Goal: Task Accomplishment & Management: Manage account settings

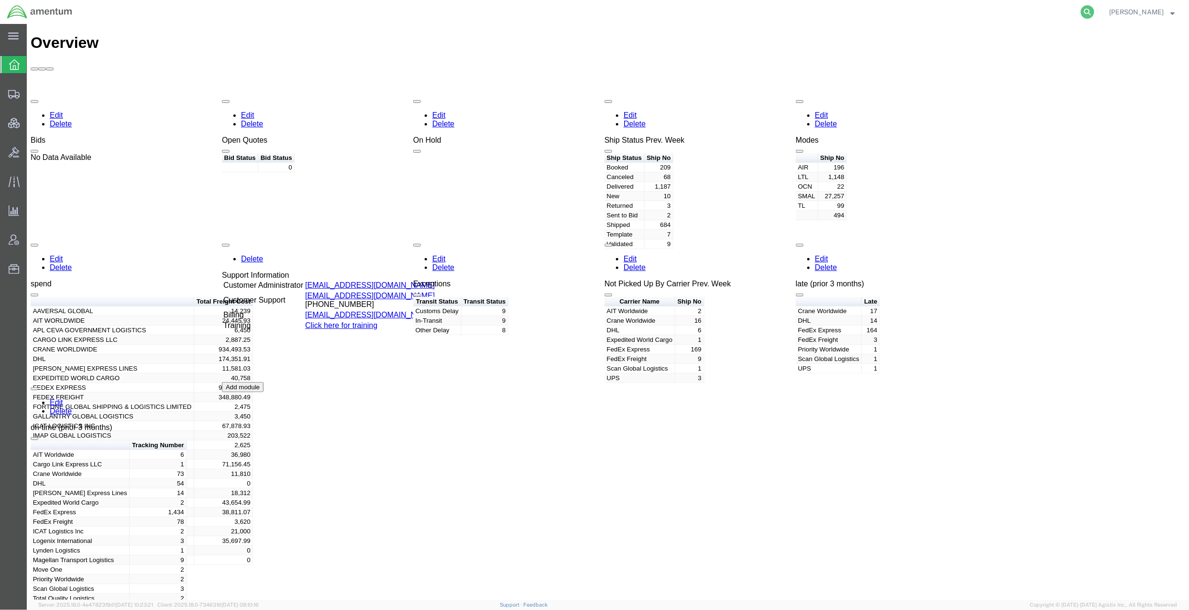
click at [1081, 11] on icon at bounding box center [1087, 11] width 13 height 13
paste input "QCC-OMSS-25233-0071H"
type input "QCC-OMSS-25233-0071H"
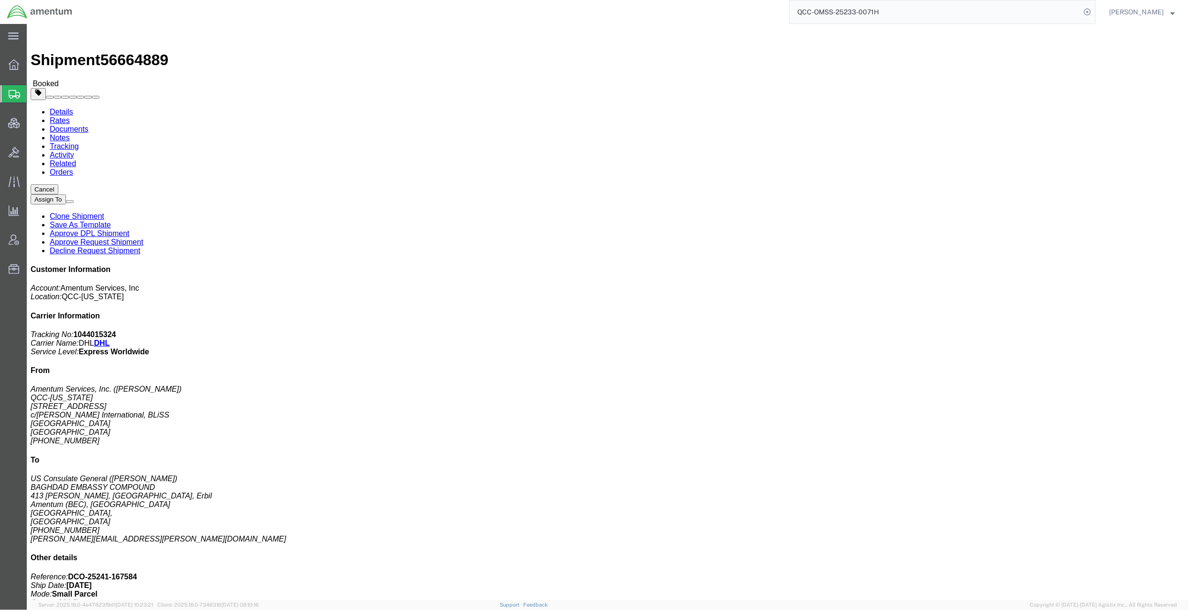
click link "Rates"
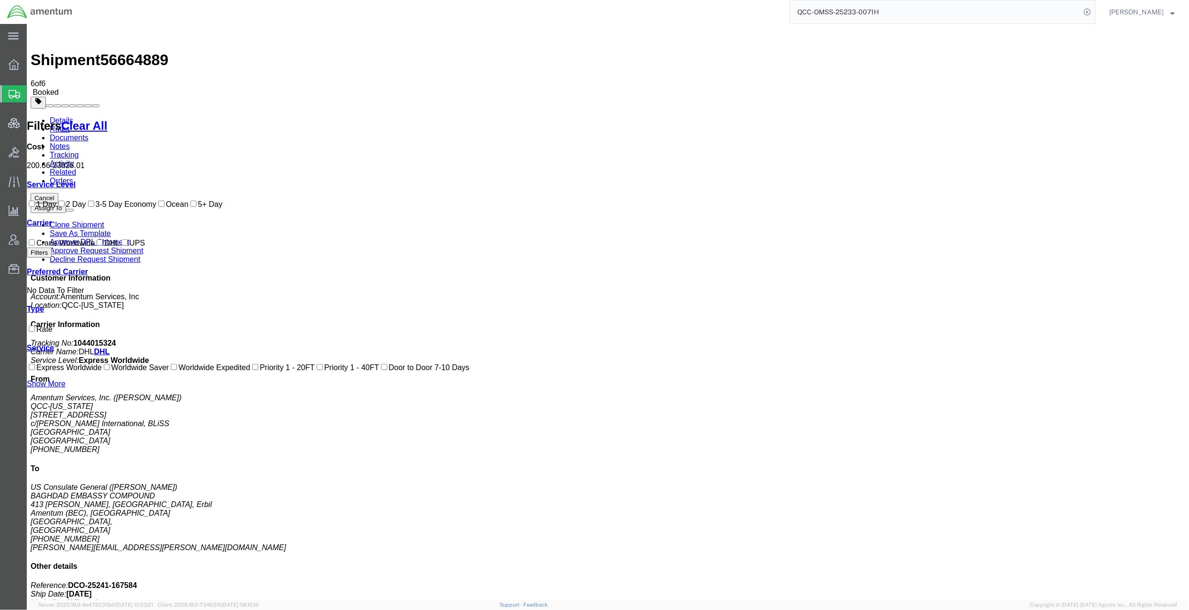
click at [58, 192] on button "Cancel" at bounding box center [44, 197] width 28 height 10
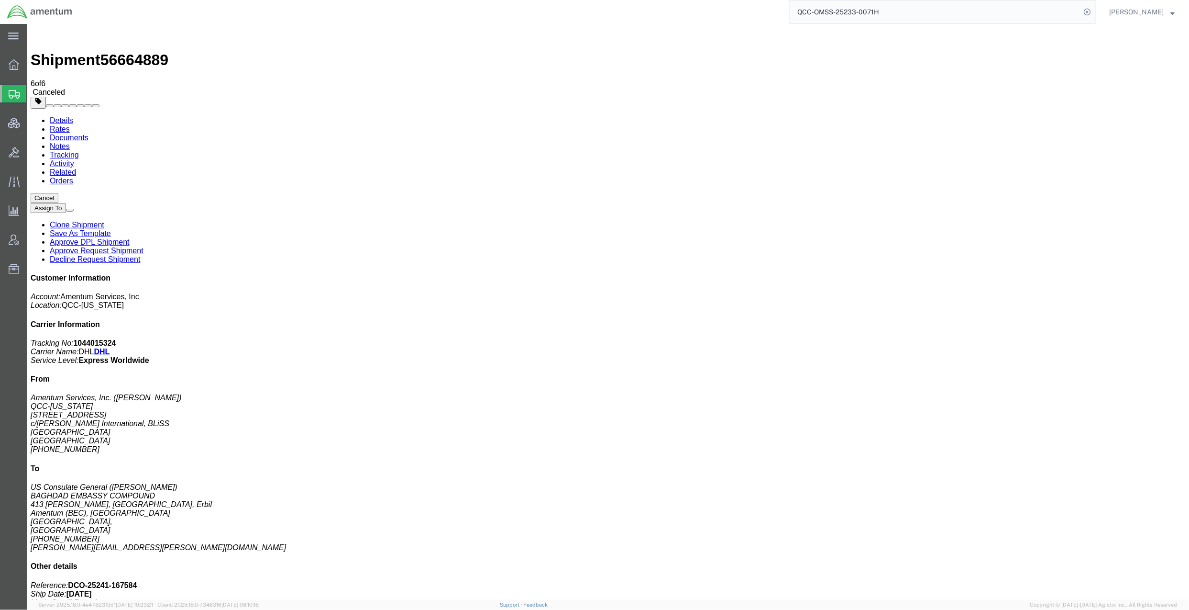
click div
drag, startPoint x: 133, startPoint y: 12, endPoint x: 24, endPoint y: 15, distance: 108.6
click div "Shipment 56664889 6 of 6 Canceled"
copy h1 "Shipment 56664889"
drag, startPoint x: 109, startPoint y: 48, endPoint x: 117, endPoint y: 40, distance: 10.8
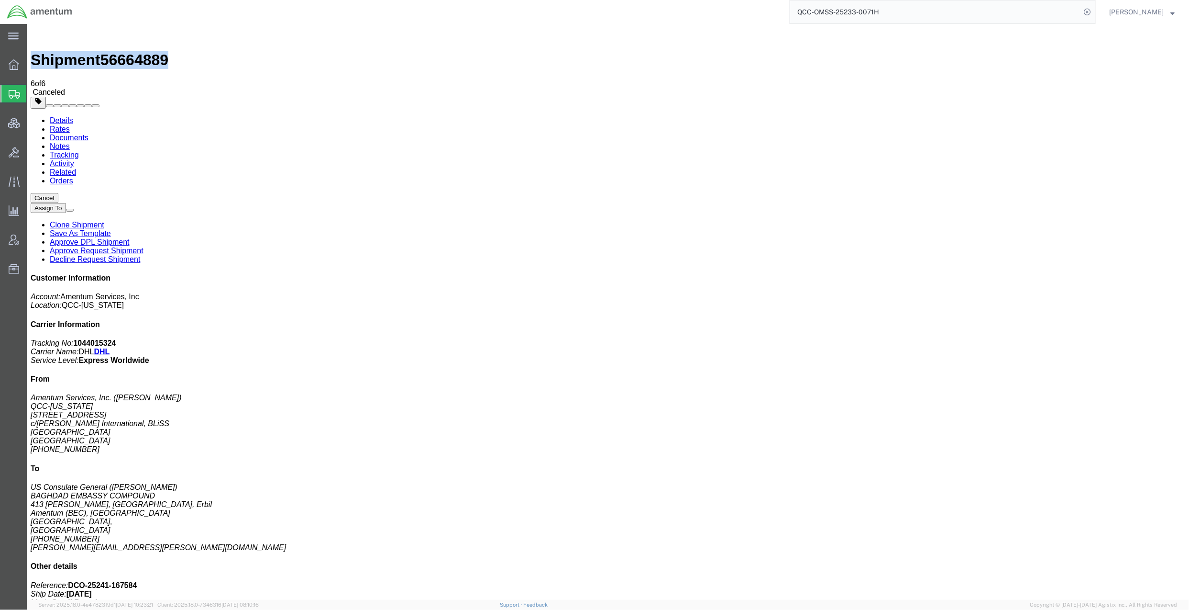
click div "Shipment Detail Ship From Amentum Services, Inc. ([PERSON_NAME]) QCC-[US_STATE]…"
click link "Documents"
click at [104, 210] on link "Clone Shipment" at bounding box center [76, 214] width 55 height 8
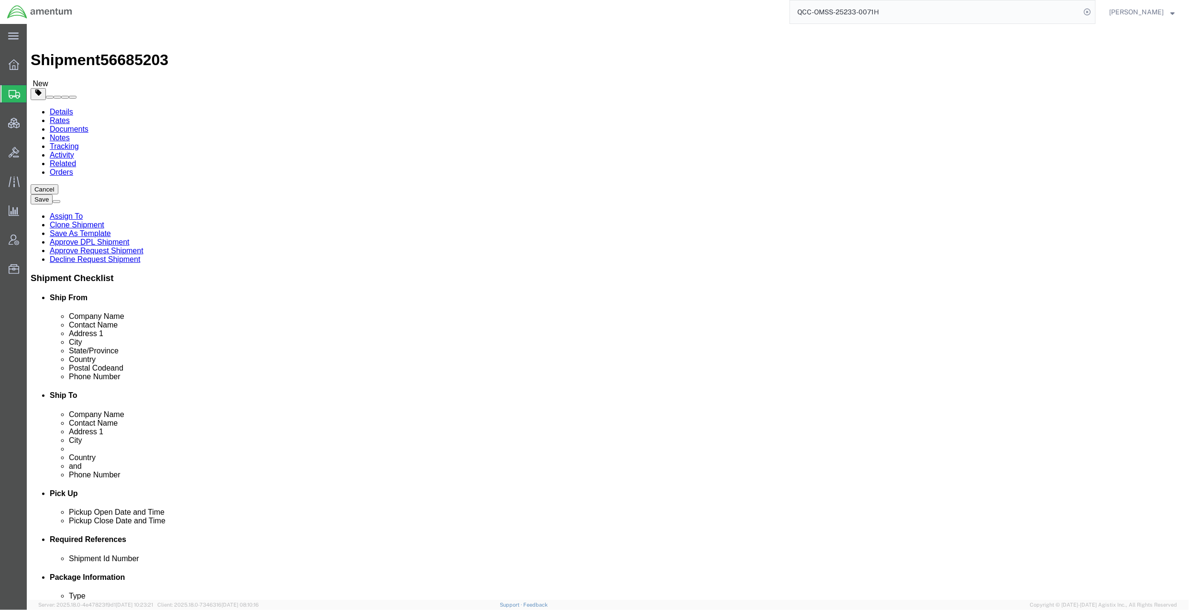
select select "42668"
select select
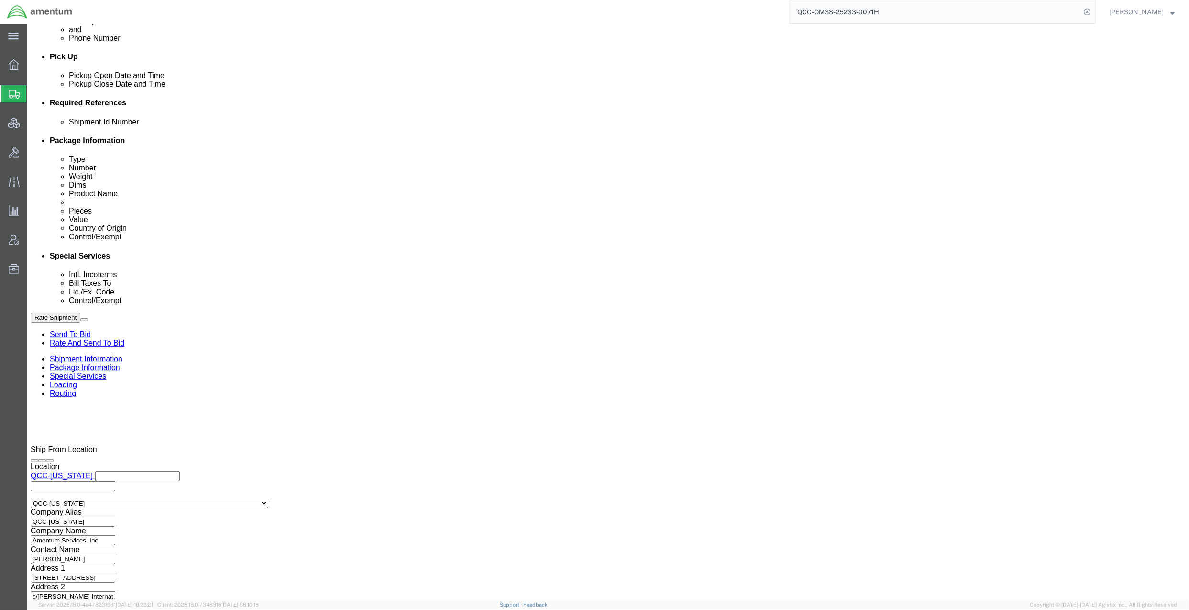
scroll to position [438, 0]
click div "[DATE] 10:57 AM"
click input "10:57 AM"
type input "1:00 PM"
click button "Apply"
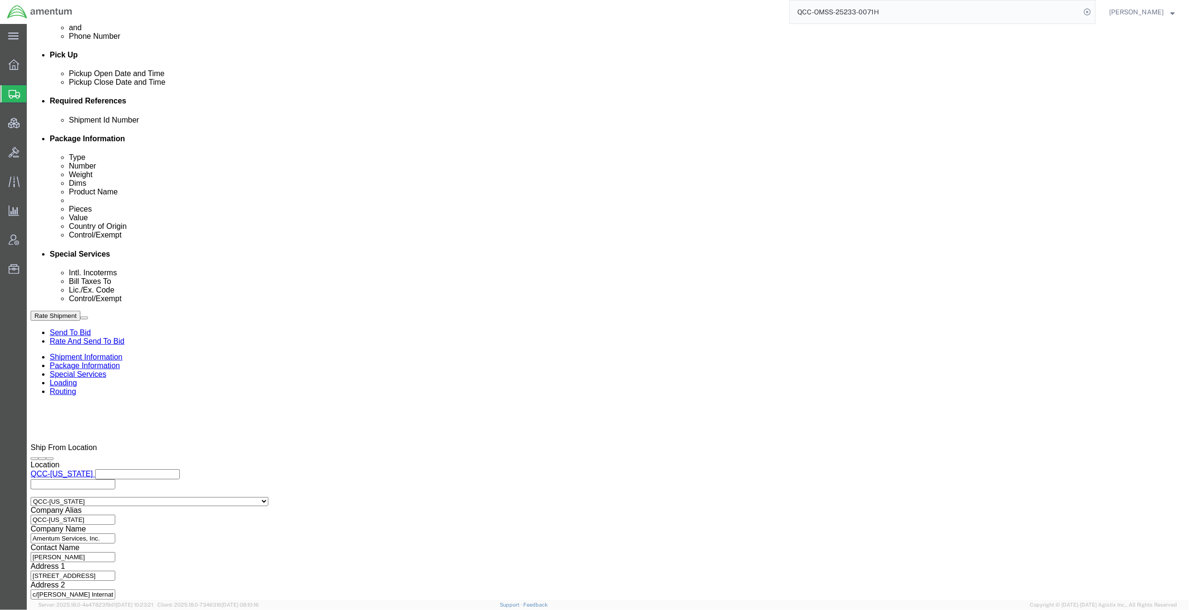
click div "[DATE] 2:00 PM"
type input "4:00 PM"
click button "Apply"
click select "Select Air Less than Truckload Multi-Leg Ocean Freight Rail Small Parcel Truckl…"
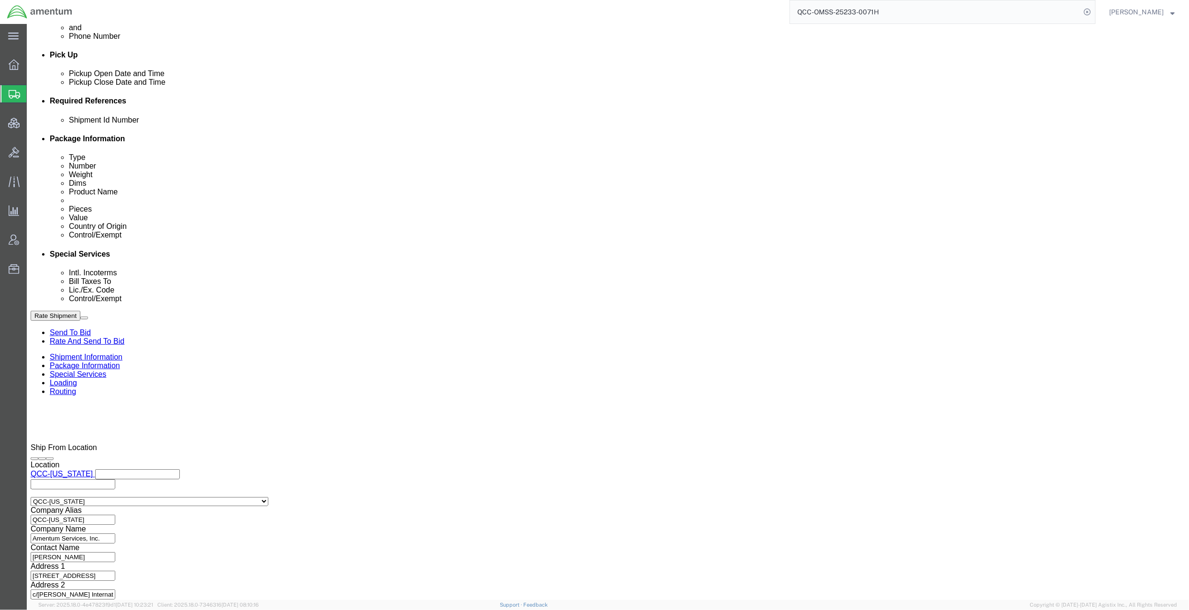
click select "Select Air Less than Truckload Multi-Leg Ocean Freight Rail Small Parcel Truckl…"
select select "AIR"
click select "Select Air Less than Truckload Multi-Leg Ocean Freight Rail Small Parcel Truckl…"
click h3 "Leg 1"
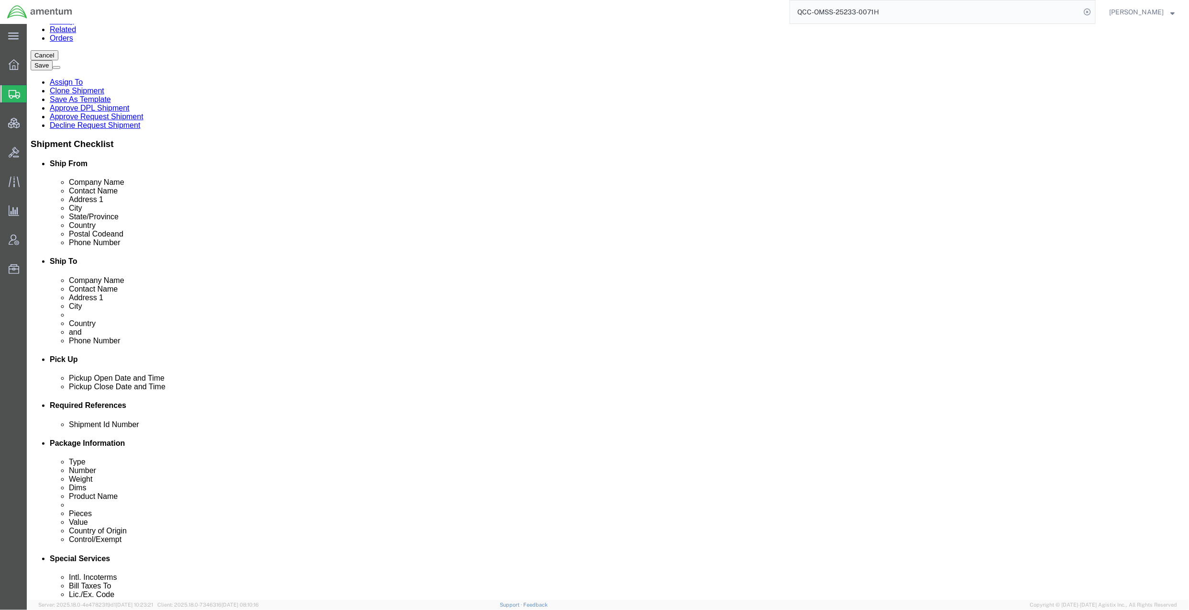
scroll to position [0, 0]
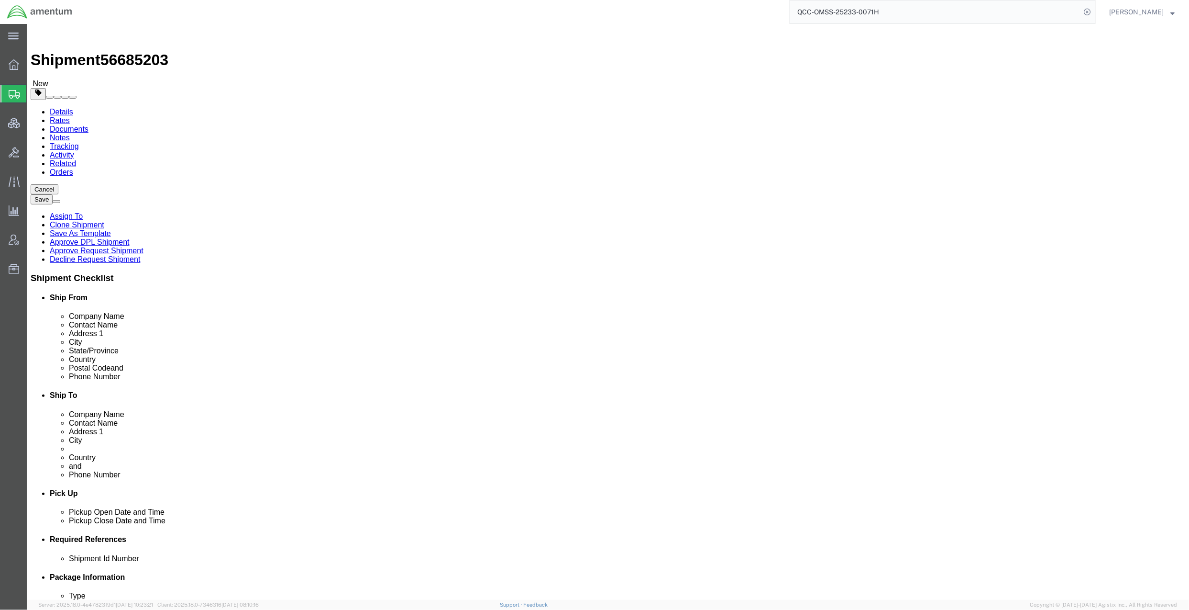
click link "Package Information"
click link "Send To Bid"
drag, startPoint x: 203, startPoint y: 63, endPoint x: 3, endPoint y: 142, distance: 215.3
click icon
drag, startPoint x: 133, startPoint y: 15, endPoint x: 22, endPoint y: 16, distance: 111.5
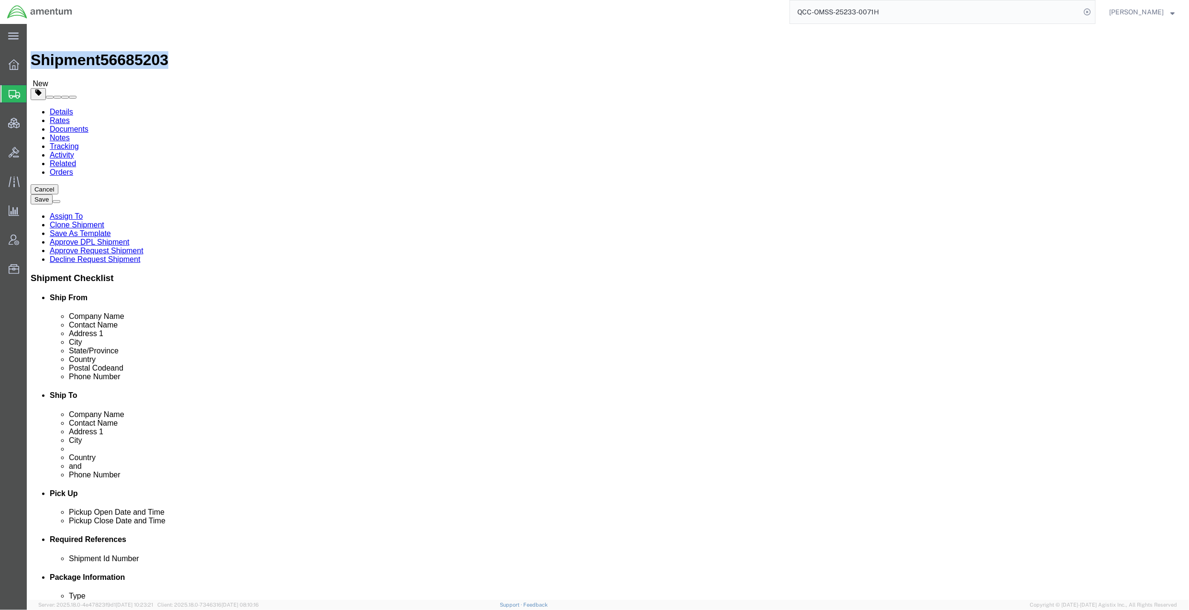
click div "Shipment 56685203 New"
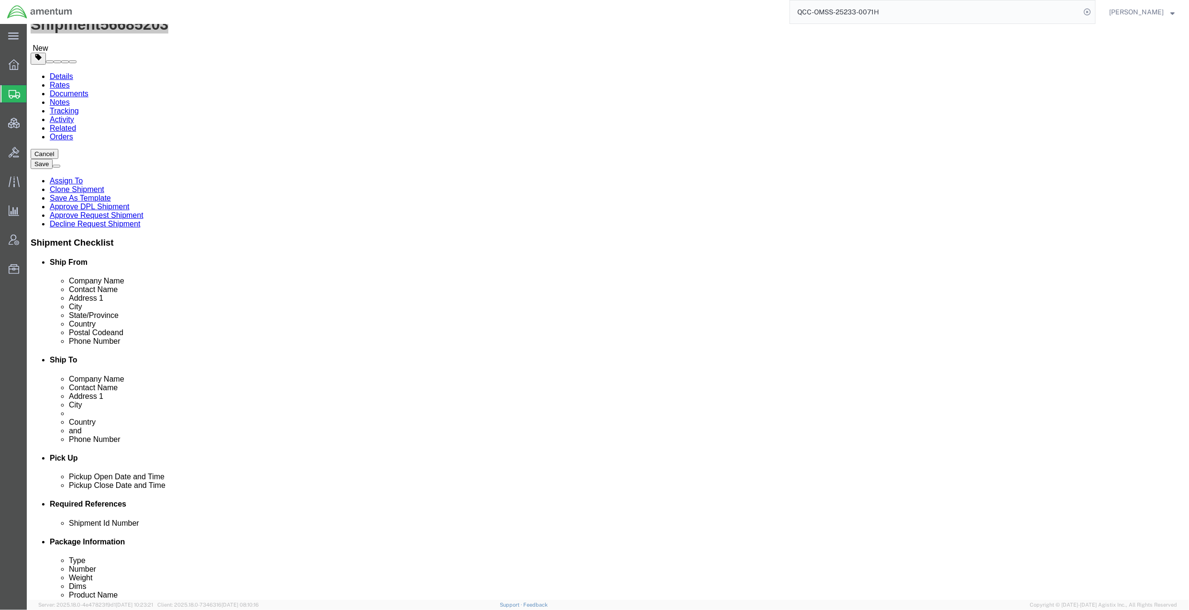
scroll to position [340, 0]
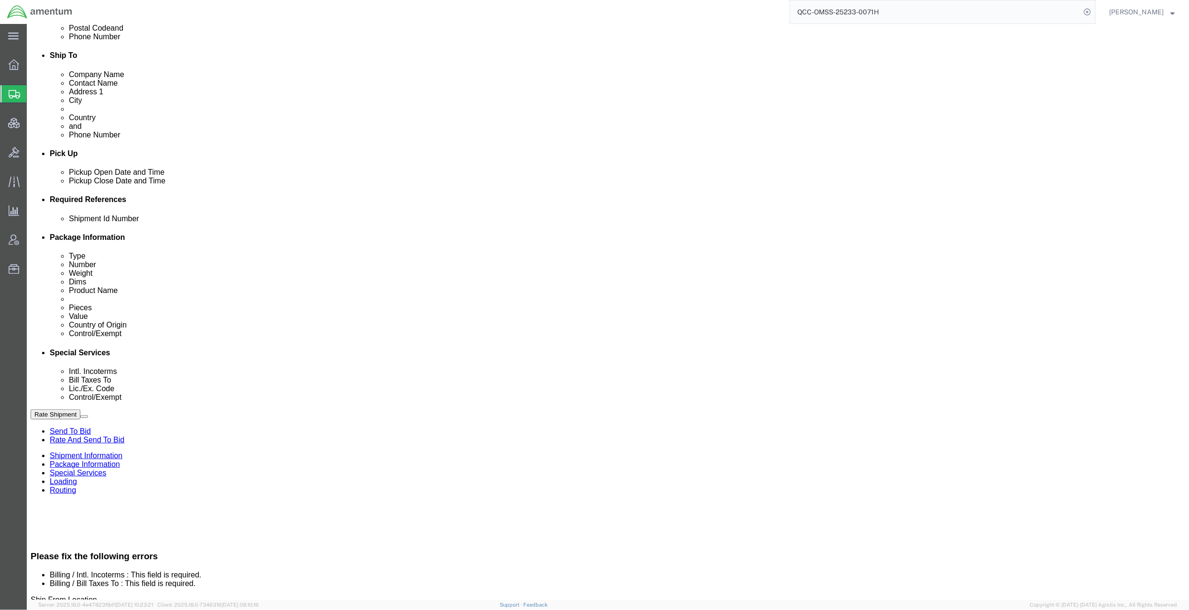
click select "Select Gift Personal Effects Repair/Warranty Return Sample Sold Temporary/Not S…"
select select "TEMPORARY"
click select "Select Gift Personal Effects Repair/Warranty Return Sample Sold Temporary/Not S…"
select select
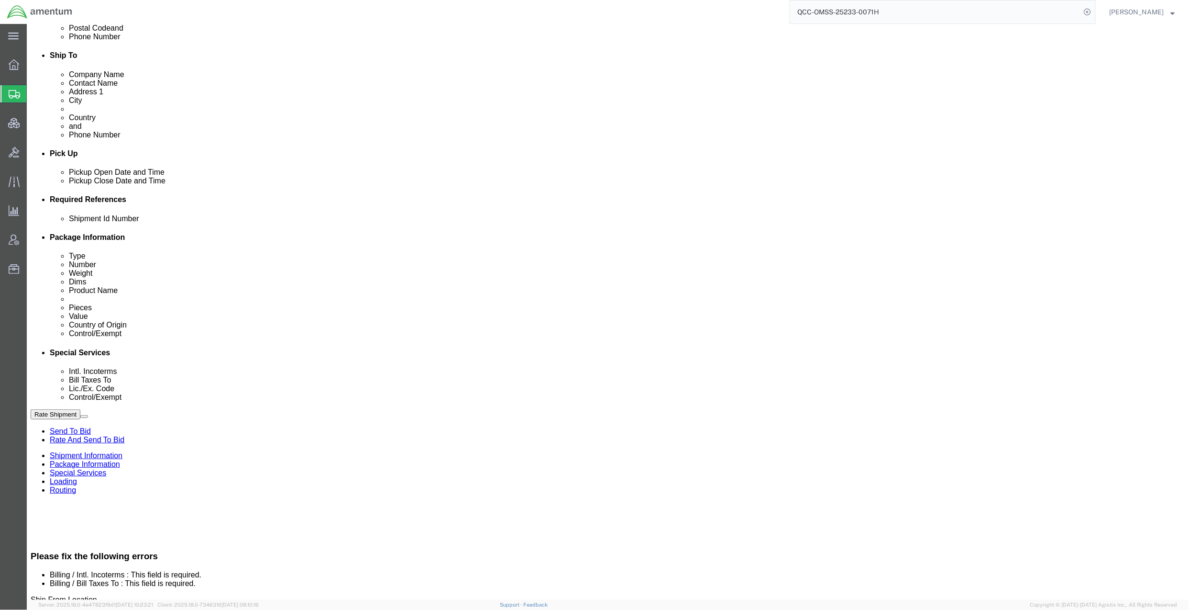
click select "Select Gift Personal Effects Repair/Warranty Return Sample Sold Temporary/Not S…"
click select "Select Recipient Account Sender/Shipper Third Party Account"
select select "SHIP"
click select "Select Recipient Account Sender/Shipper Third Party Account"
click div "Intl. Incoterms Select Carriage Insurance Paid Carriage Paid To Cost and Freigh…"
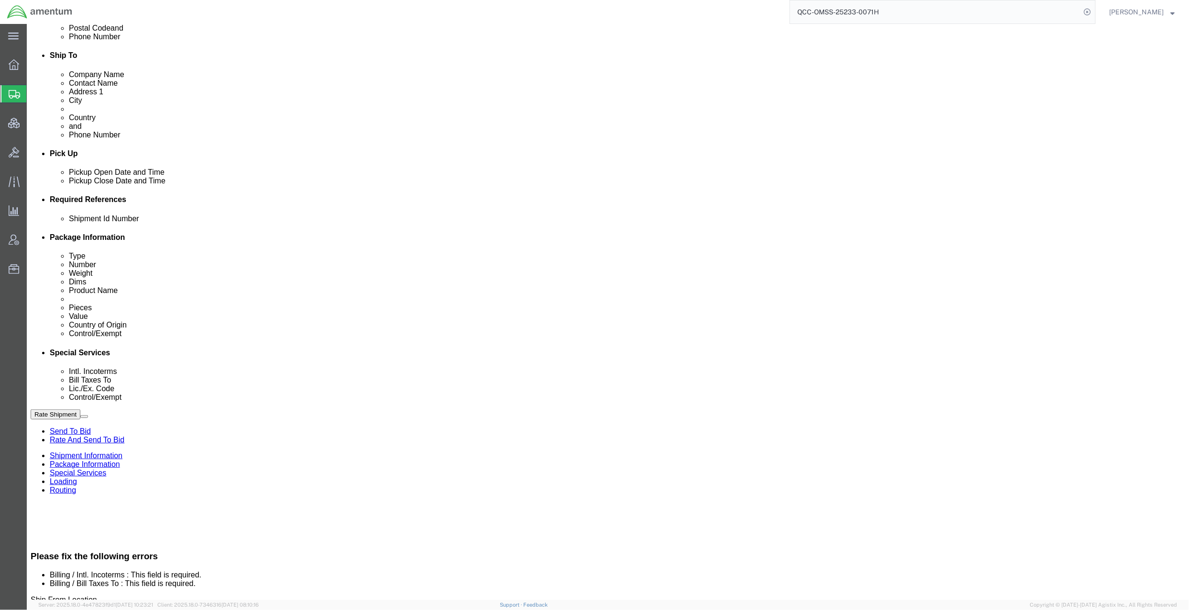
click select "Select Carriage Insurance Paid Carriage Paid To Cost and Freight Cost Insurance…"
select select "DDP"
click select "Select Carriage Insurance Paid Carriage Paid To Cost and Freight Cost Insurance…"
select select "SHIP"
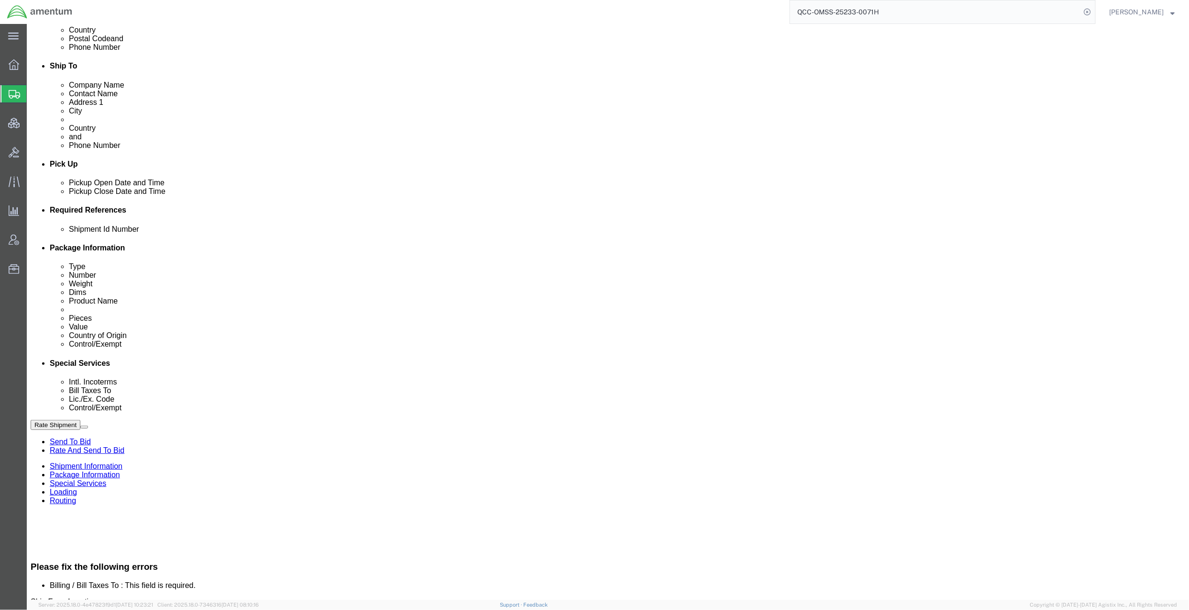
click select "Select Recipient Account Sender/Shipper Third Party Account"
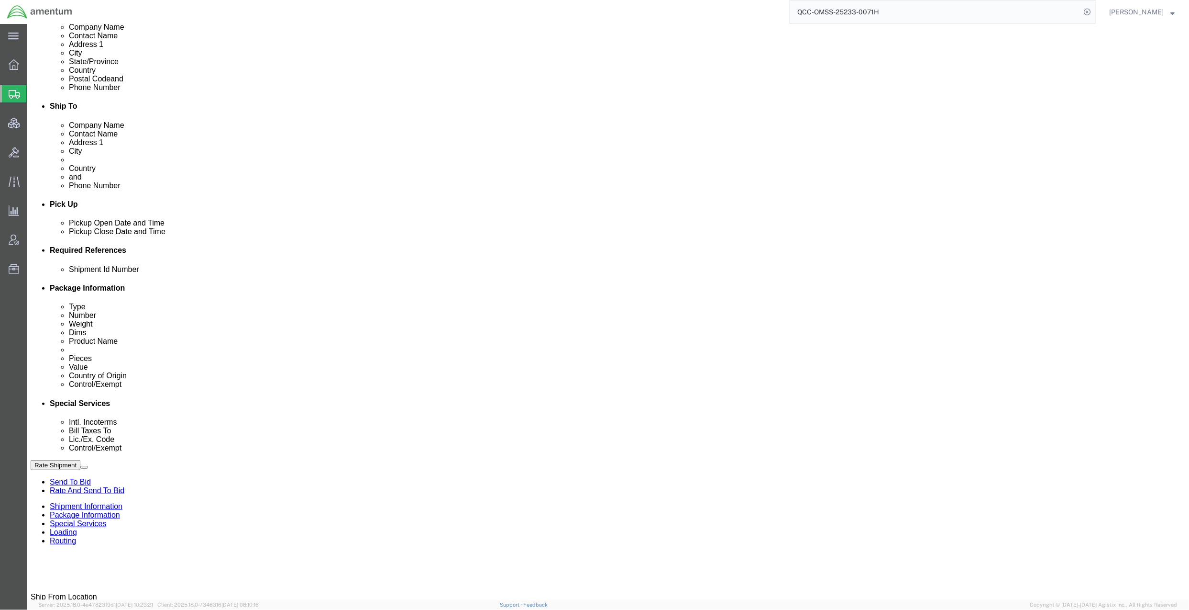
click select "Select Recipient Account Sender/Shipper Third Party Account"
click div "Insurance"
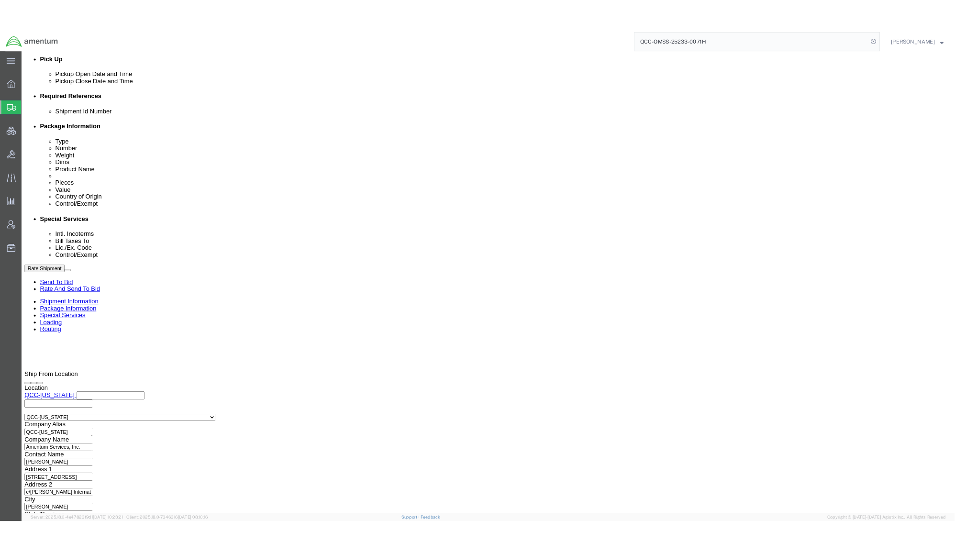
scroll to position [467, 0]
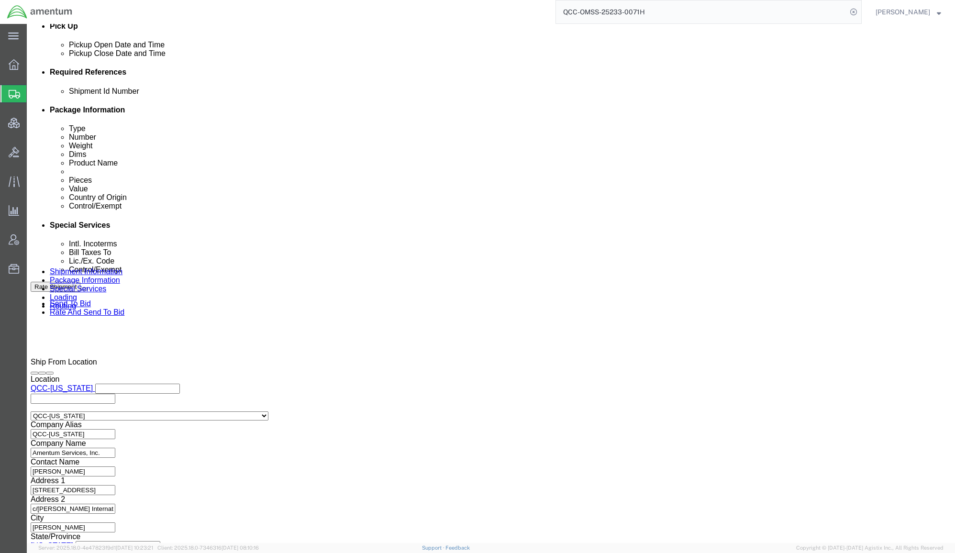
click select "Select Carriage Insurance Paid Carriage Paid To Cost and Freight Cost Insurance…"
select select "DAP"
click select "Select Carriage Insurance Paid Carriage Paid To Cost and Freight Cost Insurance…"
click select "Select Recipient Account Sender/Shipper Third Party Account"
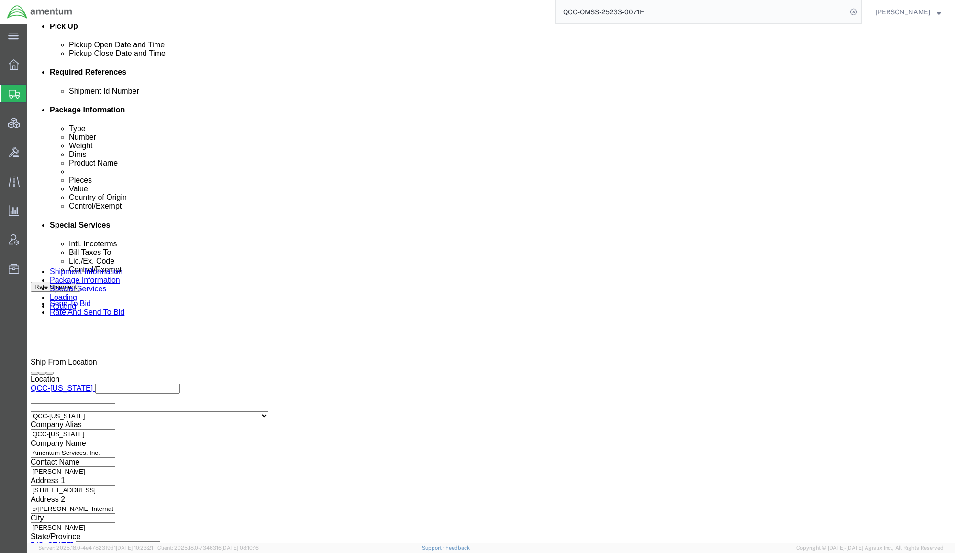
click select "Select Recipient Account Sender/Shipper Third Party Account"
select select "RCPN"
click select "Select Recipient Account Sender/Shipper Third Party Account"
click button "Save"
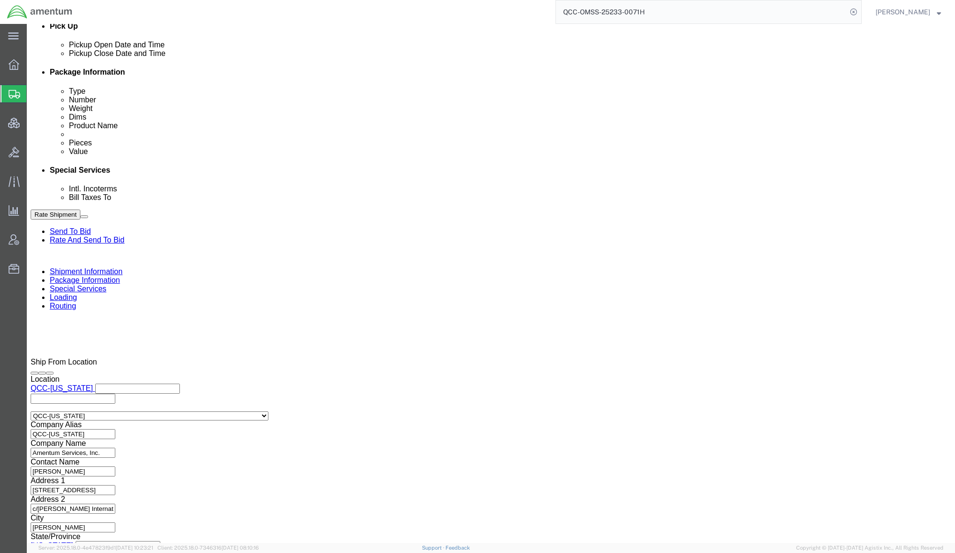
click link "Assign To"
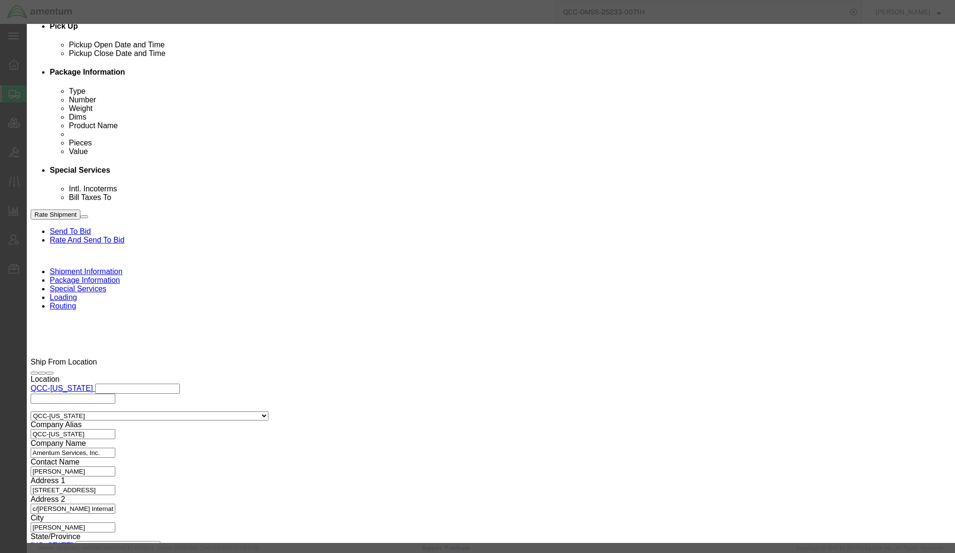
select select "101678"
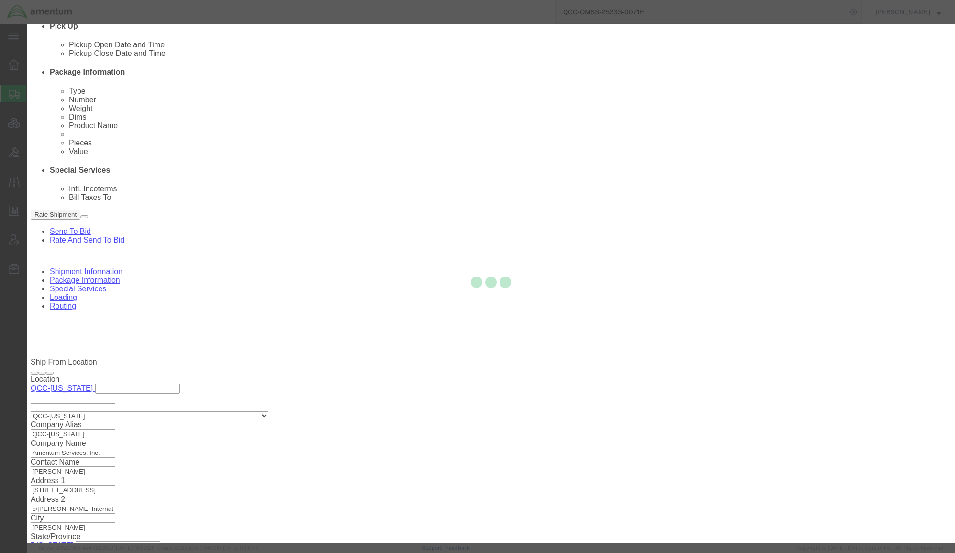
click at [488, 96] on div at bounding box center [491, 283] width 928 height 519
select select
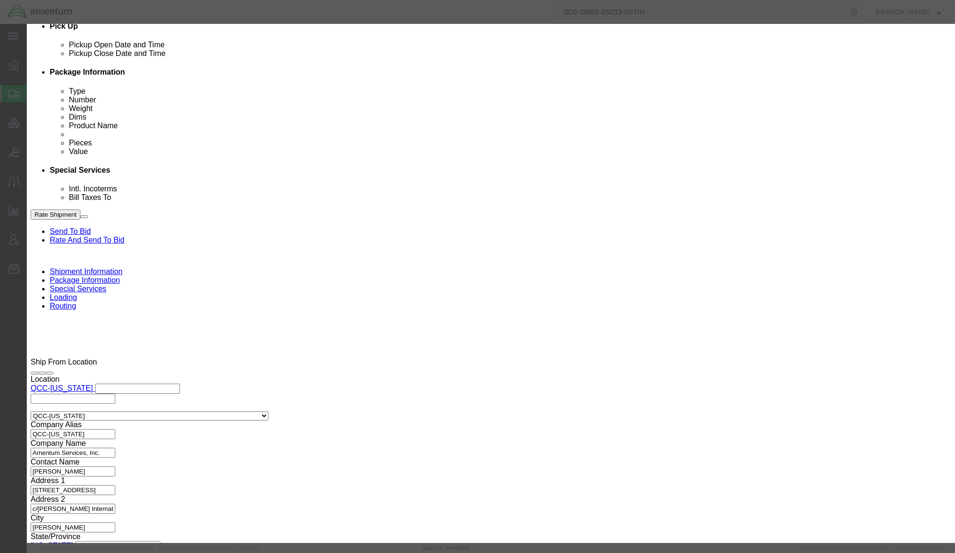
type input "tms"
select select "51622"
click textarea "Message"
drag, startPoint x: 443, startPoint y: 107, endPoint x: 490, endPoint y: 105, distance: 46.9
click textarea "to sent out to bid for quotes"
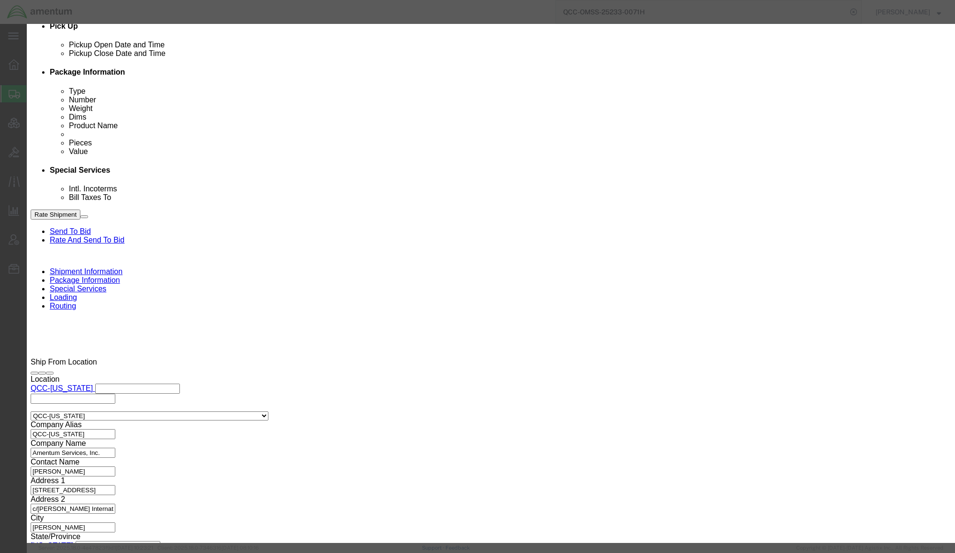
type textarea "to send out to bid for quotes"
click button "Assign"
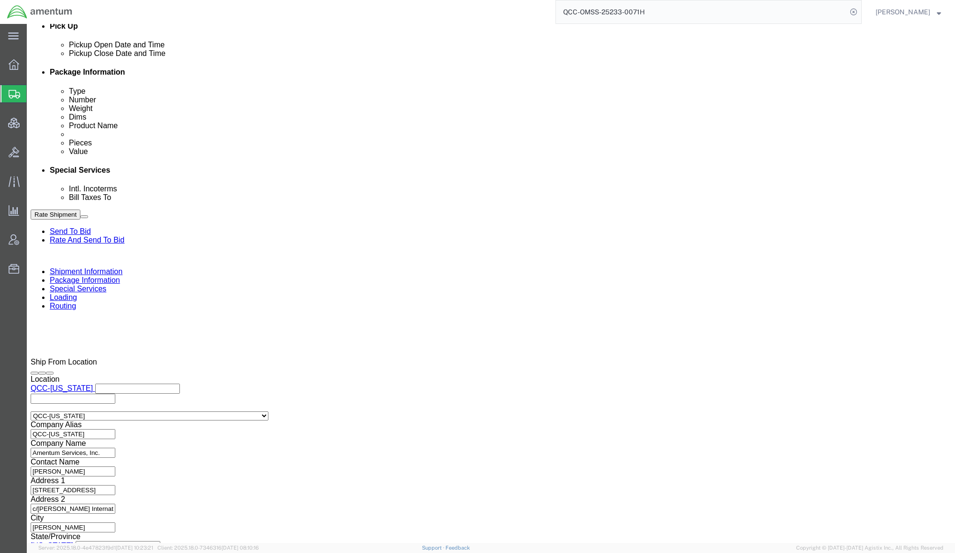
click div "Shipment Information Package Information Special Services Loading Routing"
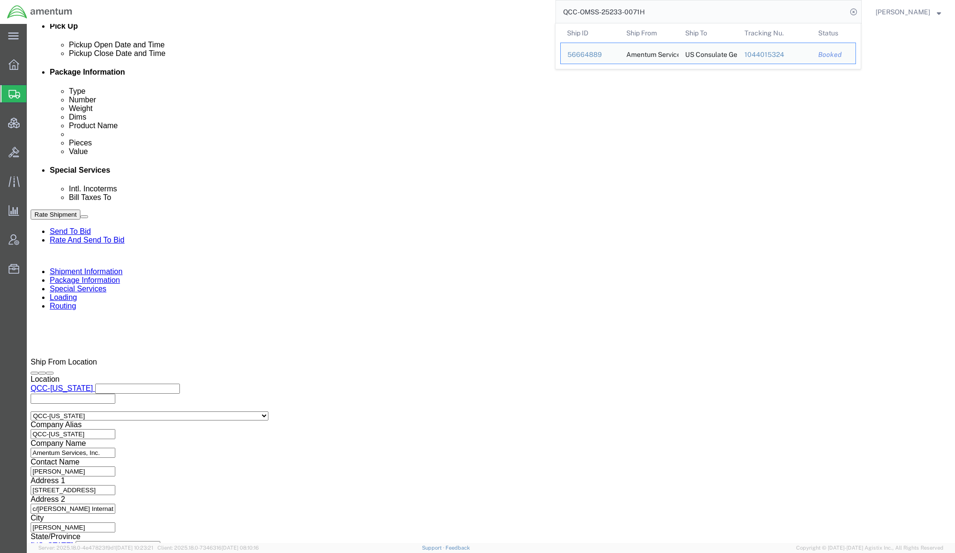
drag, startPoint x: 661, startPoint y: 16, endPoint x: 353, endPoint y: -13, distance: 309.0
click at [353, 0] on html "main_menu Created with Sketch. Collapse Menu Overview Shipments Shipment Manage…" at bounding box center [477, 276] width 955 height 553
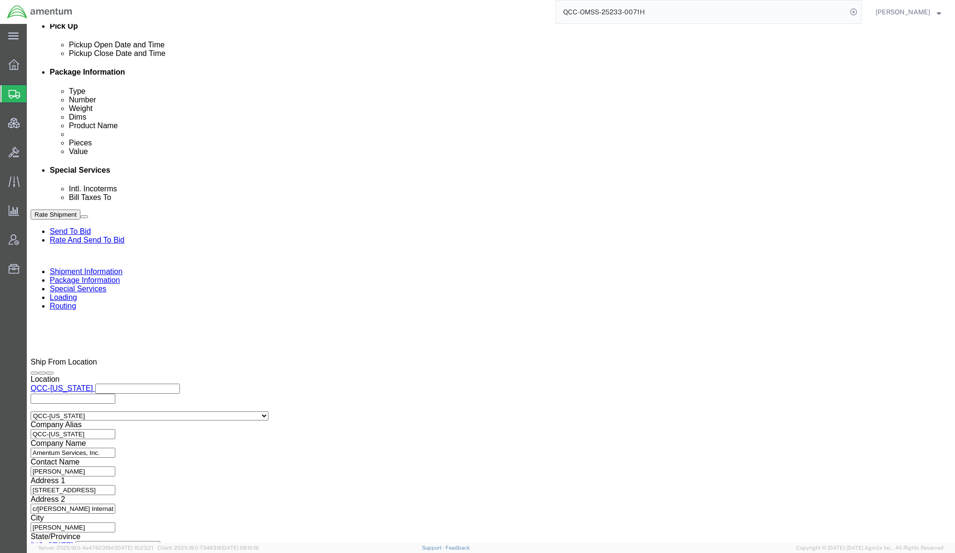
paste input "56684724"
type input "56684724"
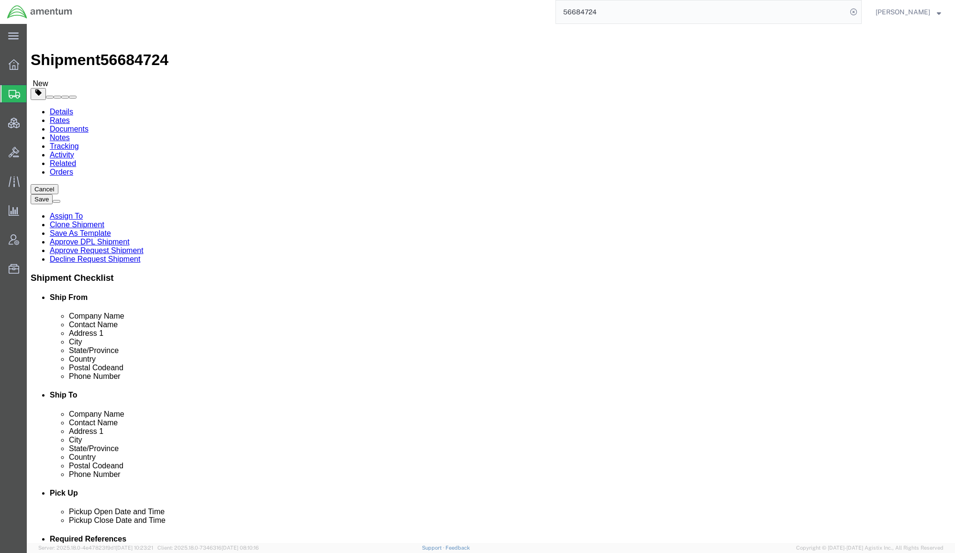
click link "Package Information"
click link "Shipment Information"
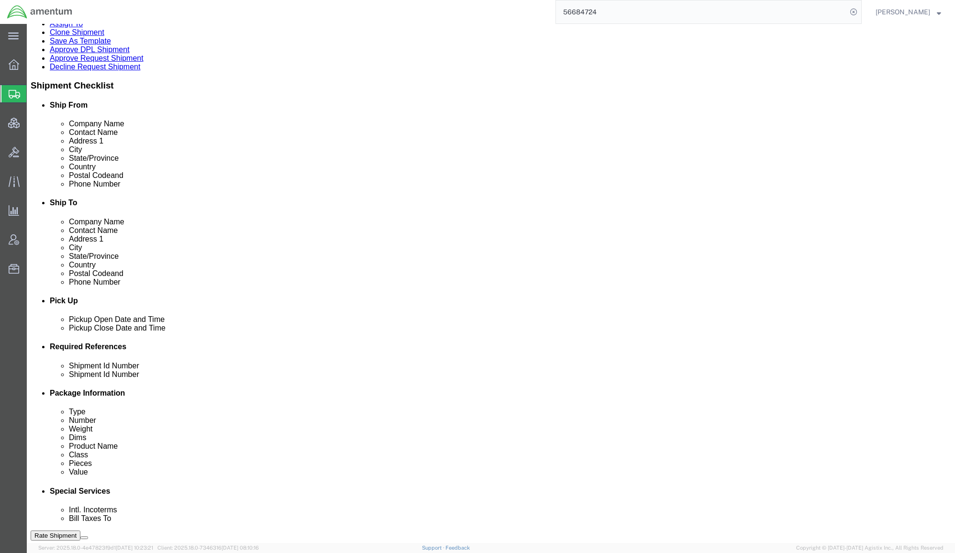
scroll to position [477, 0]
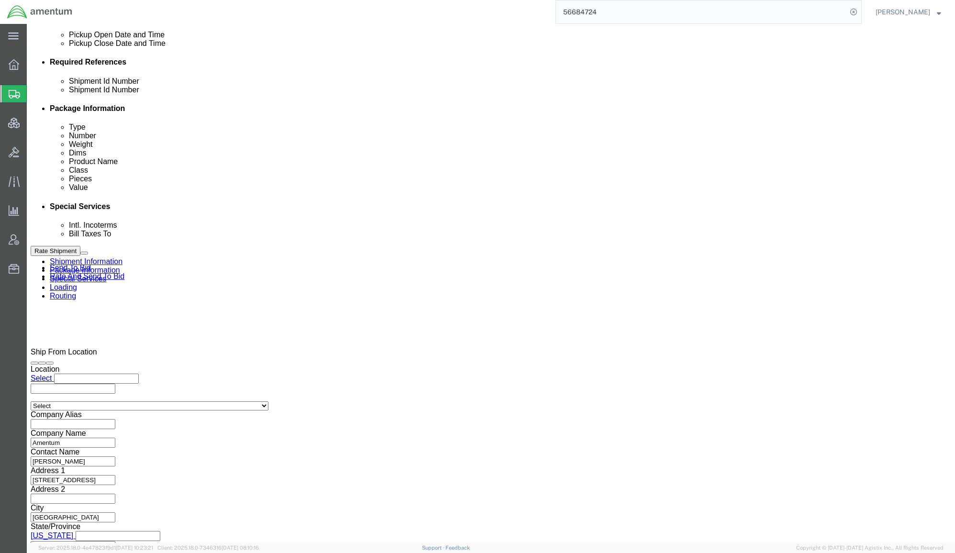
click div "Mode Select Air Less than Truckload Multi-Leg Ocean Freight Rail Small Parcel T…"
click select "Select Air Less than Truckload Multi-Leg Ocean Freight Rail Small Parcel Truckl…"
select select "LTL"
click select "Select Air Less than Truckload Multi-Leg Ocean Freight Rail Small Parcel Truckl…"
click link "Package Information"
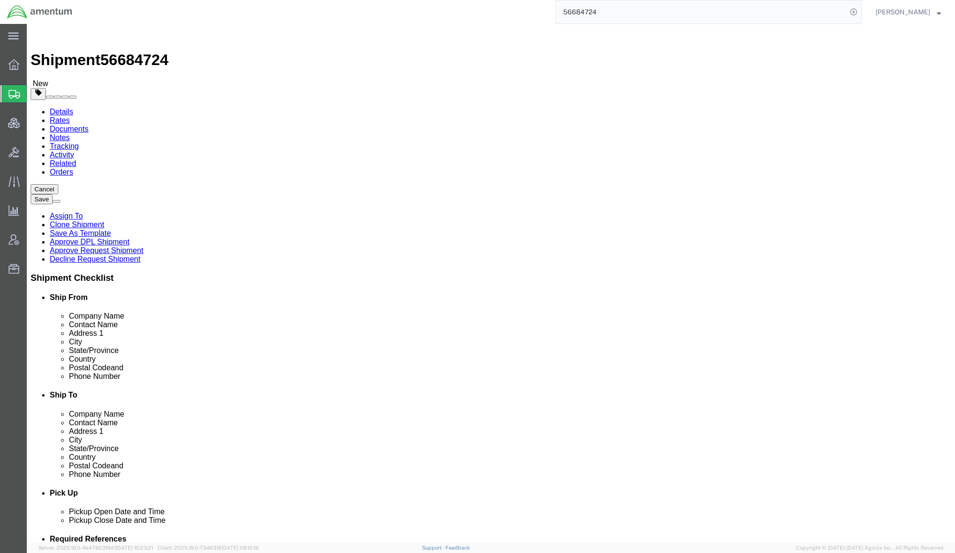
click icon
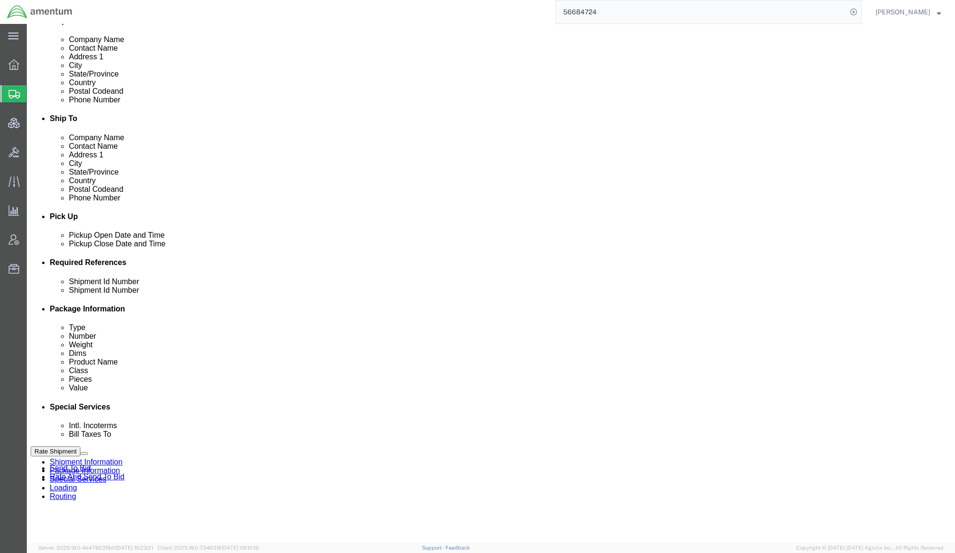
scroll to position [425, 0]
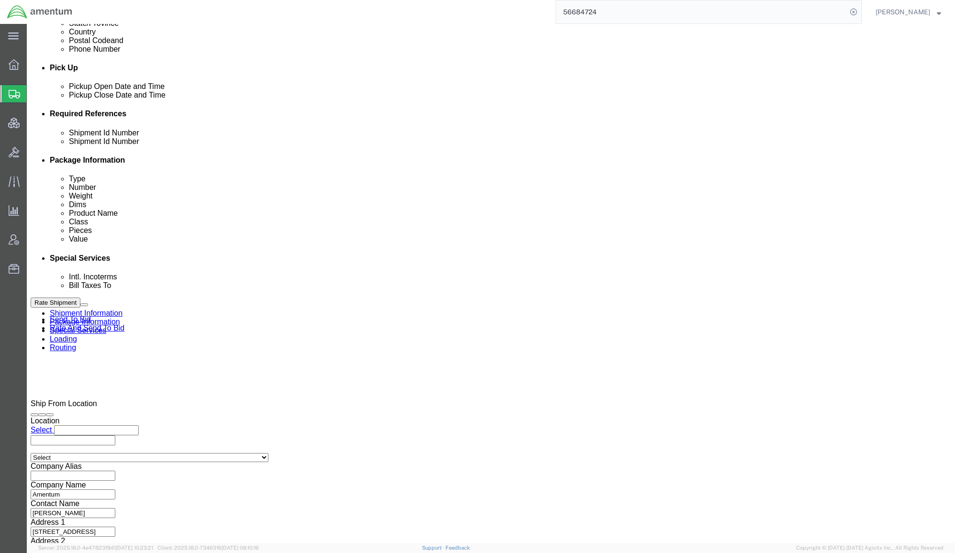
click select "Select Air Less than Truckload Multi-Leg Ocean Freight Rail Small Parcel Truckl…"
select select
click select "Select Air Less than Truckload Multi-Leg Ocean Freight Rail Small Parcel Truckl…"
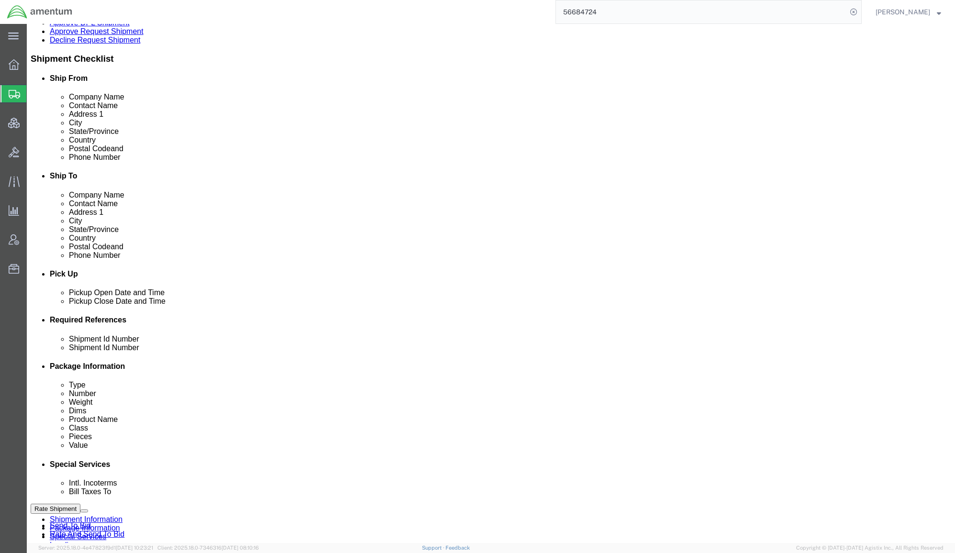
scroll to position [170, 0]
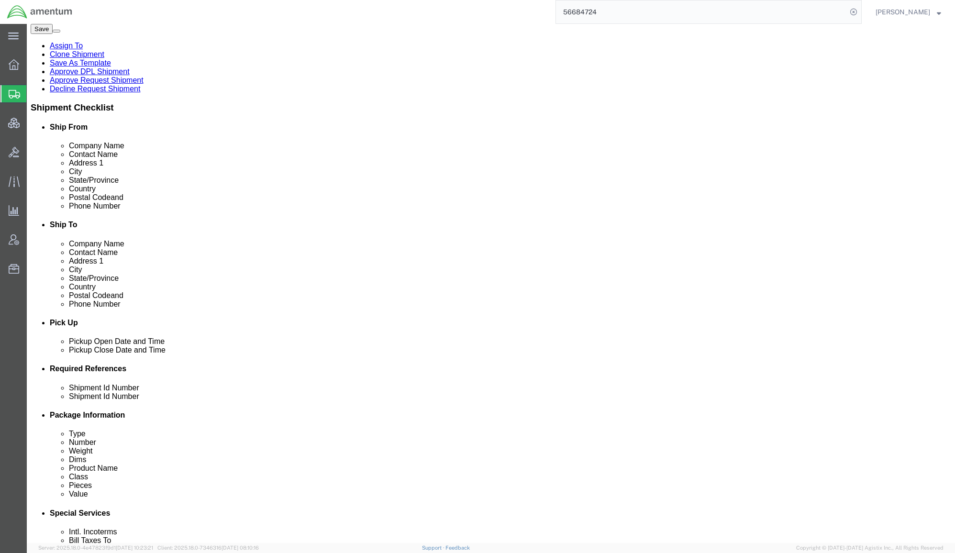
click link "Package Information"
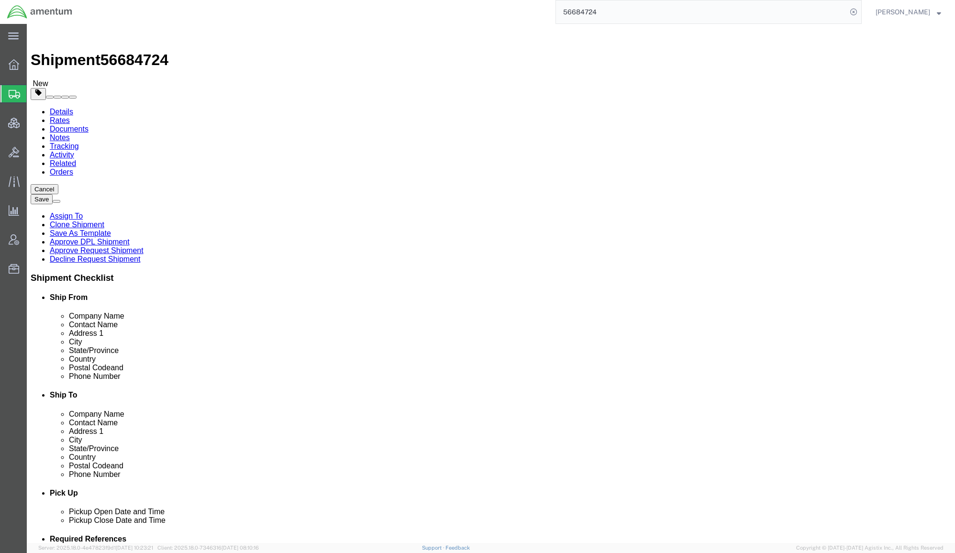
click dd "176531.00 USD"
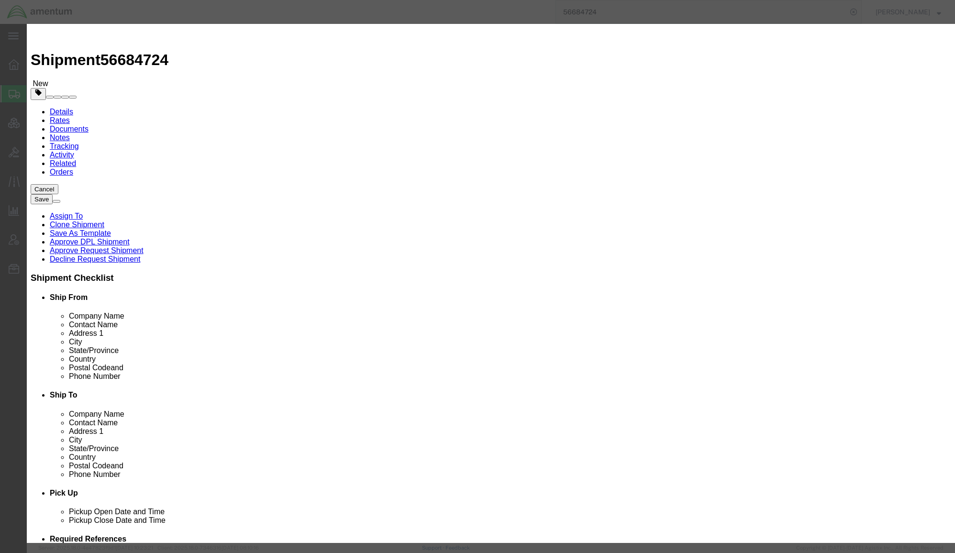
drag, startPoint x: 681, startPoint y: 73, endPoint x: 496, endPoint y: 65, distance: 185.8
click div "Commodity library Product Name General Commodity Pieces 1.00 Select Bag Barrels…"
drag, startPoint x: 379, startPoint y: 74, endPoint x: 134, endPoint y: 57, distance: 245.6
click div "Edit content Commodity library Product Name General Commodity Pieces 1.00 Selec…"
paste input "Auxiliary Power Unit"
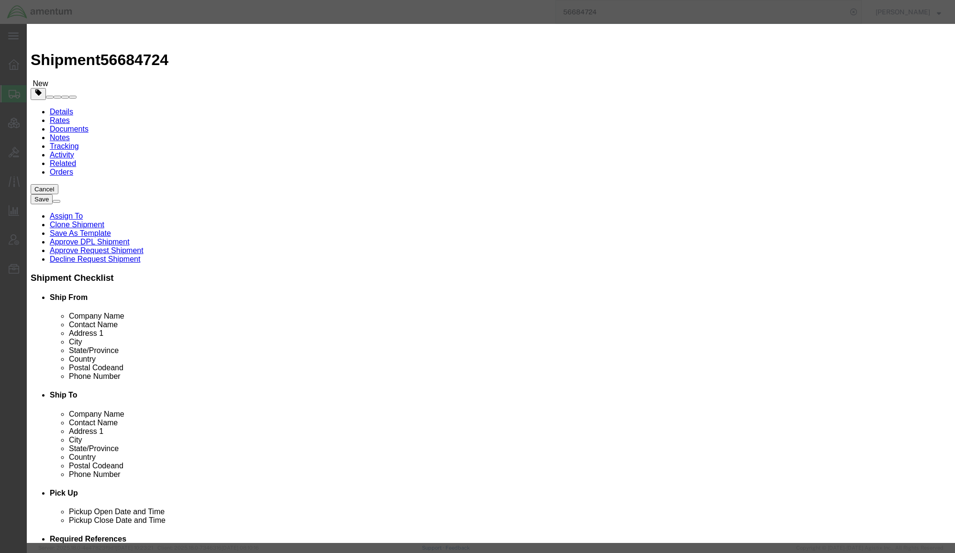
type input "Auxiliary Power Unit"
click button "Save & Close"
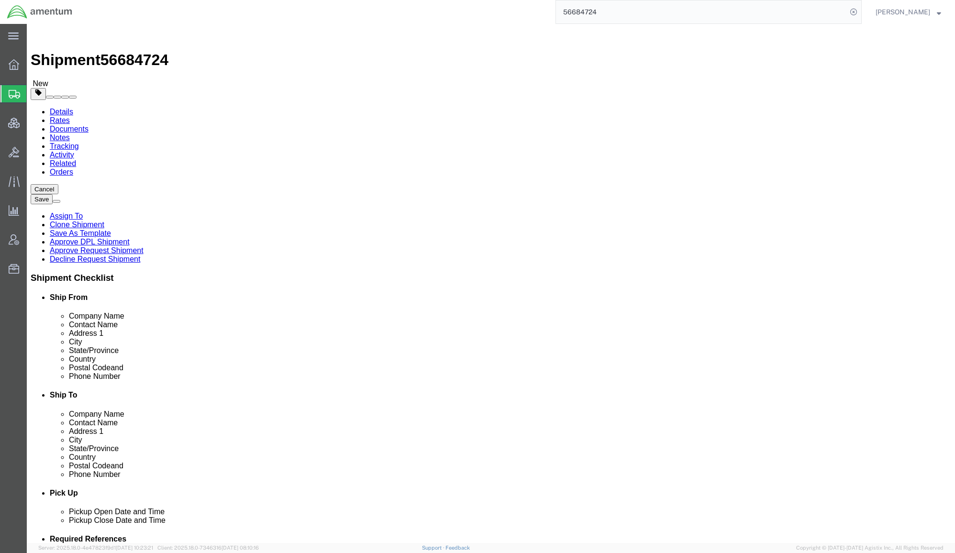
click link "Documents"
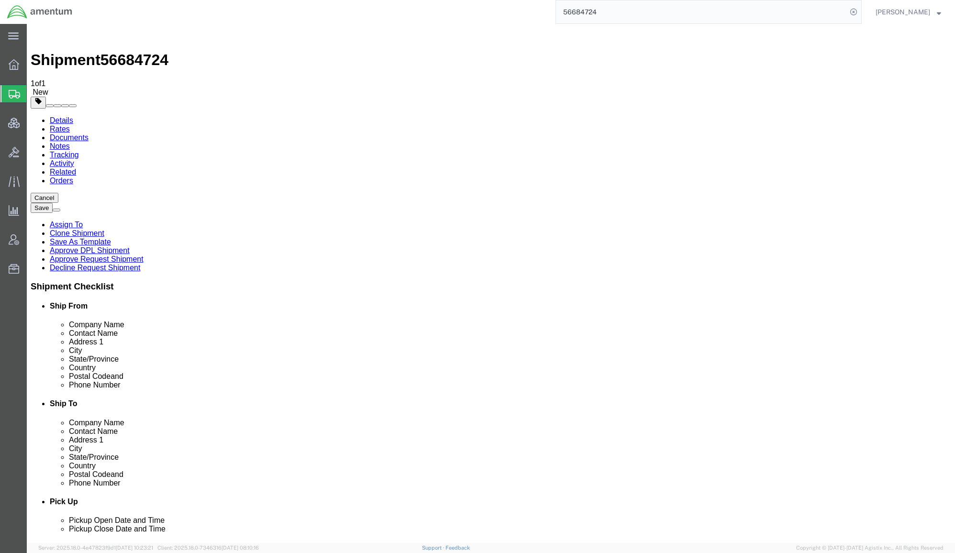
click at [51, 116] on link "Details" at bounding box center [61, 120] width 23 height 8
click link "Assign To"
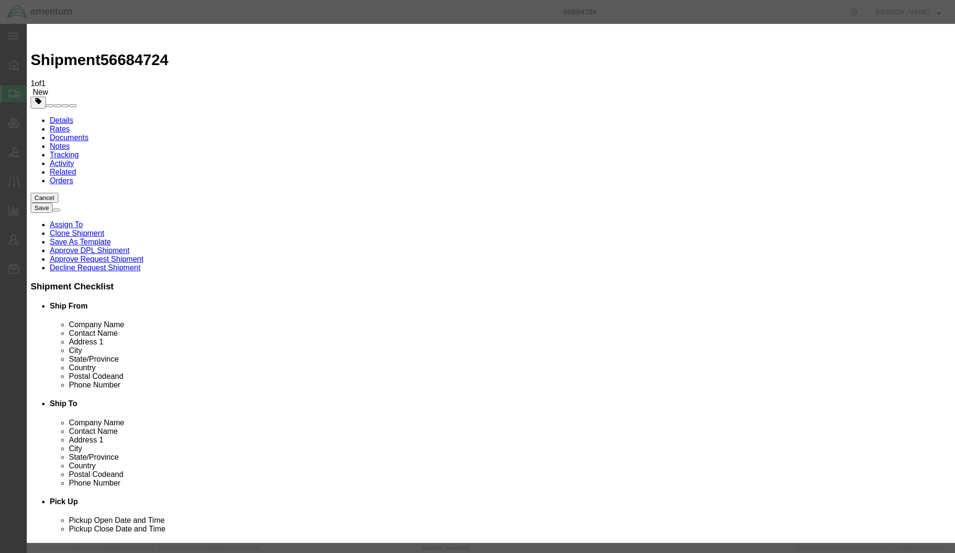
select select "101678"
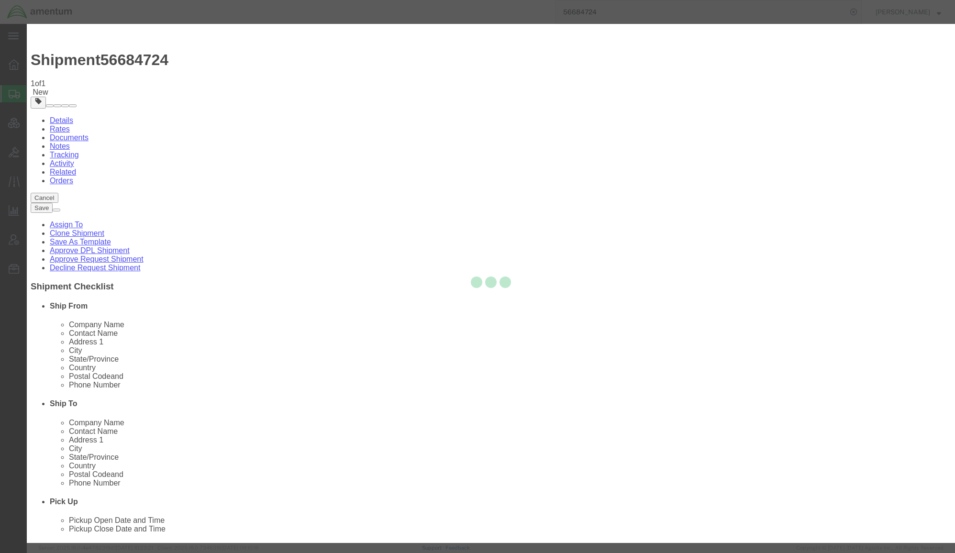
click at [506, 92] on div at bounding box center [491, 283] width 928 height 519
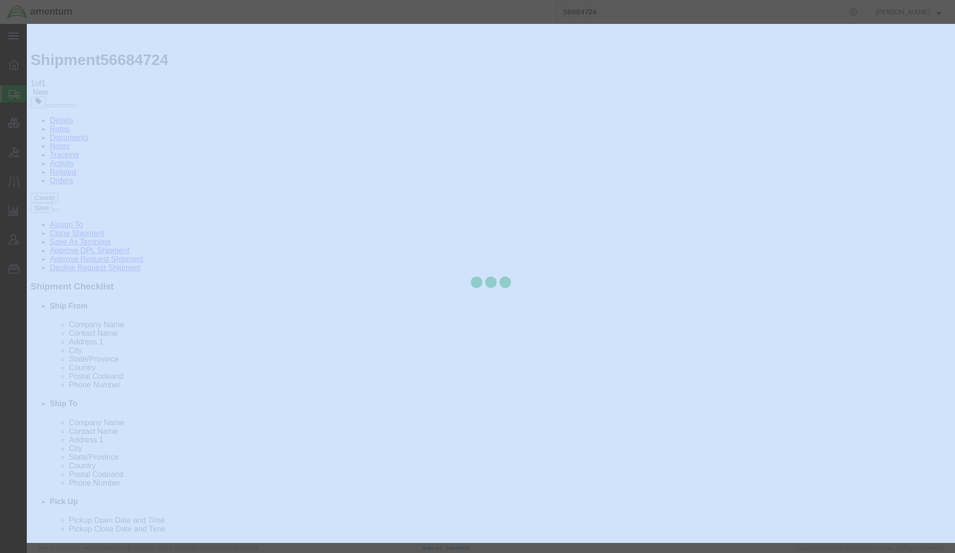
click at [506, 92] on div at bounding box center [491, 283] width 928 height 519
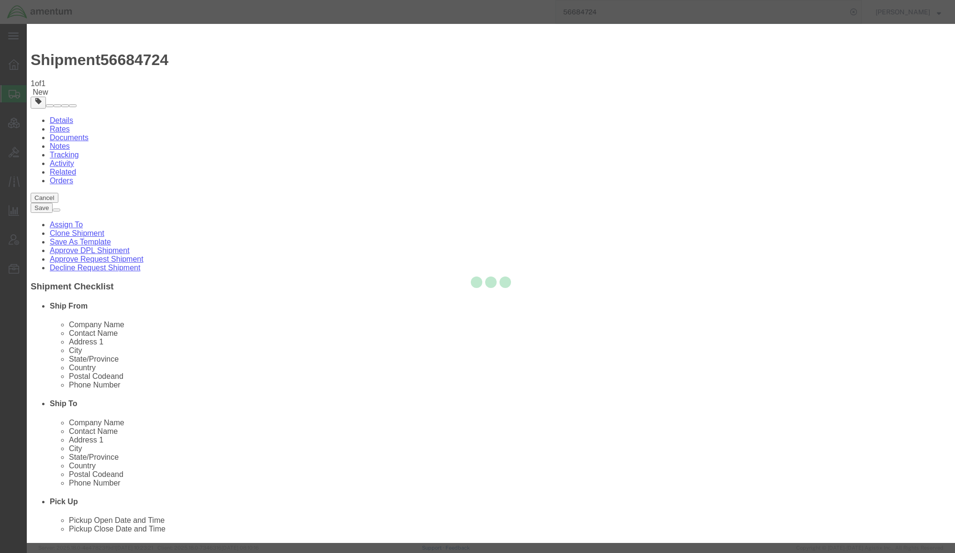
select select
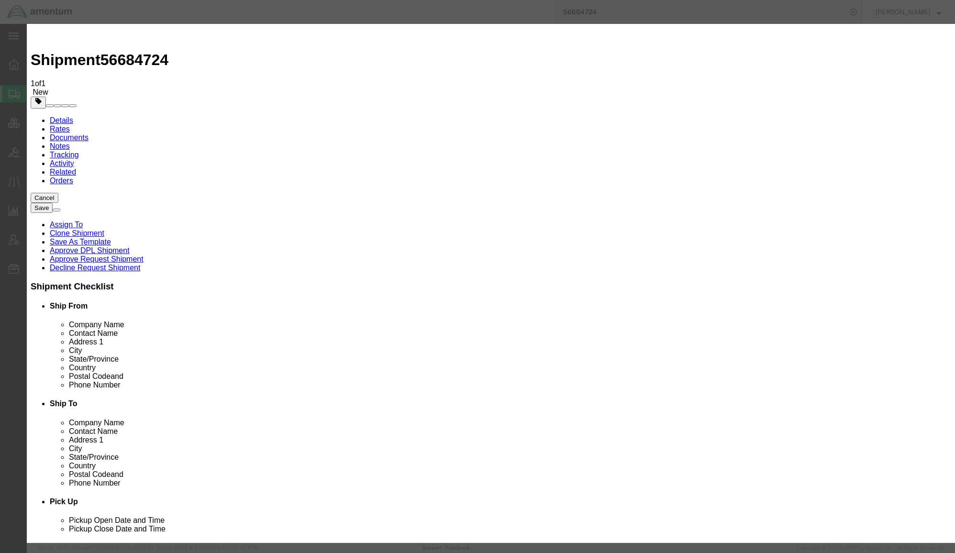
type input "tms"
select select "51622"
click textarea "Message"
type textarea "Need a photo from [PERSON_NAME] before we send this out to bid for quotes"
click button "Assign"
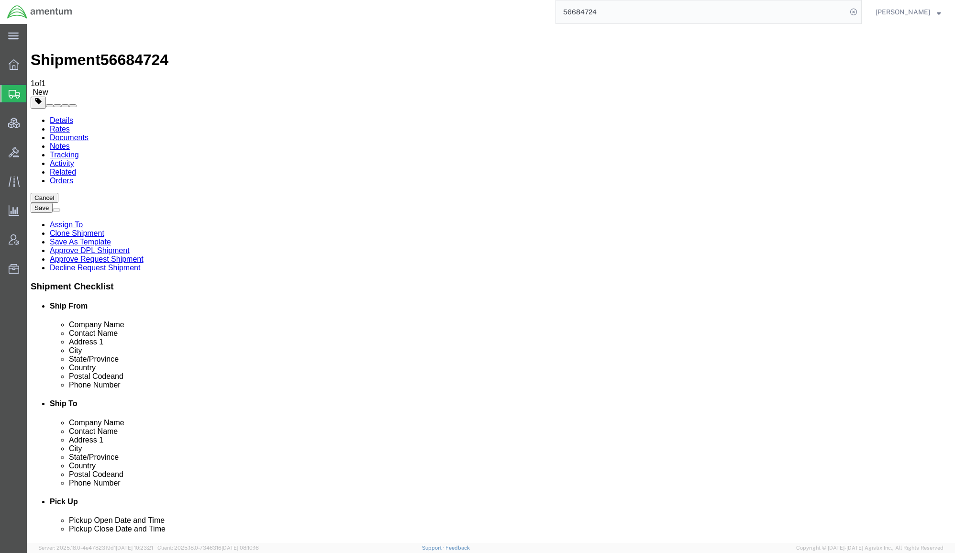
drag, startPoint x: 598, startPoint y: 7, endPoint x: 454, endPoint y: 0, distance: 143.7
click at [452, 0] on html "main_menu Created with Sketch. Collapse Menu Overview Shipments Shipment Manage…" at bounding box center [477, 276] width 955 height 553
paste input "MEOTD00159"
type input "MEOTD00159"
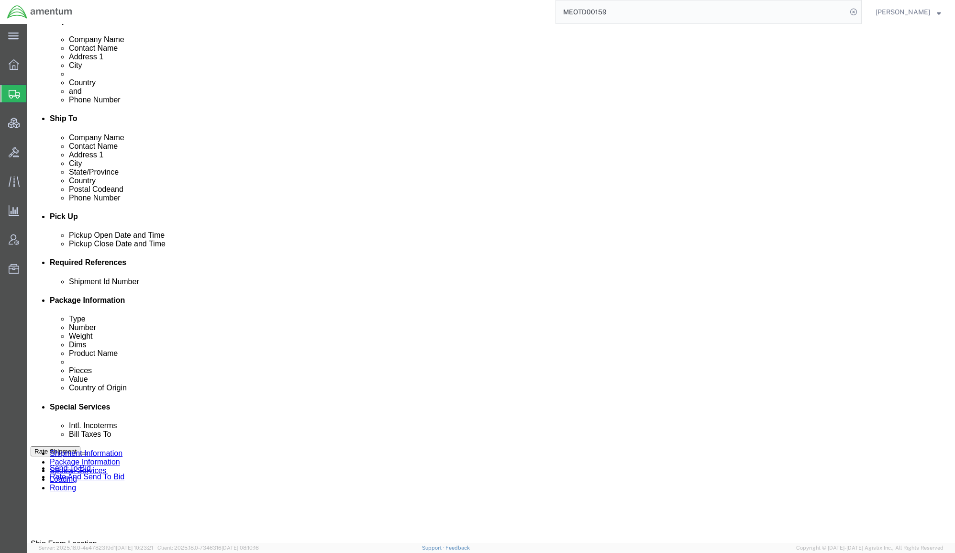
scroll to position [425, 0]
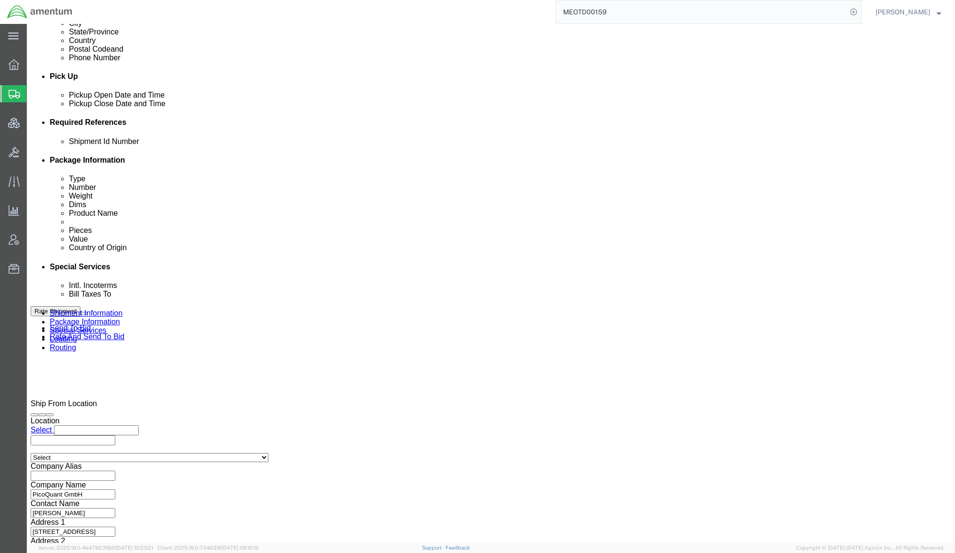
click div "[DATE] 1:00 PM"
click button "Apply"
click div "[DATE] 2:00 PM"
type input "4:00 PM"
click button "Apply"
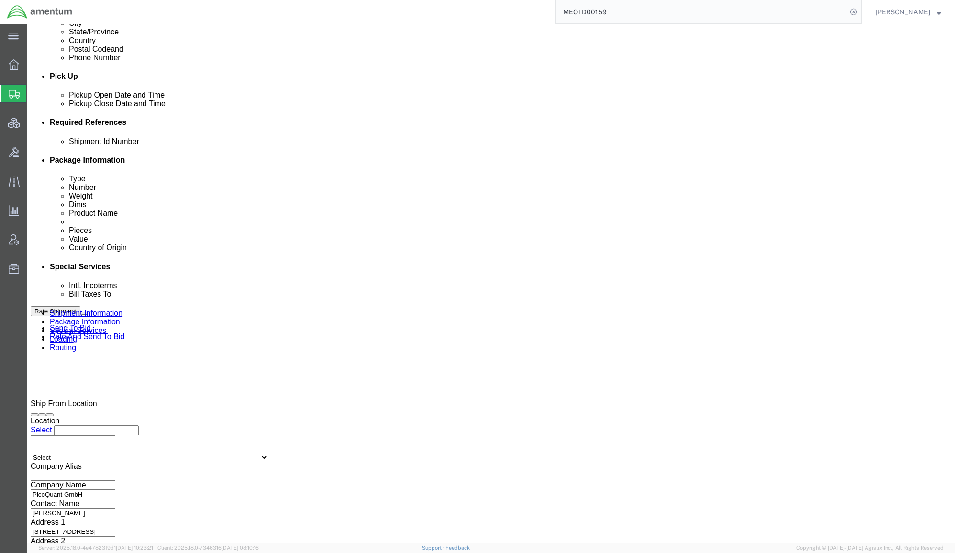
click link "Assign To"
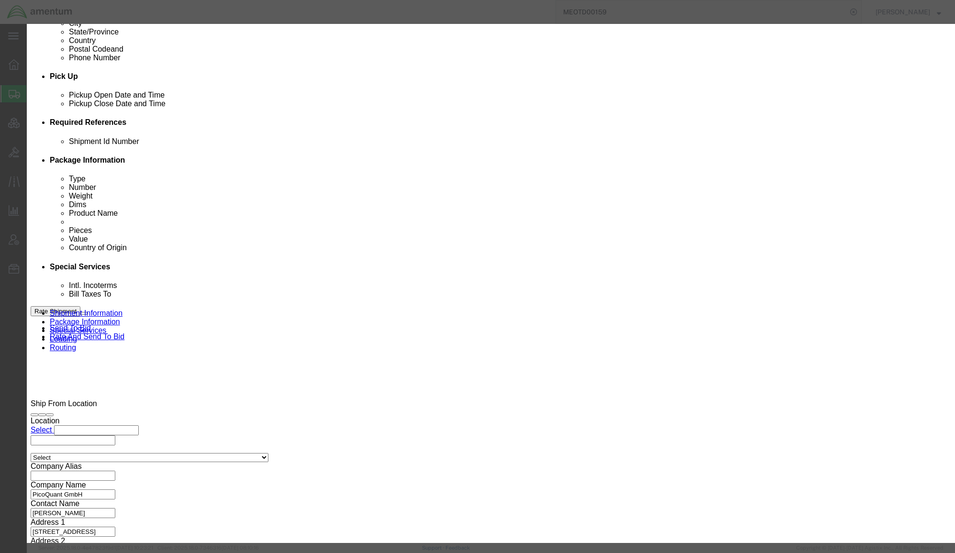
select select "101678"
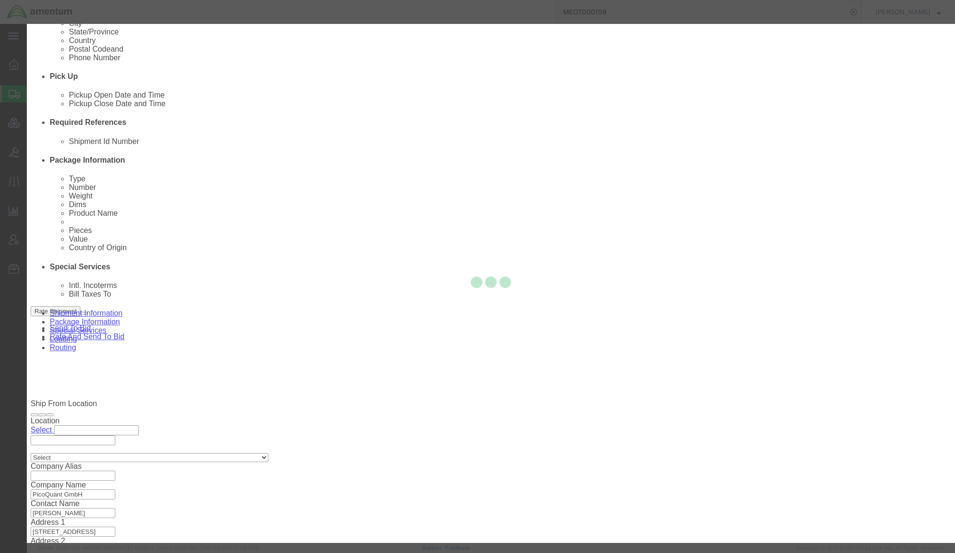
click at [508, 98] on div at bounding box center [491, 283] width 928 height 519
select select
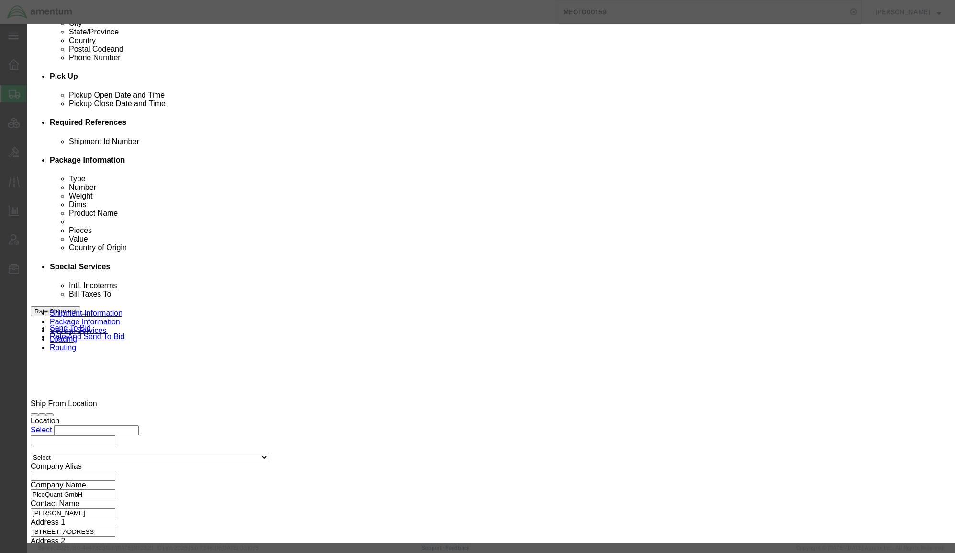
type input "tm"
select select "51622"
click div "Account Amentum Services, Inc Account Amentum Services, Inc Crane Worldwide (Ac…"
click textarea "Message"
type textarea "do not manifest for DHL Express until [DATE] (also, we will need to schedule a …"
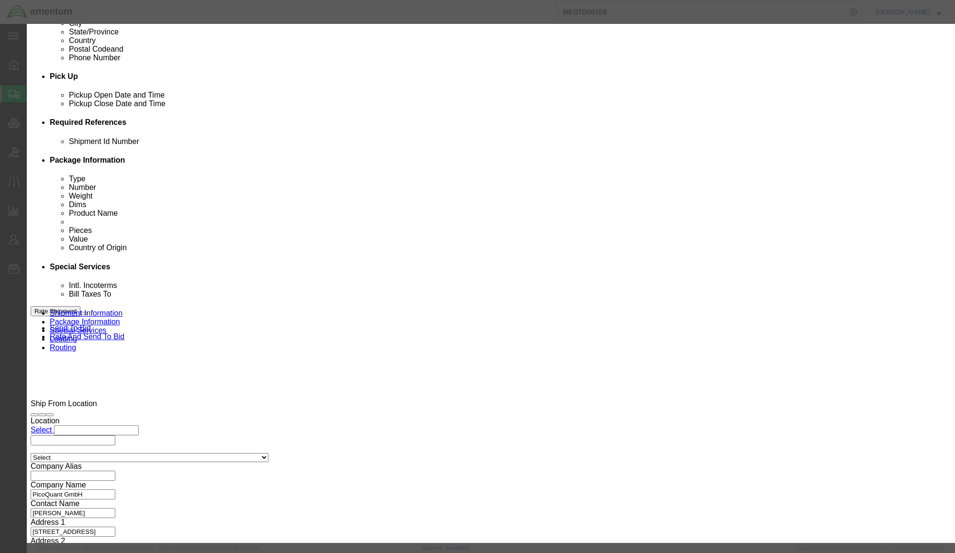
click button "Assign"
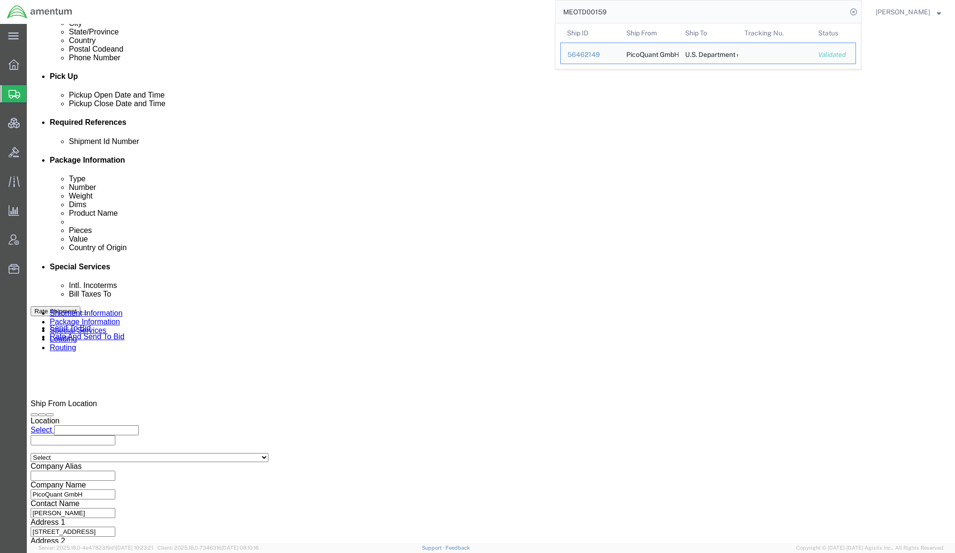
drag, startPoint x: 633, startPoint y: 8, endPoint x: 429, endPoint y: -1, distance: 205.0
click at [429, 0] on html "main_menu Created with Sketch. Collapse Menu Overview Shipments Shipment Manage…" at bounding box center [477, 276] width 955 height 553
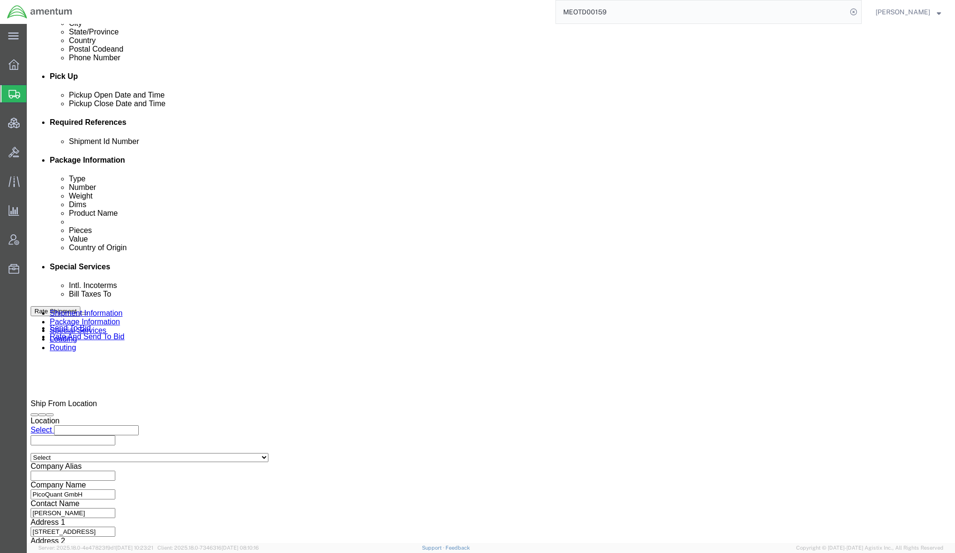
paste input "56684724"
type input "56684724"
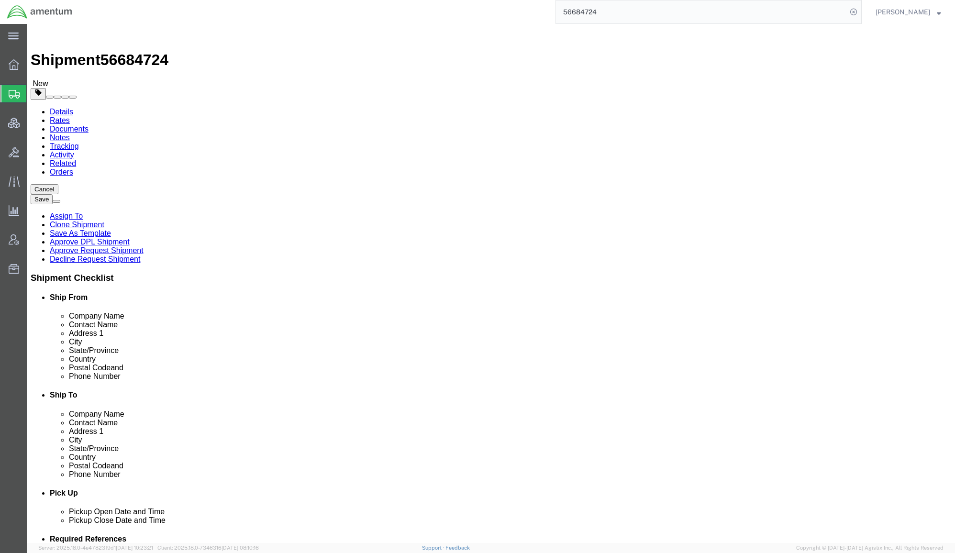
click link "Documents"
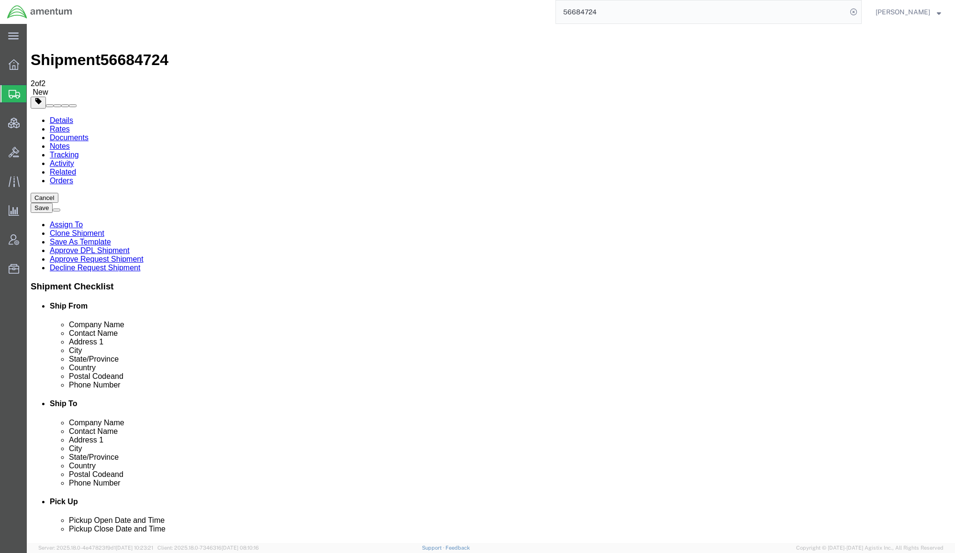
click at [62, 116] on link "Details" at bounding box center [61, 120] width 23 height 8
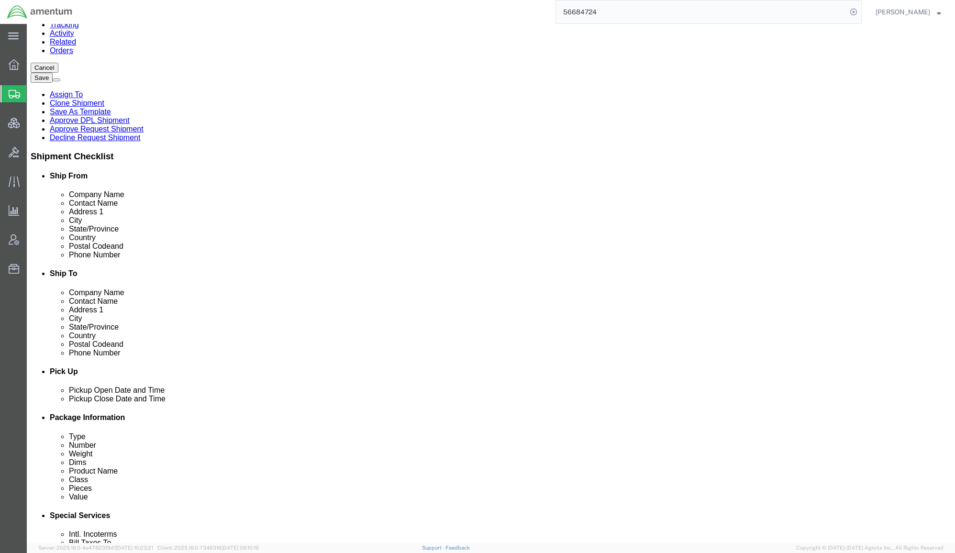
scroll to position [340, 0]
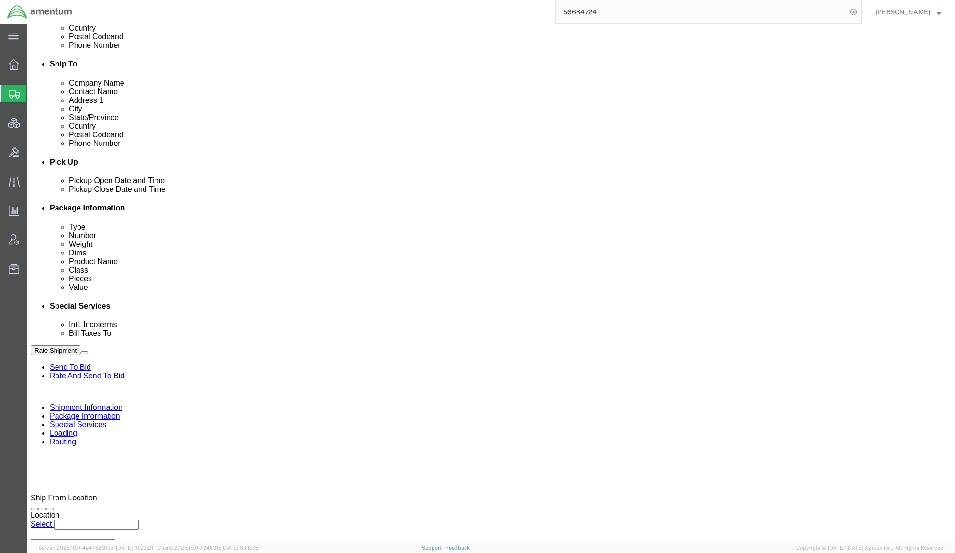
click icon
click link "Package Information"
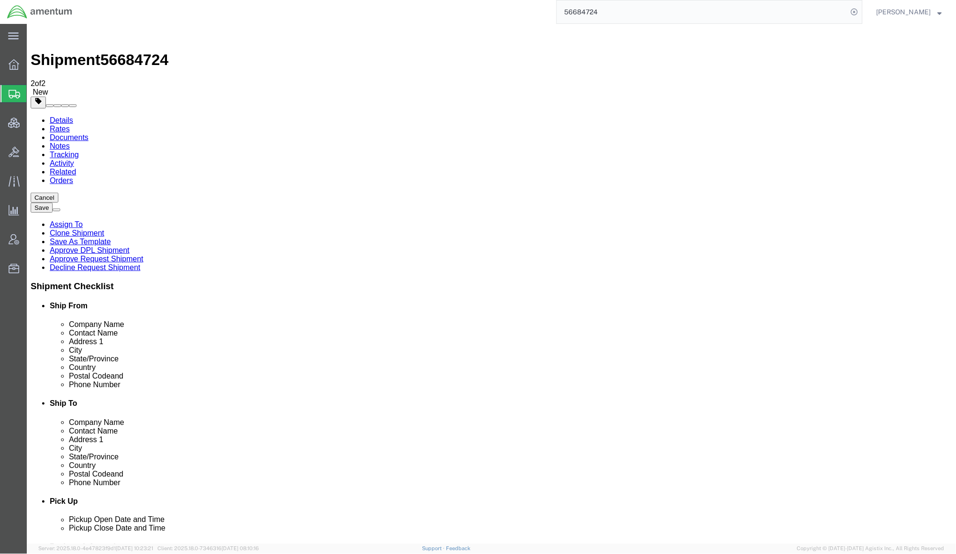
click dd "1.00 Each"
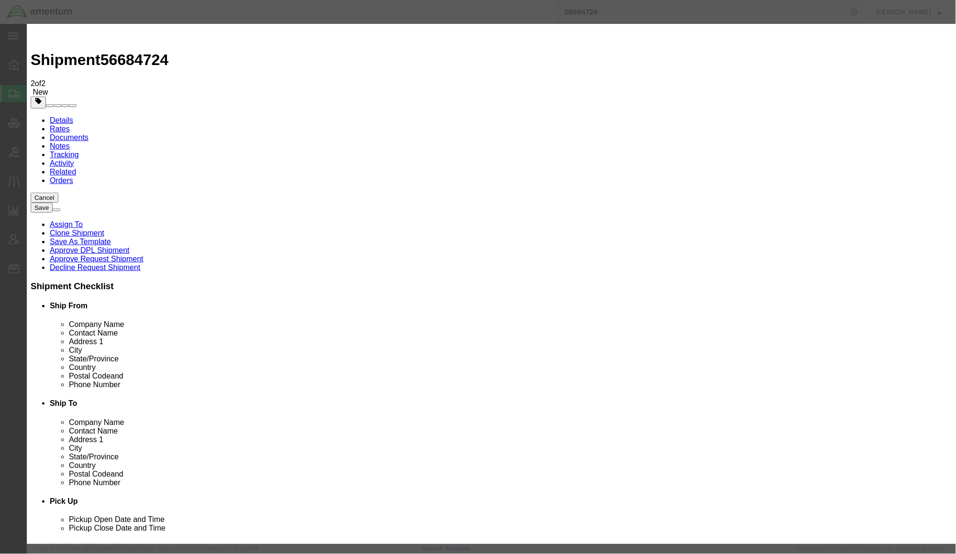
click select "Select 50 55 60 65 70 85 92.5 100 125 175 250 300 400"
select select "65"
click select "Select 50 55 60 65 70 85 92.5 100 125 175 250 300 400"
click button "Save & Close"
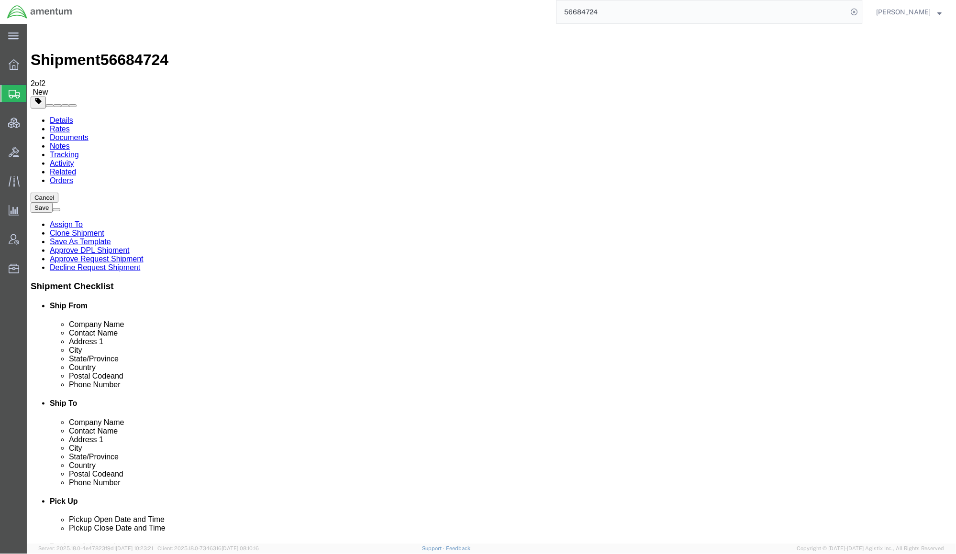
click button "Rate Shipment"
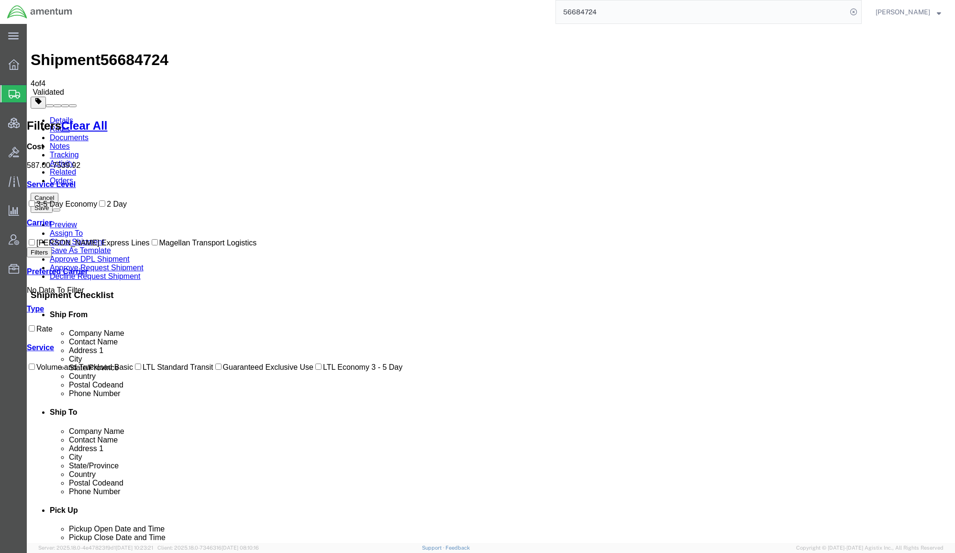
click at [64, 116] on link "Details" at bounding box center [61, 120] width 23 height 8
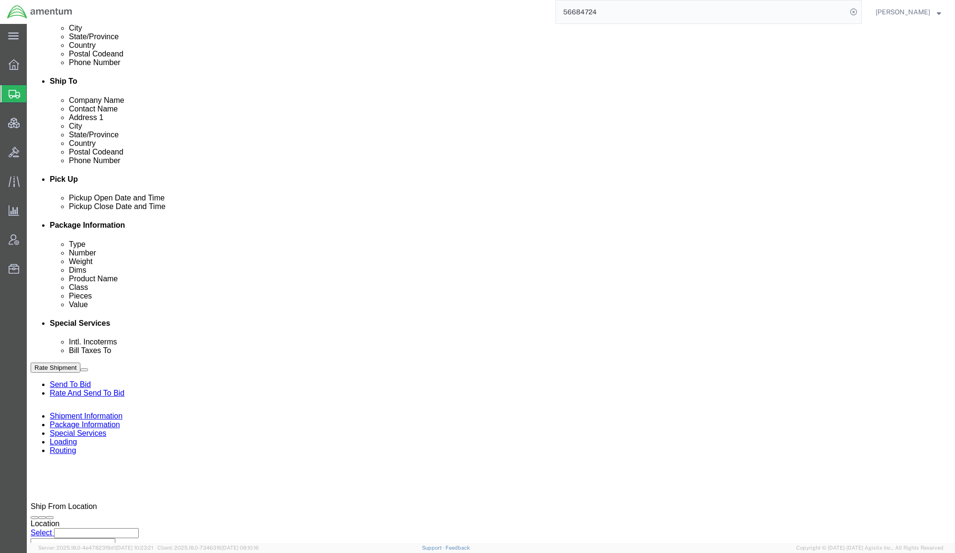
scroll to position [425, 0]
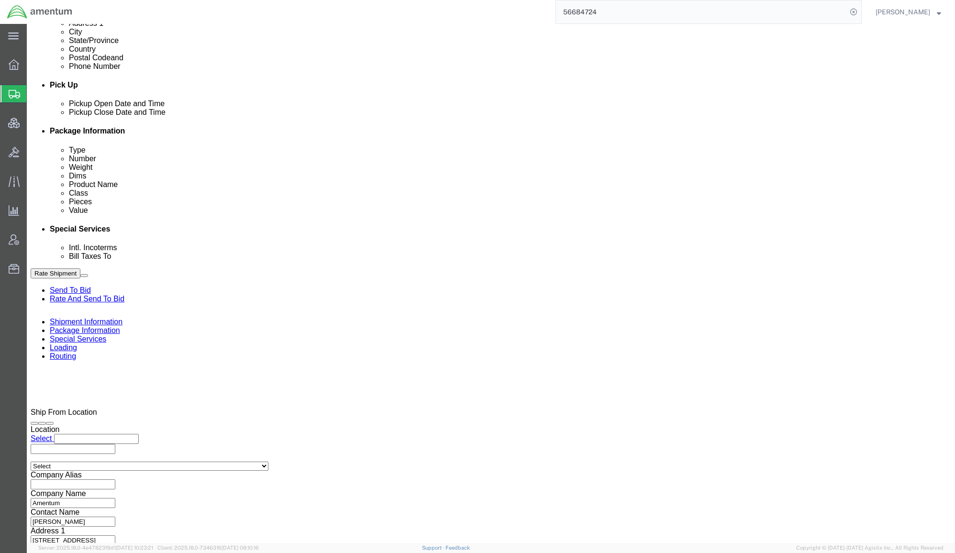
click link "Send To Bid"
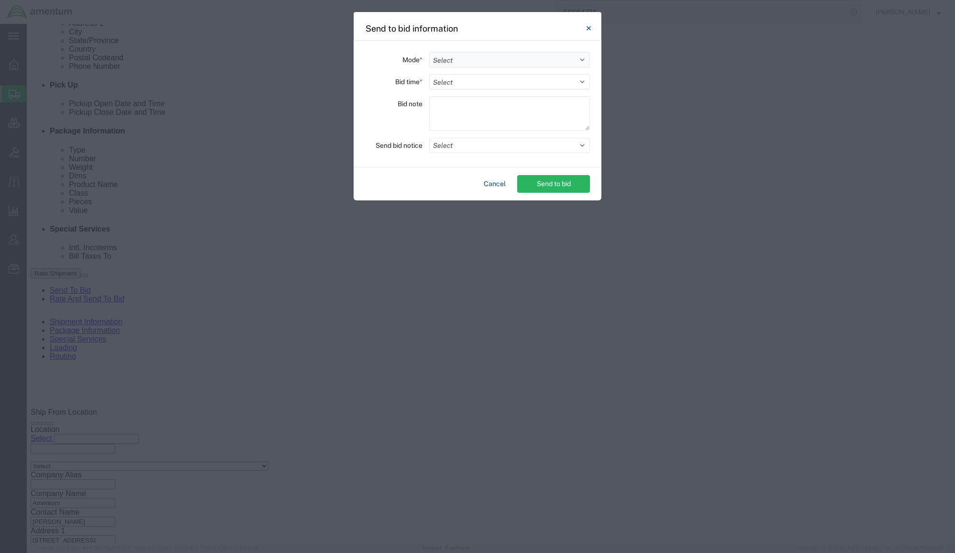
click at [477, 55] on select "Select Small Parcel Truckload Air Rail Less than Truckload Ocean Freight Multi-…" at bounding box center [509, 59] width 161 height 15
select select "TL"
click at [429, 52] on select "Select Small Parcel Truckload Air Rail Less than Truckload Ocean Freight Multi-…" at bounding box center [509, 59] width 161 height 15
click at [502, 188] on button "Cancel" at bounding box center [495, 184] width 30 height 18
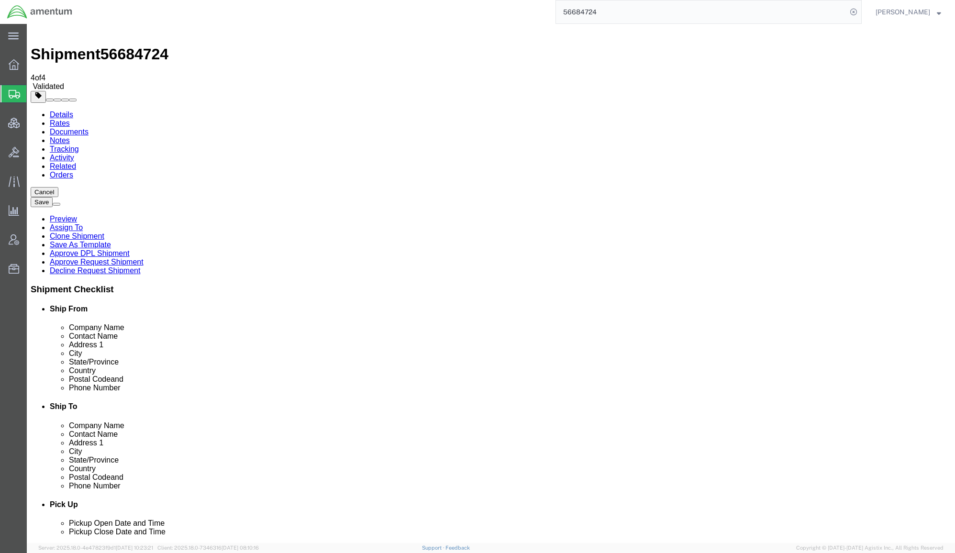
scroll to position [0, 0]
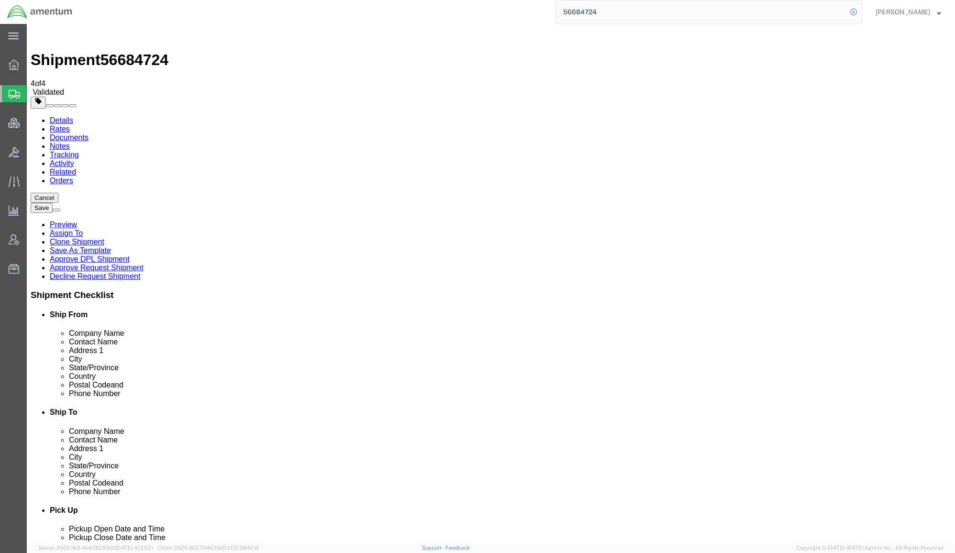
click icon
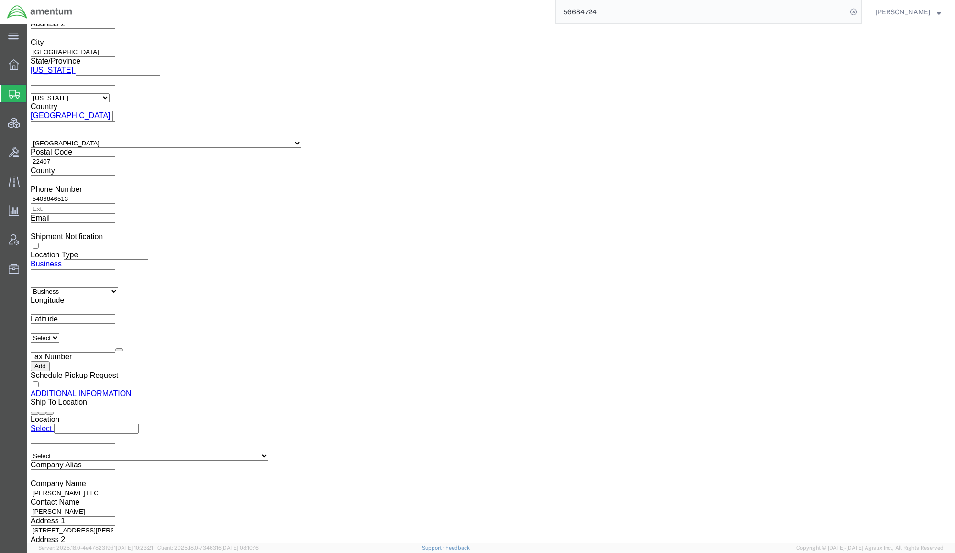
scroll to position [1105, 0]
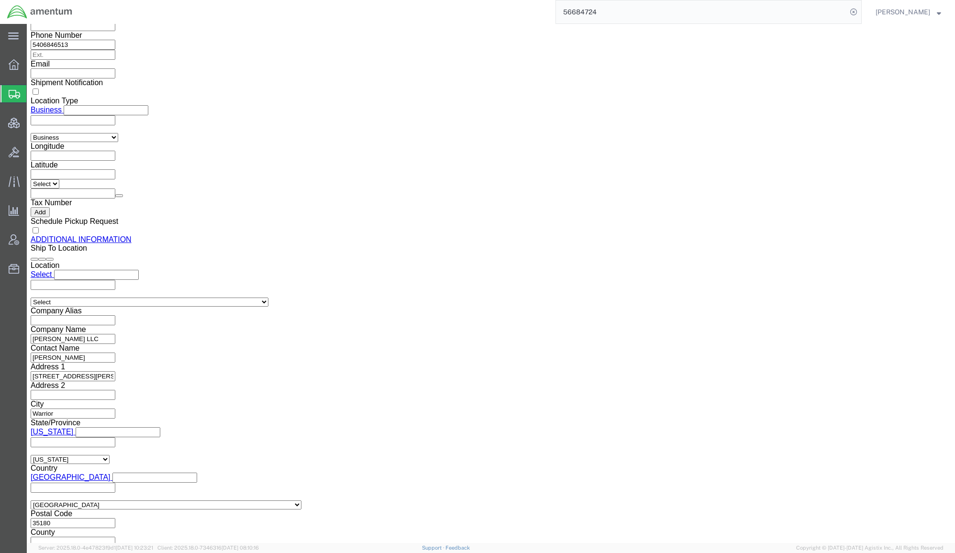
click select "links and phone number to carriers to schedule a pickup instructions for US imp…"
select select "109858247"
click select "links and phone number to carriers to schedule a pickup instructions for US imp…"
click button "Add"
click link "Send To Bid"
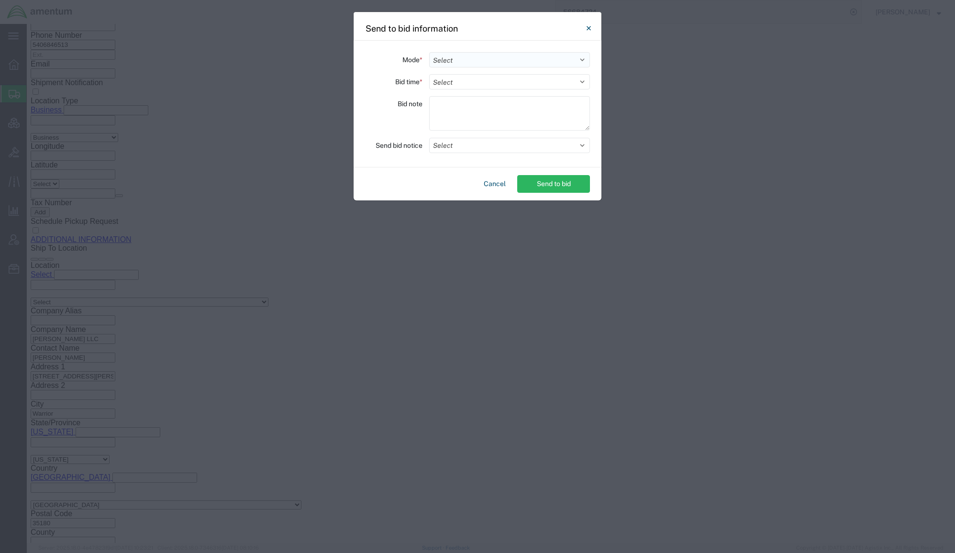
click at [525, 56] on select "Select Small Parcel Truckload Air Rail Less than Truckload Ocean Freight Multi-…" at bounding box center [509, 59] width 161 height 15
select select "TL"
click at [429, 52] on select "Select Small Parcel Truckload Air Rail Less than Truckload Ocean Freight Multi-…" at bounding box center [509, 59] width 161 height 15
click at [502, 83] on select "Select 30 Min (Rush) 1 Hour (Rush) 2 Hours (Rush) 4 Hours (Rush) 8 Hours (Rush)…" at bounding box center [509, 81] width 161 height 15
click at [429, 74] on select "Select 30 Min (Rush) 1 Hour (Rush) 2 Hours (Rush) 4 Hours (Rush) 8 Hours (Rush)…" at bounding box center [509, 81] width 161 height 15
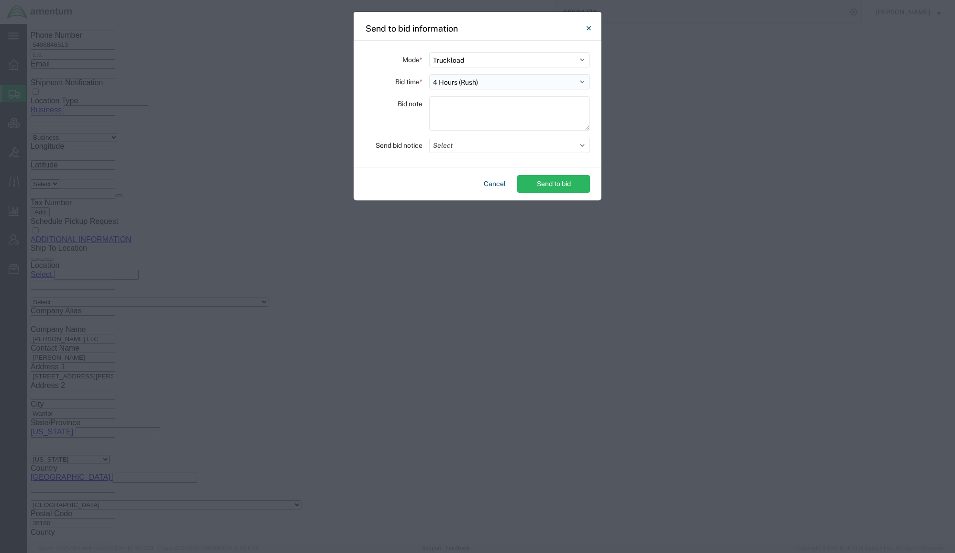
click at [502, 84] on select "Select 30 Min (Rush) 1 Hour (Rush) 2 Hours (Rush) 4 Hours (Rush) 8 Hours (Rush)…" at bounding box center [509, 81] width 161 height 15
select select "24"
click at [429, 74] on select "Select 30 Min (Rush) 1 Hour (Rush) 2 Hours (Rush) 4 Hours (Rush) 8 Hours (Rush)…" at bounding box center [509, 81] width 161 height 15
click at [541, 189] on button "Send to bid" at bounding box center [553, 184] width 73 height 18
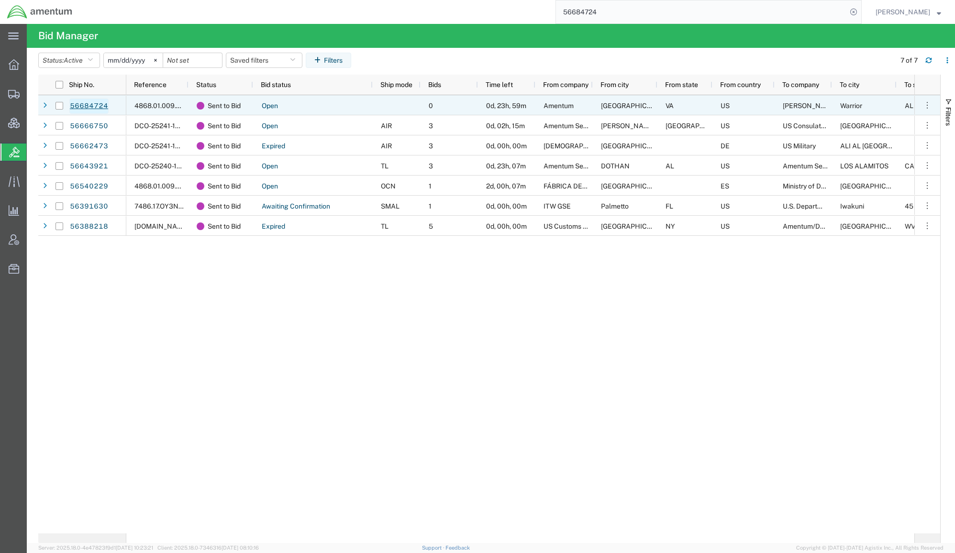
click at [108, 107] on link "56684724" at bounding box center [88, 106] width 39 height 15
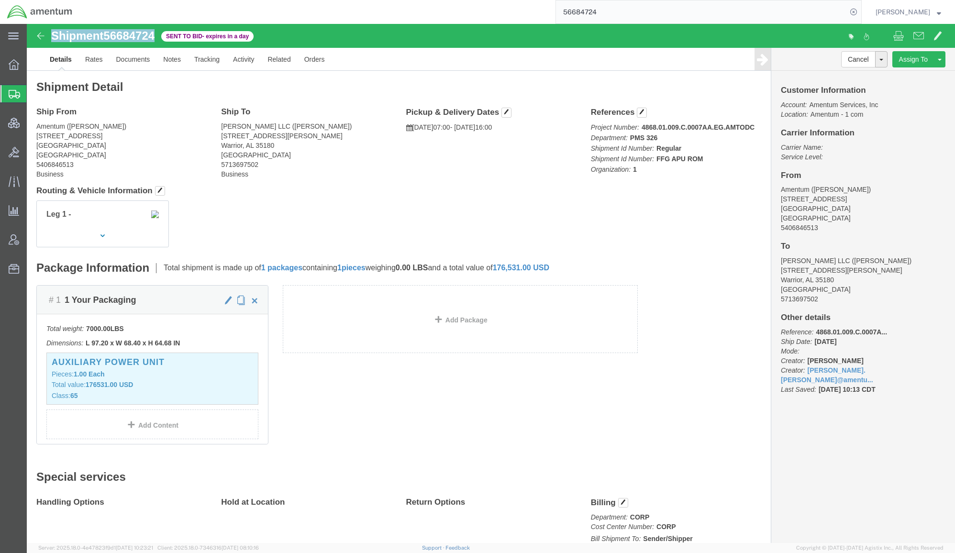
drag, startPoint x: 133, startPoint y: 15, endPoint x: 20, endPoint y: 13, distance: 112.9
click div "Shipment 56684724 Sent to Bid - expires in a day"
copy h1 "Shipment 56684724"
click link "Rates"
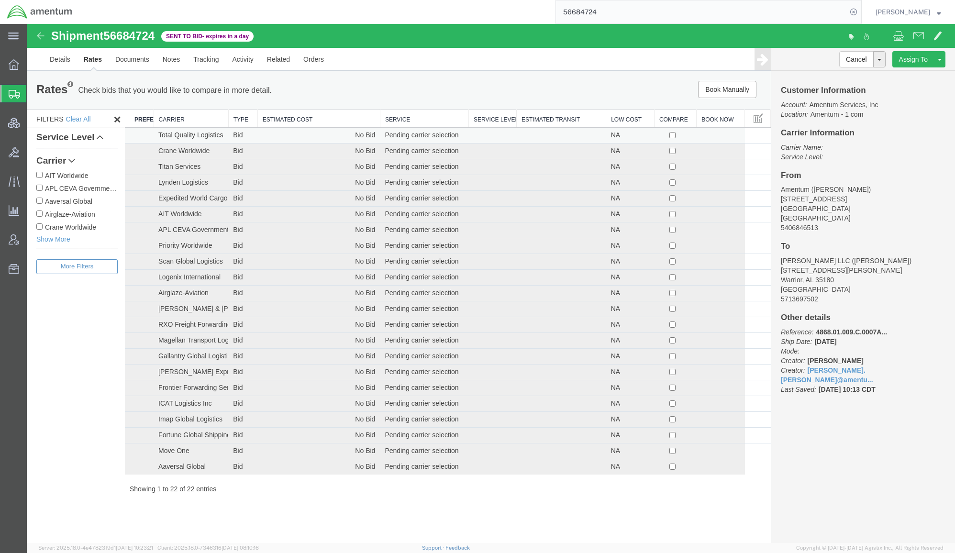
click at [193, 129] on td "Total Quality Logistics" at bounding box center [191, 136] width 75 height 16
click at [198, 119] on th "Carrier" at bounding box center [191, 119] width 75 height 18
click at [520, 536] on div "Shipment 56684724 22 of 22 Sent to Bid - expires in a day Details Rates Documen…" at bounding box center [491, 283] width 928 height 519
click at [528, 523] on div "Shipment 56684724 22 of 22 Sent to Bid - expires in a day Details Rates Documen…" at bounding box center [491, 283] width 928 height 519
click at [34, 95] on span "Shipments" at bounding box center [30, 93] width 8 height 19
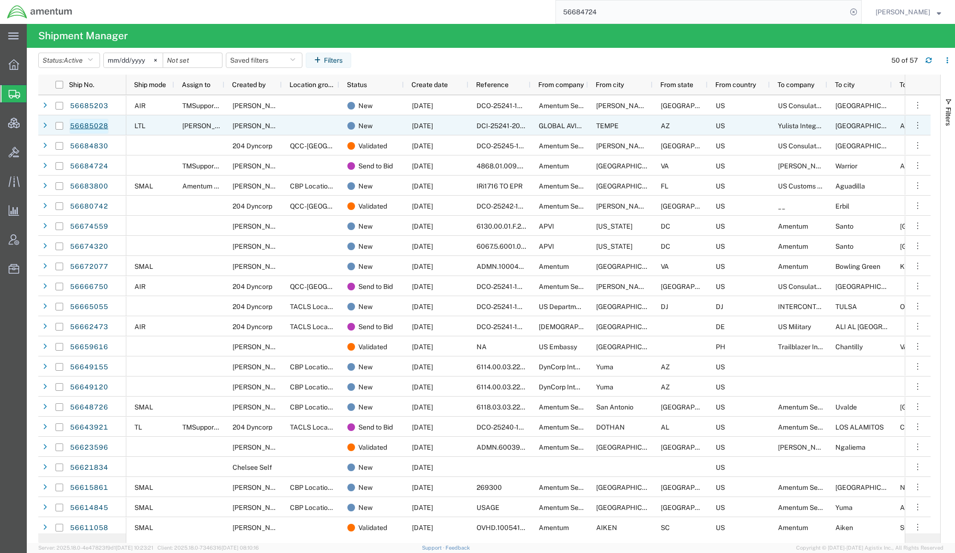
click at [94, 124] on link "56685028" at bounding box center [88, 126] width 39 height 15
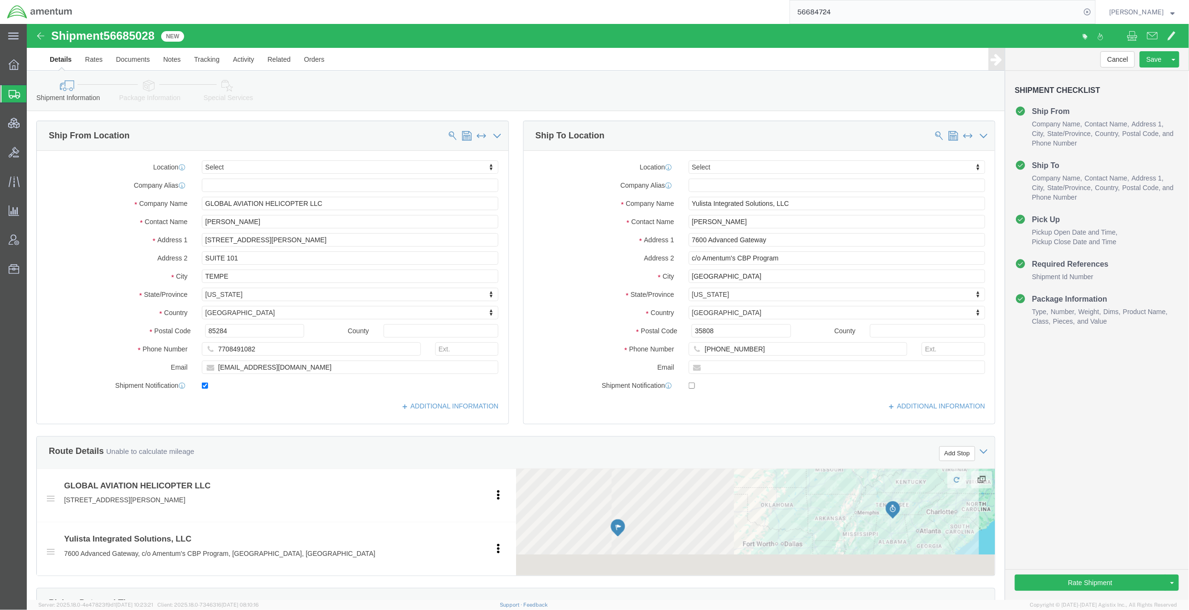
select select
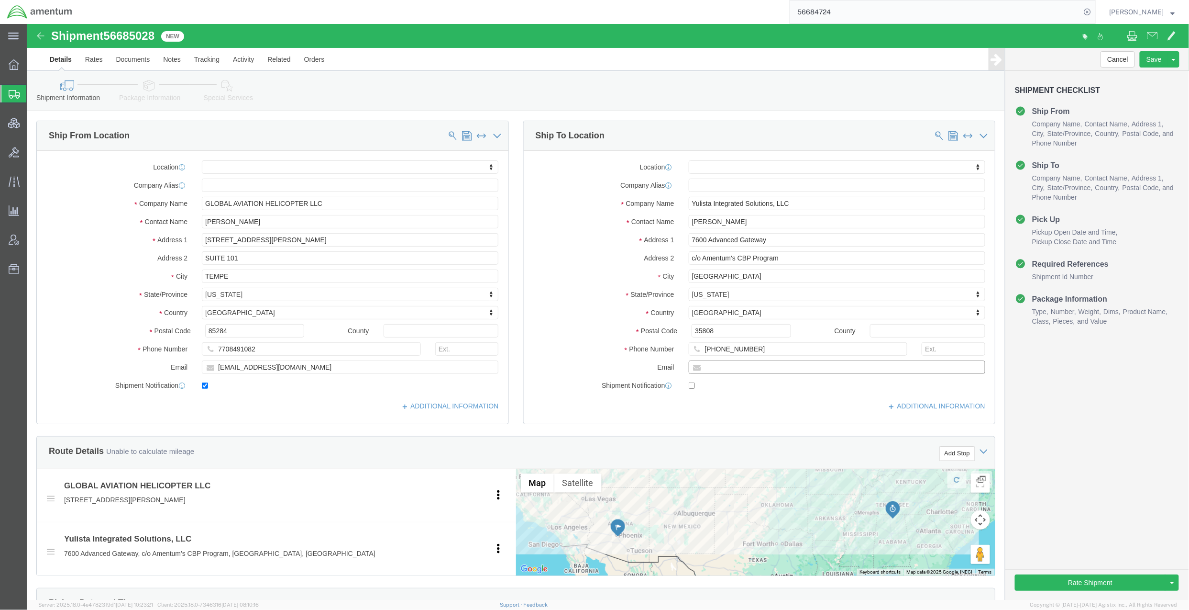
drag, startPoint x: 687, startPoint y: 339, endPoint x: 692, endPoint y: 341, distance: 5.2
click input "text"
paste input "[PERSON_NAME][EMAIL_ADDRESS][PERSON_NAME][DOMAIN_NAME]"
type input "[PERSON_NAME][EMAIL_ADDRESS][PERSON_NAME][DOMAIN_NAME]"
drag, startPoint x: 755, startPoint y: 325, endPoint x: 475, endPoint y: 306, distance: 280.5
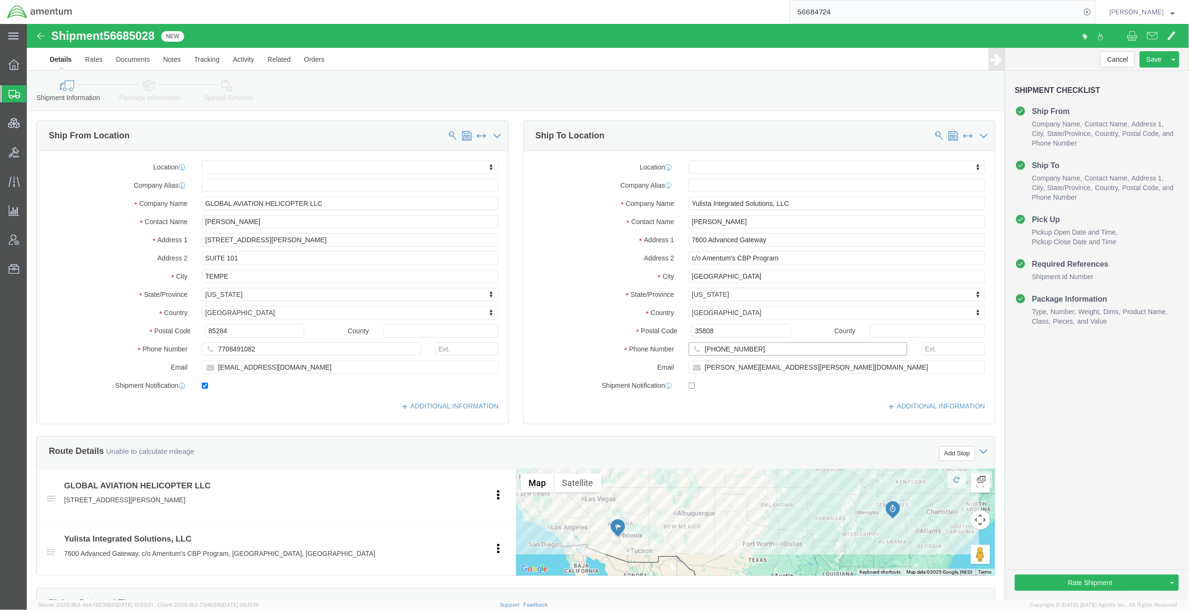
click div "Ship From Location Location My Profile Location [PHONE_NUMBER] [PHONE_NUMBER] […"
paste input "77-3266"
type input "[PHONE_NUMBER]"
click label "Postal Code"
click input "35808"
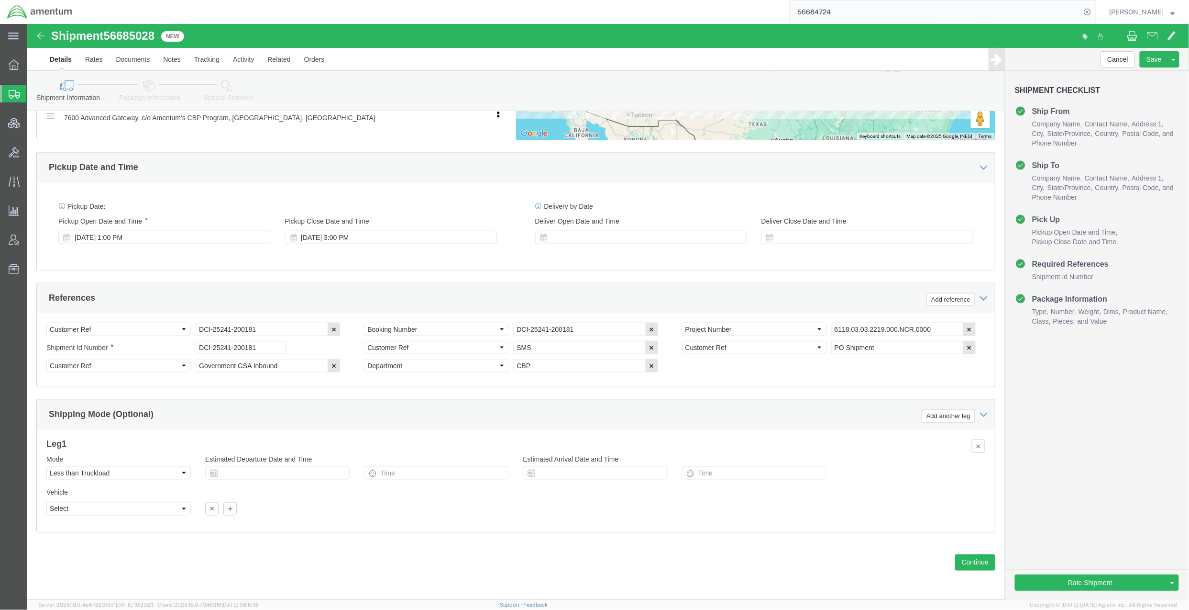
scroll to position [438, 0]
click button "Rate Shipment"
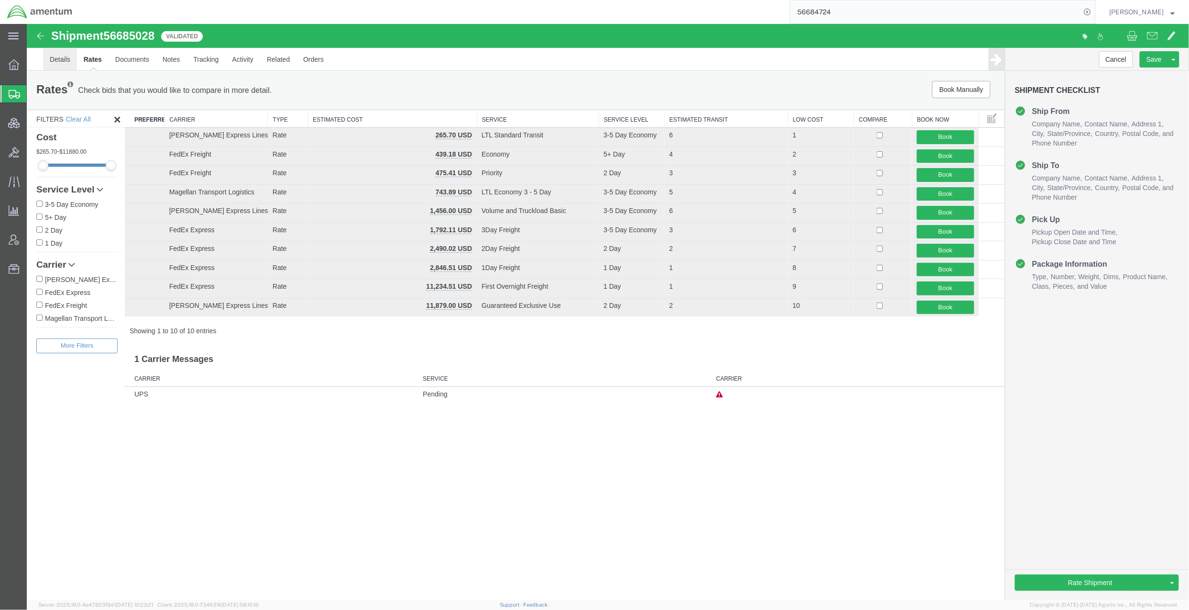
click at [54, 54] on link "Details" at bounding box center [60, 58] width 34 height 23
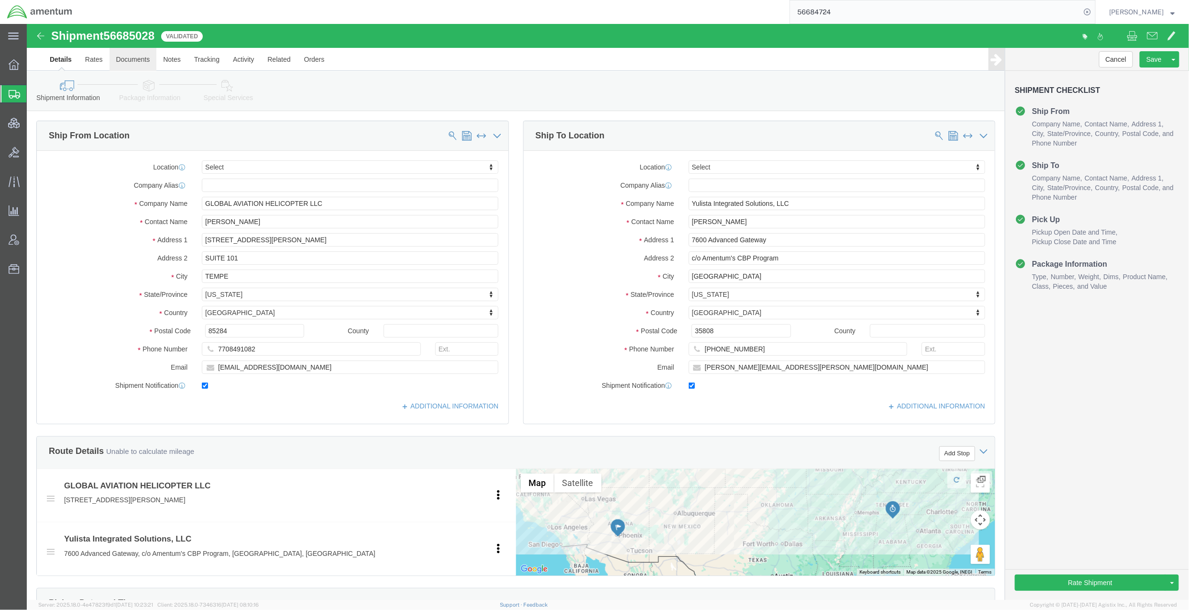
click link "Documents"
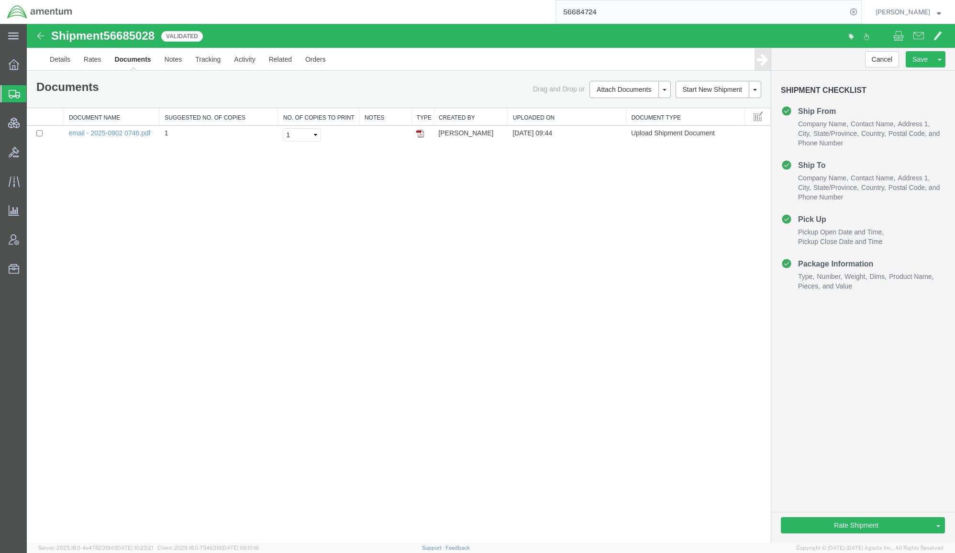
drag, startPoint x: 208, startPoint y: 337, endPoint x: 134, endPoint y: 329, distance: 73.6
click at [196, 335] on div "Shipment 56685028 1 of 1 Validated Details Rates Documents Notes Tracking Activ…" at bounding box center [491, 283] width 928 height 519
click at [62, 66] on link "Details" at bounding box center [60, 59] width 34 height 23
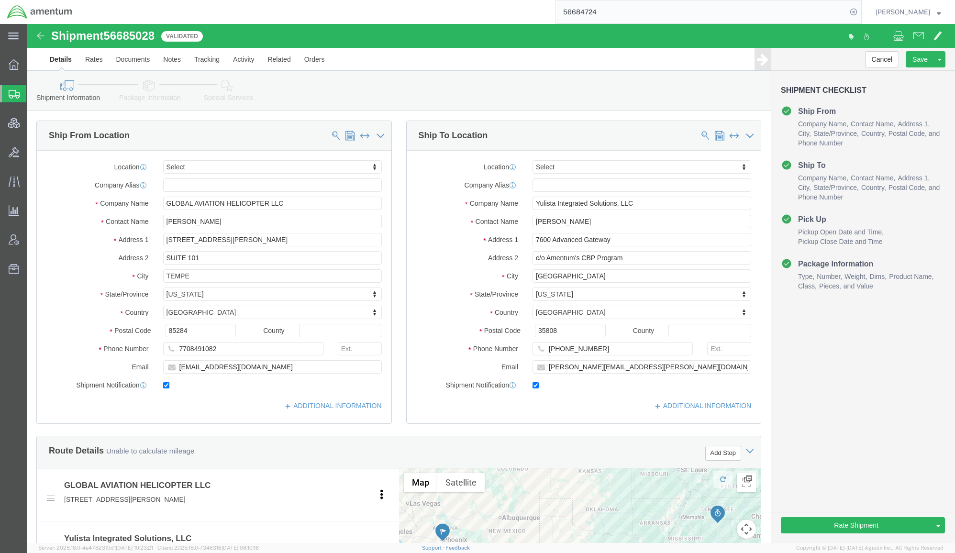
click icon
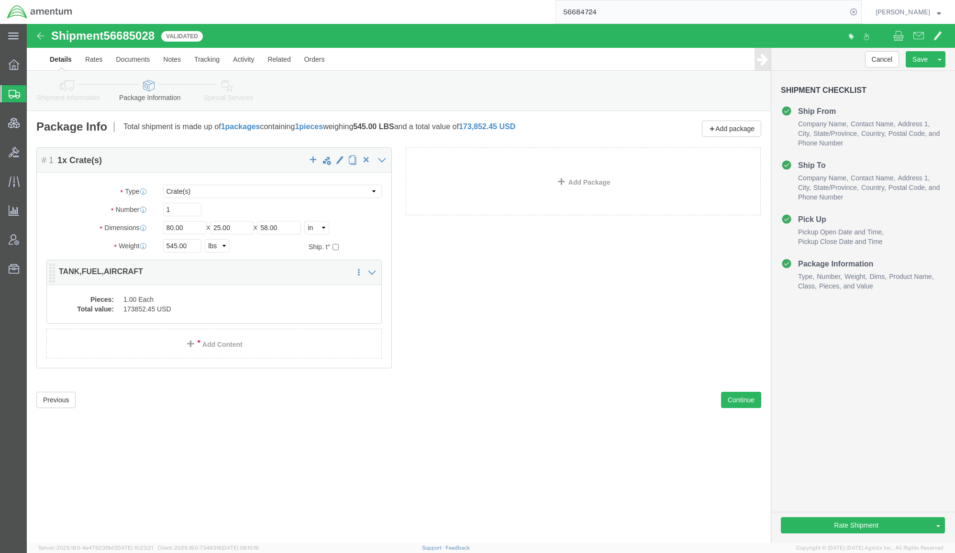
click dd "1.00 Each"
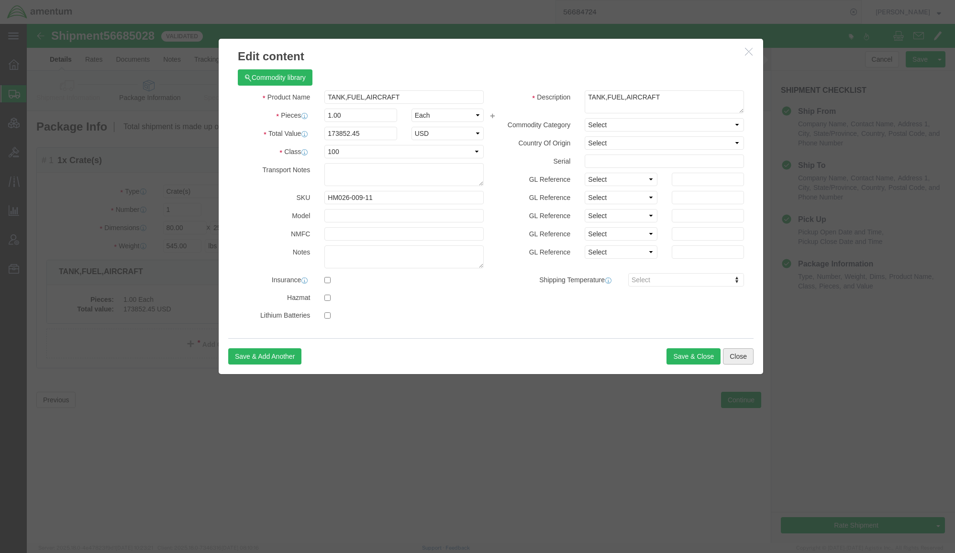
click button "Close"
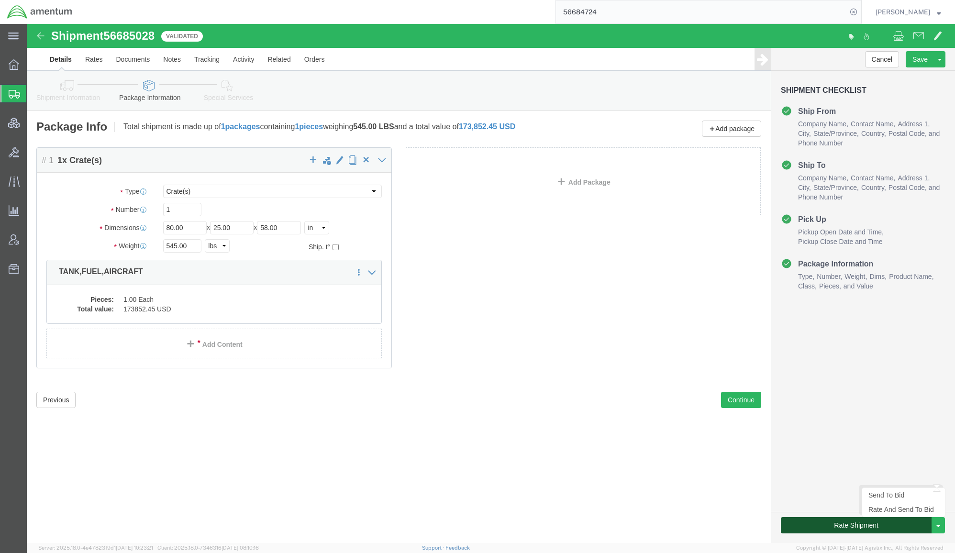
click button "Rate Shipment"
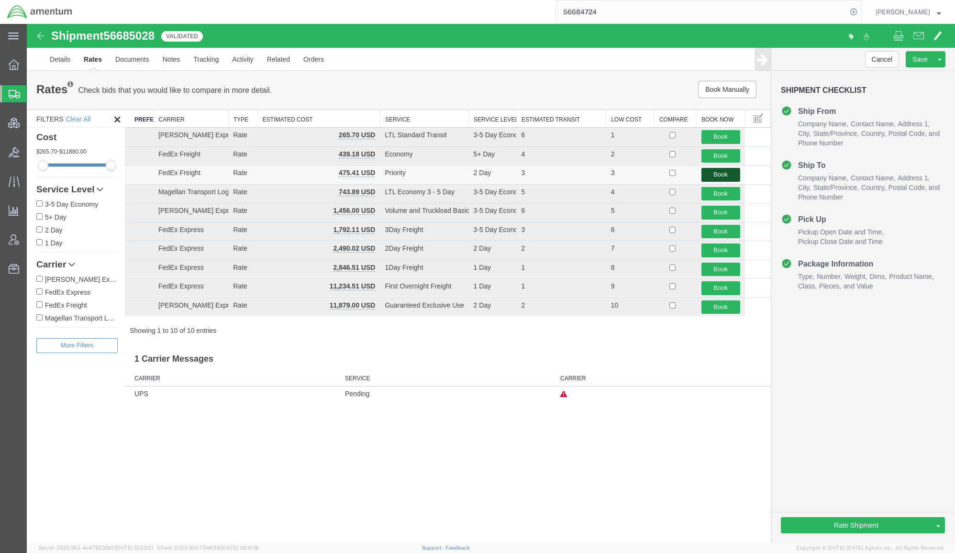
click at [731, 177] on button "Book" at bounding box center [720, 175] width 39 height 14
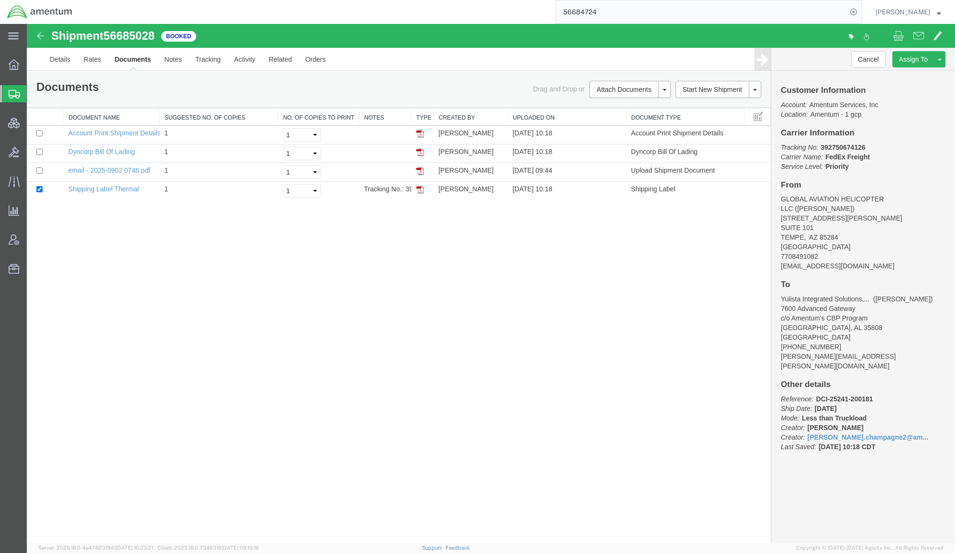
click at [360, 382] on div "Shipment 56685028 4 of 4 Booked Details Rates Documents Notes Tracking Activity…" at bounding box center [491, 283] width 928 height 519
click at [901, 488] on div "Cancel Assign To Clone Shipment Save As Template Approve DPL Shipment Approve R…" at bounding box center [863, 295] width 184 height 495
click at [59, 62] on link "Details" at bounding box center [60, 58] width 34 height 23
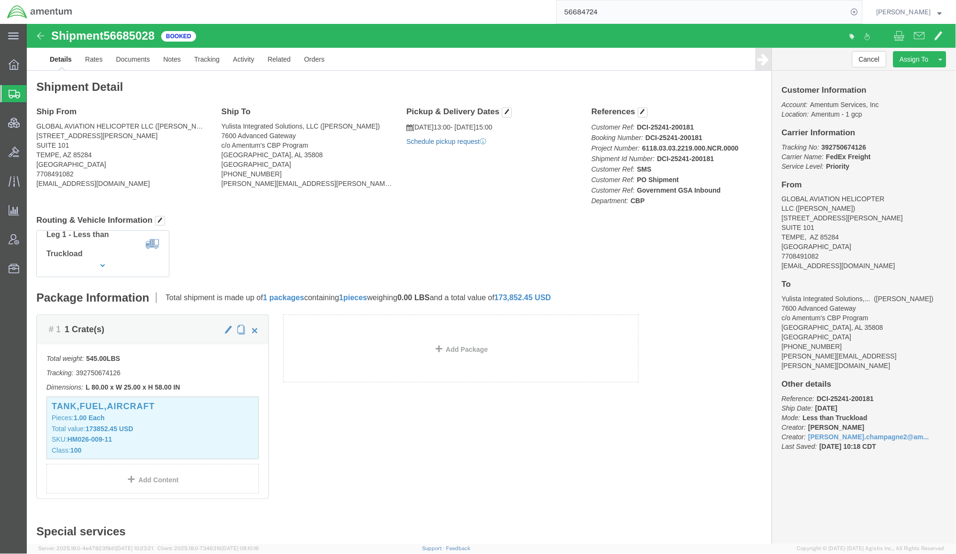
click link "Schedule pickup request"
click link "Documents"
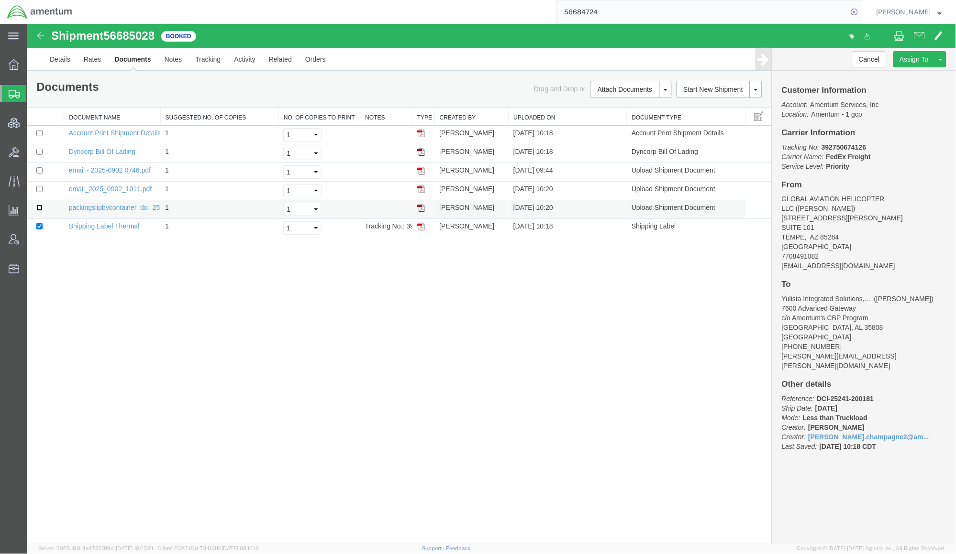
click at [39, 210] on input "checkbox" at bounding box center [39, 207] width 6 height 6
checkbox input "true"
click at [34, 152] on td at bounding box center [44, 153] width 37 height 19
click at [42, 152] on input "checkbox" at bounding box center [39, 151] width 6 height 6
checkbox input "true"
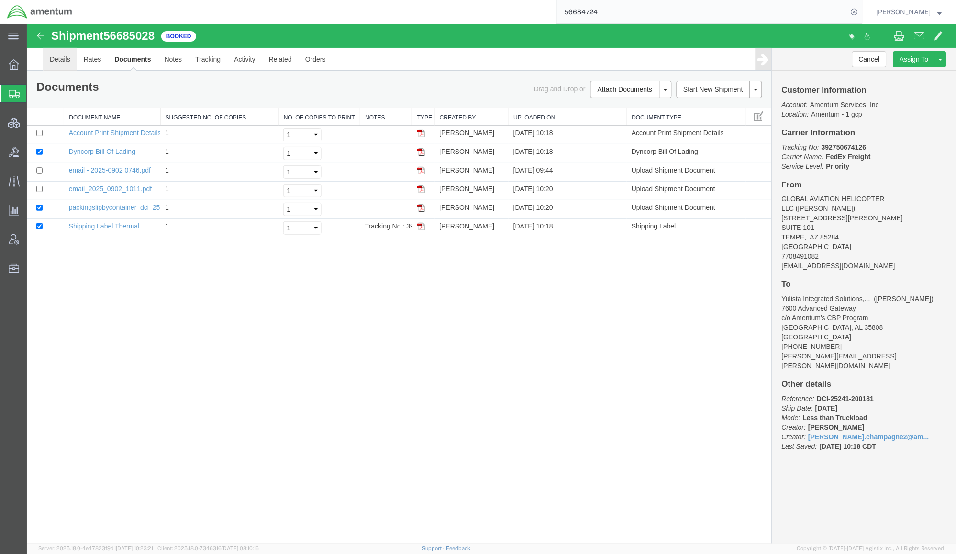
click at [58, 64] on link "Details" at bounding box center [60, 58] width 34 height 23
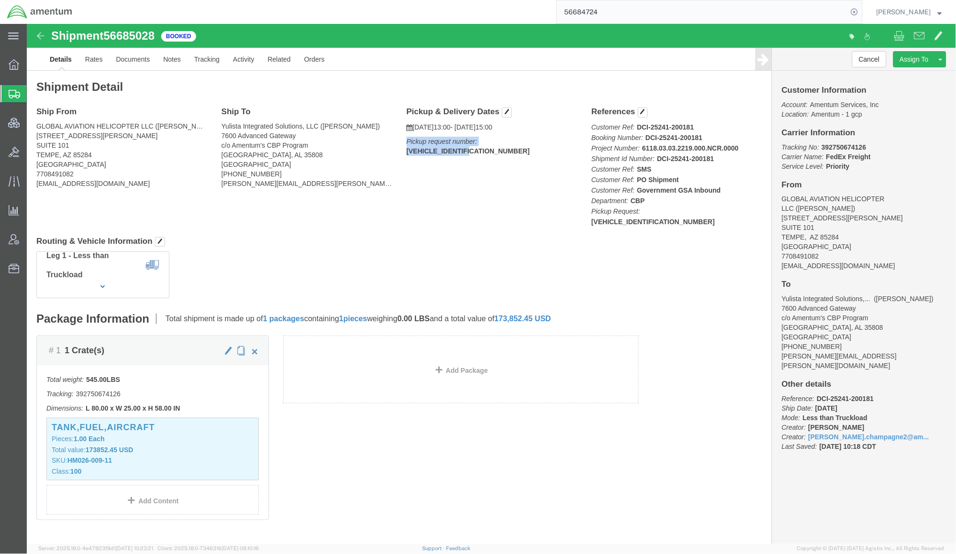
drag, startPoint x: 521, startPoint y: 117, endPoint x: 376, endPoint y: 120, distance: 145.5
click div "Pickup & Delivery Dates [DATE] 13:00 - [DATE] 15:00 Pickup request number: [VEH…"
drag, startPoint x: 376, startPoint y: 120, endPoint x: 387, endPoint y: 118, distance: 11.2
drag, startPoint x: 387, startPoint y: 118, endPoint x: 353, endPoint y: 130, distance: 35.6
click address "Yulista Integrated Solutions, LLC ([PERSON_NAME]) 7600 Advanced Gateway c/o Ame…"
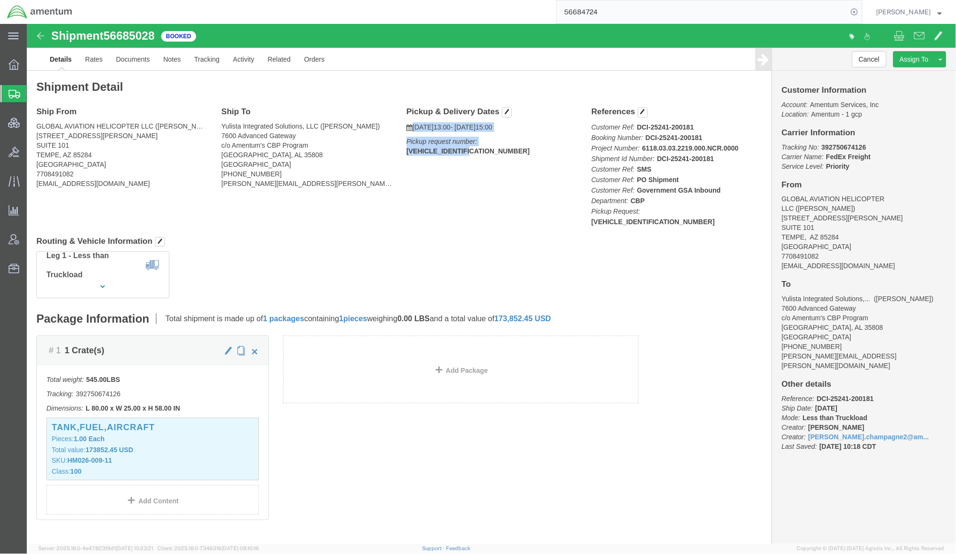
drag, startPoint x: 371, startPoint y: 103, endPoint x: 530, endPoint y: 111, distance: 159.5
click div "Pickup & Delivery Dates [DATE] 13:00 - [DATE] 15:00 Pickup request number: [VEH…"
drag, startPoint x: 530, startPoint y: 111, endPoint x: 500, endPoint y: 118, distance: 30.5
copy div "[DATE] 13:00 - [DATE] 15:00 Pickup request number: [VEHICLE_IDENTIFICATION_NUMB…"
click link "Documents"
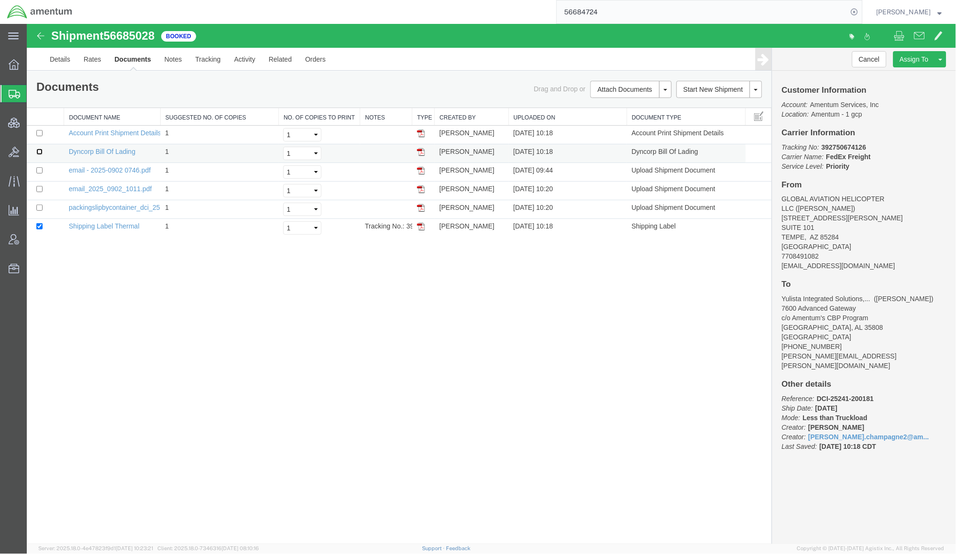
click at [40, 152] on input "checkbox" at bounding box center [39, 151] width 6 height 6
checkbox input "true"
click at [41, 211] on td at bounding box center [44, 209] width 37 height 19
click at [41, 209] on input "checkbox" at bounding box center [39, 207] width 6 height 6
checkbox input "true"
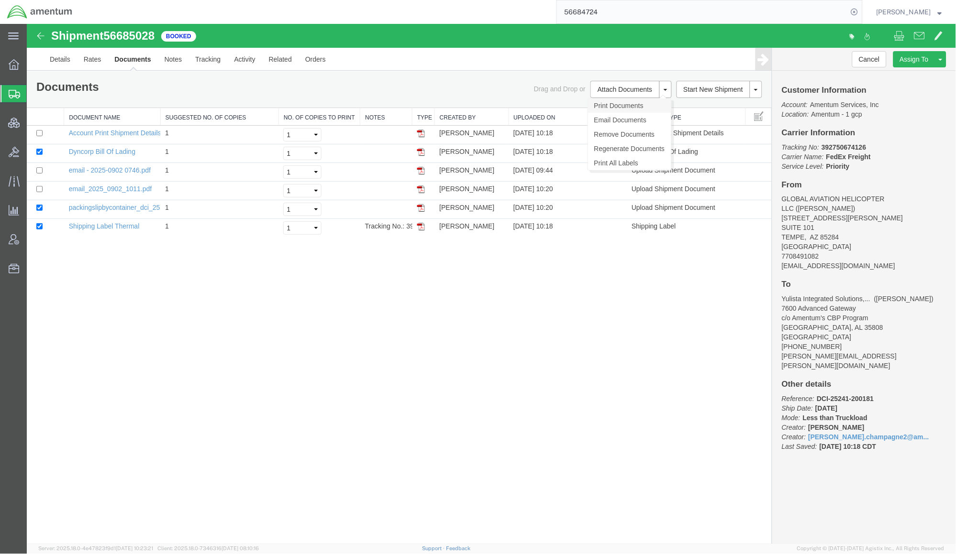
click at [613, 106] on link "Print Documents" at bounding box center [628, 105] width 83 height 14
click at [434, 391] on div "Shipment 56685028 6 of 6 Booked Details Rates Documents Notes Tracking Activity…" at bounding box center [490, 283] width 929 height 521
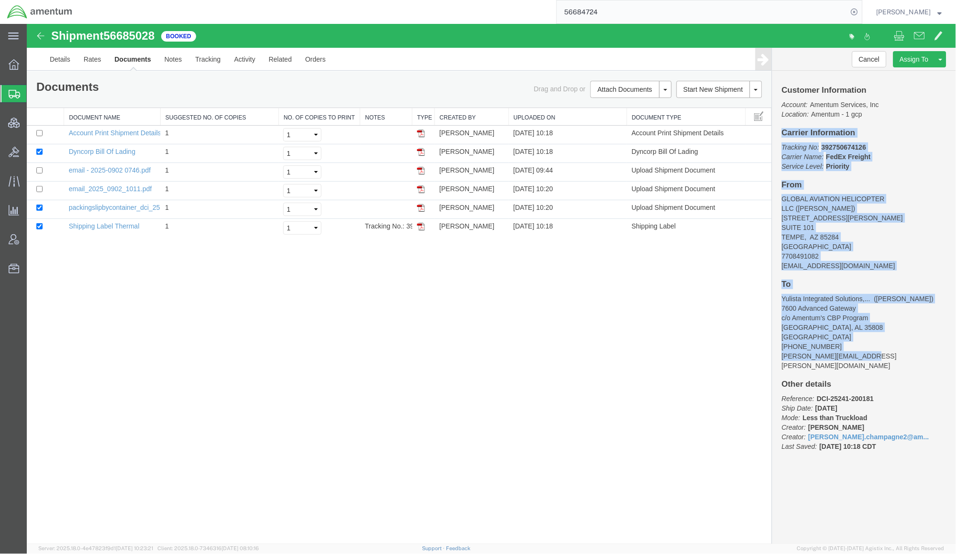
drag, startPoint x: 783, startPoint y: 136, endPoint x: 903, endPoint y: 344, distance: 239.9
click at [903, 344] on div "Customer Information Account: Amentum Services, Inc Location: Amentum - 1 gcp C…" at bounding box center [864, 272] width 184 height 405
copy div "Carrier Information Tracking No: 392750674126 Carrier Name: FedEx Freight FedEx…"
click at [55, 63] on link "Details" at bounding box center [60, 59] width 34 height 23
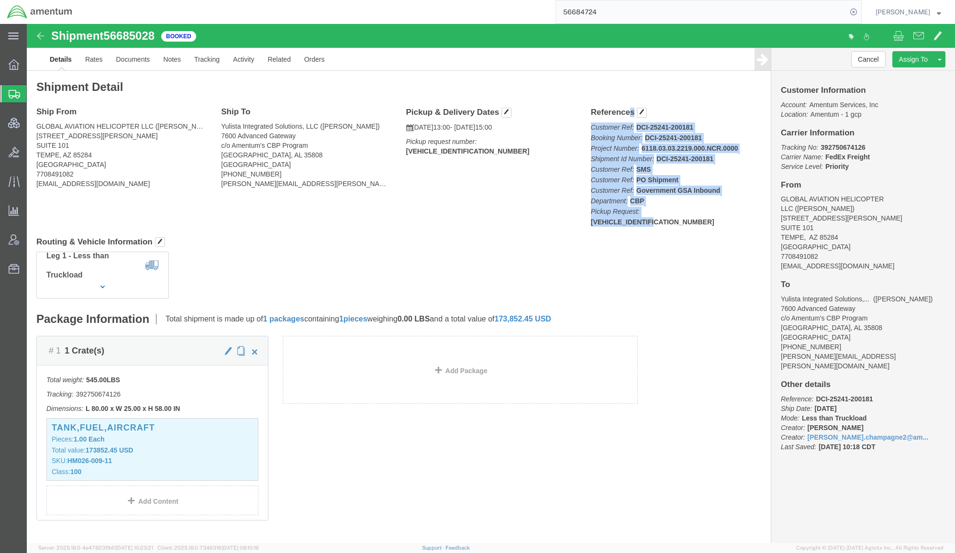
drag, startPoint x: 560, startPoint y: 93, endPoint x: 676, endPoint y: 190, distance: 152.2
click div "References Customer Ref: DCI-25241-200181 Booking Number: DCI-25241-200181 Proj…"
copy div "References Customer Ref: DCI-25241-200181 Booking Number: DCI-25241-200181 Proj…"
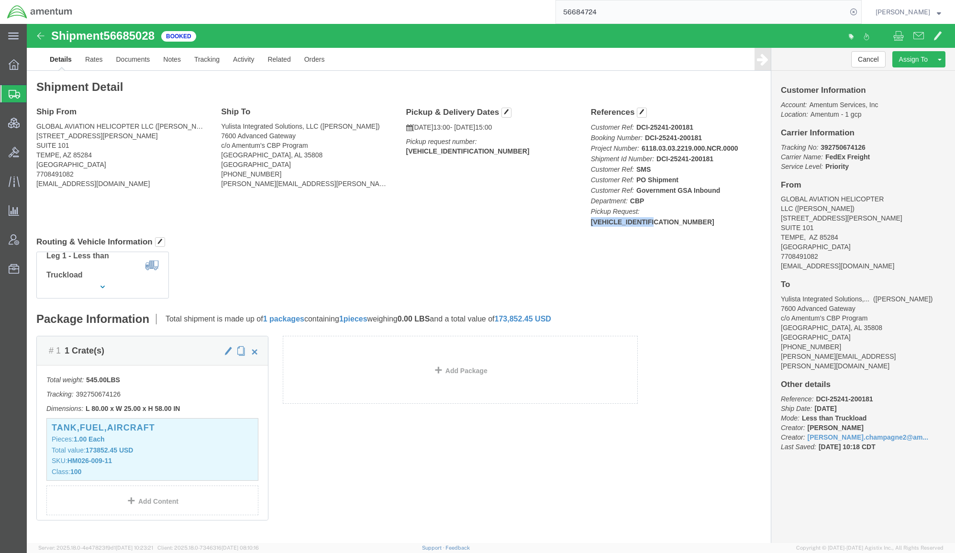
drag, startPoint x: 686, startPoint y: 186, endPoint x: 676, endPoint y: 190, distance: 11.6
click p "Customer Ref: DCI-25241-200181 Booking Number: DCI-25241-200181 Project Number:…"
copy b "[VEHICLE_IDENTIFICATION_NUMBER]"
drag, startPoint x: 611, startPoint y: 192, endPoint x: 679, endPoint y: 192, distance: 68.4
click p "Customer Ref: DCI-25241-200181 Booking Number: DCI-25241-200181 Project Number:…"
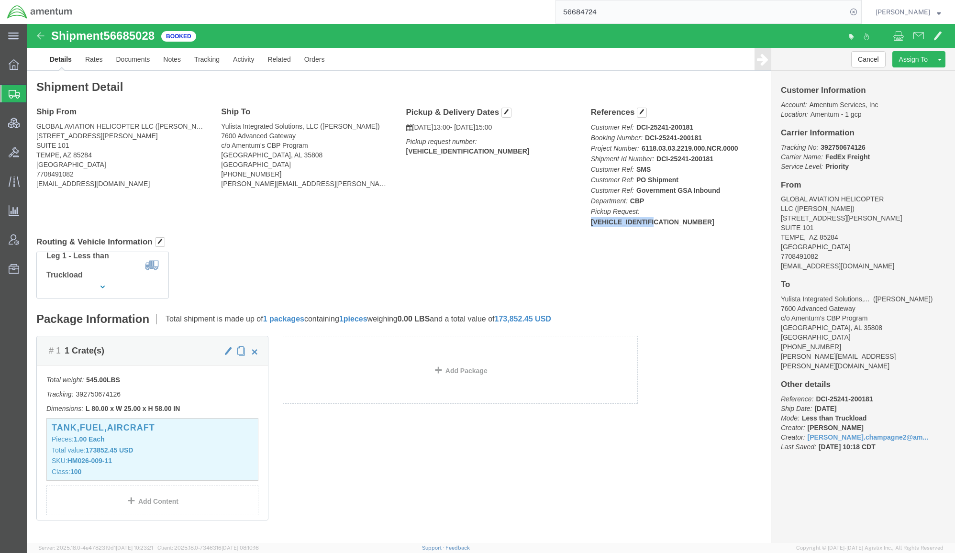
copy b "[VEHICLE_IDENTIFICATION_NUMBER]"
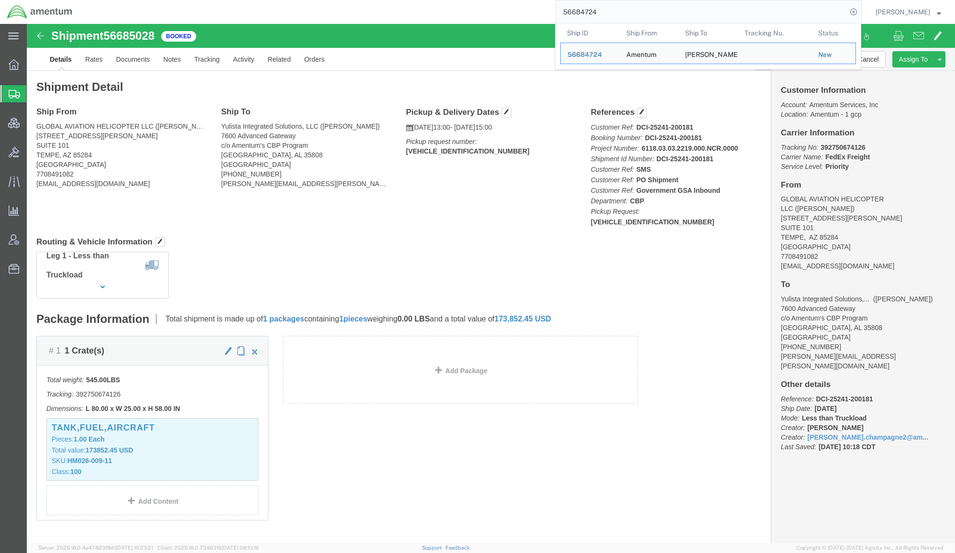
drag, startPoint x: 665, startPoint y: 14, endPoint x: 259, endPoint y: -11, distance: 406.5
click at [259, 0] on html "main_menu Created with Sketch. Collapse Menu Overview Shipments Shipment Manage…" at bounding box center [477, 276] width 955 height 553
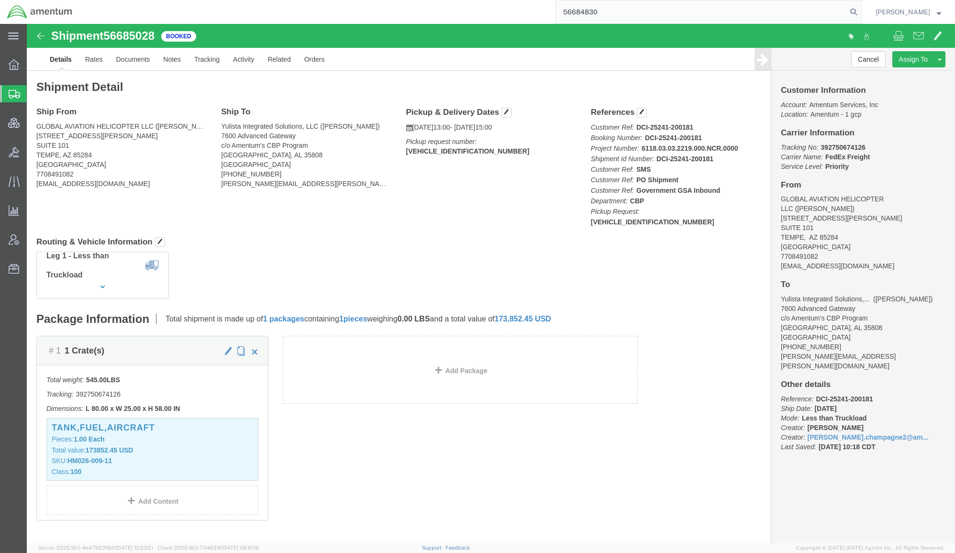
type input "56684830"
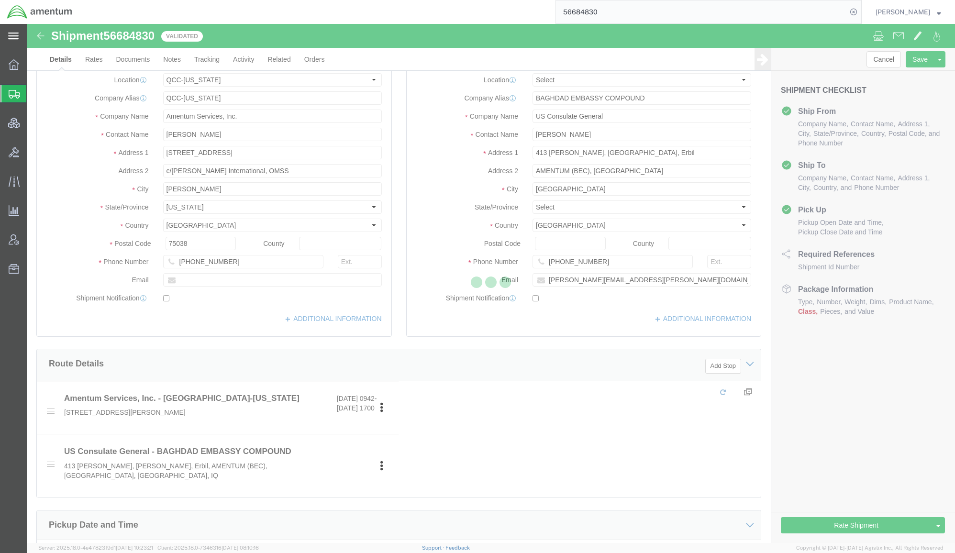
select select "42668"
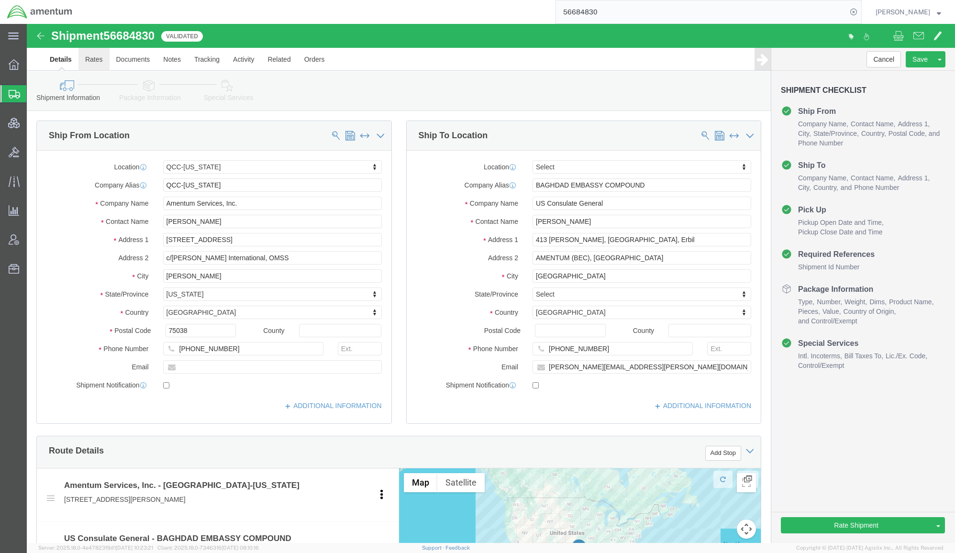
click link "Rates"
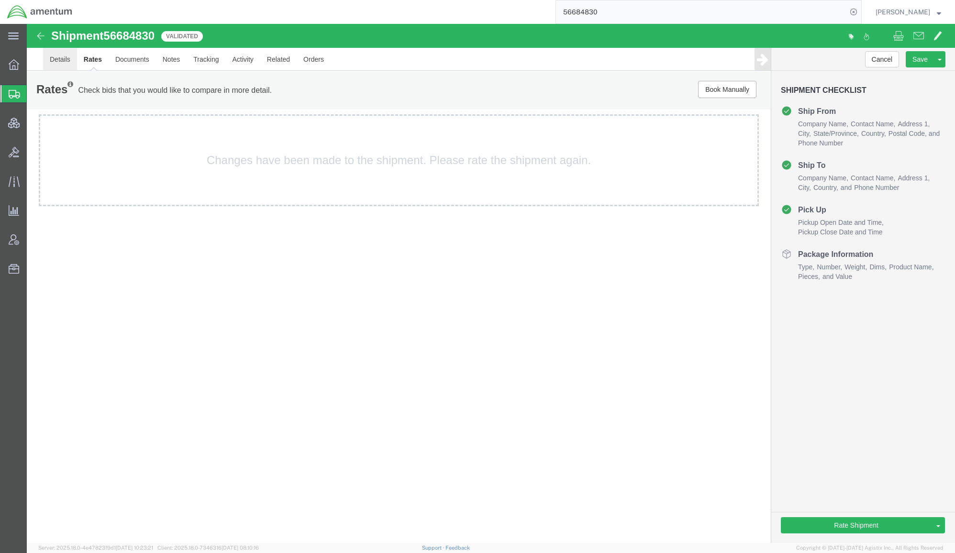
click at [49, 57] on link "Details" at bounding box center [60, 59] width 34 height 23
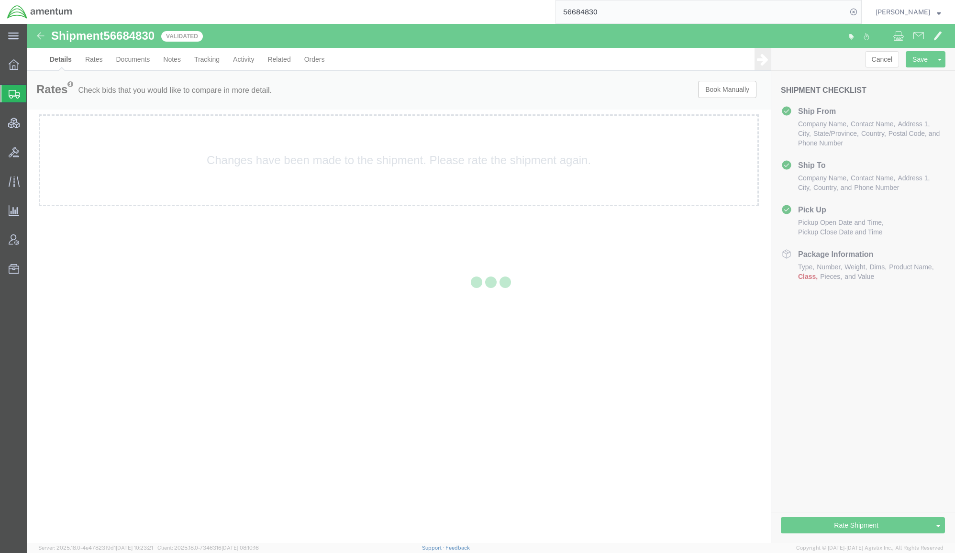
select select "42668"
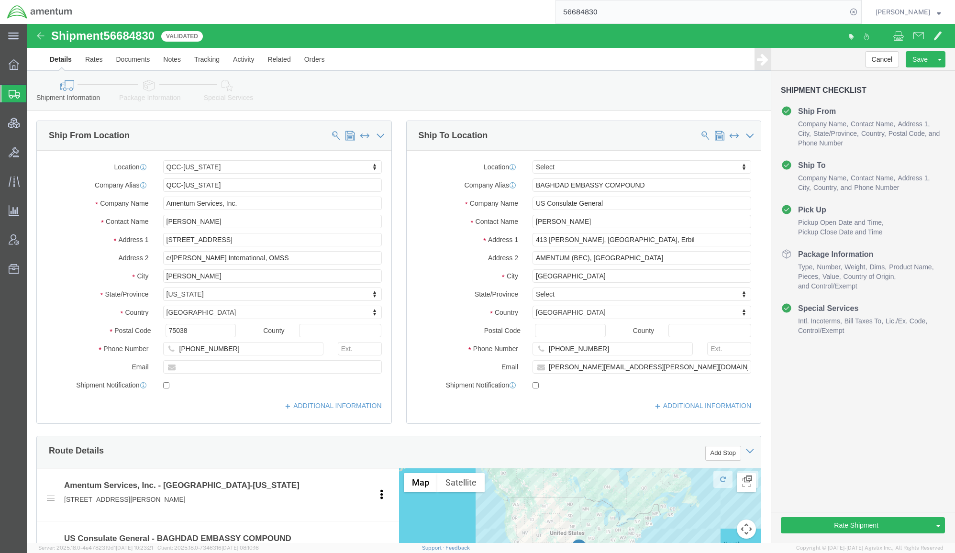
scroll to position [340, 0]
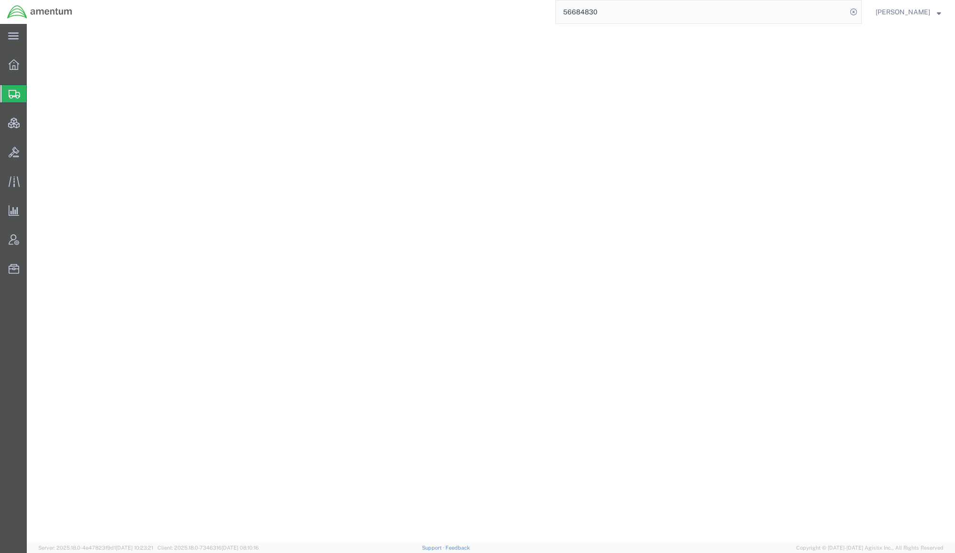
select select "42668"
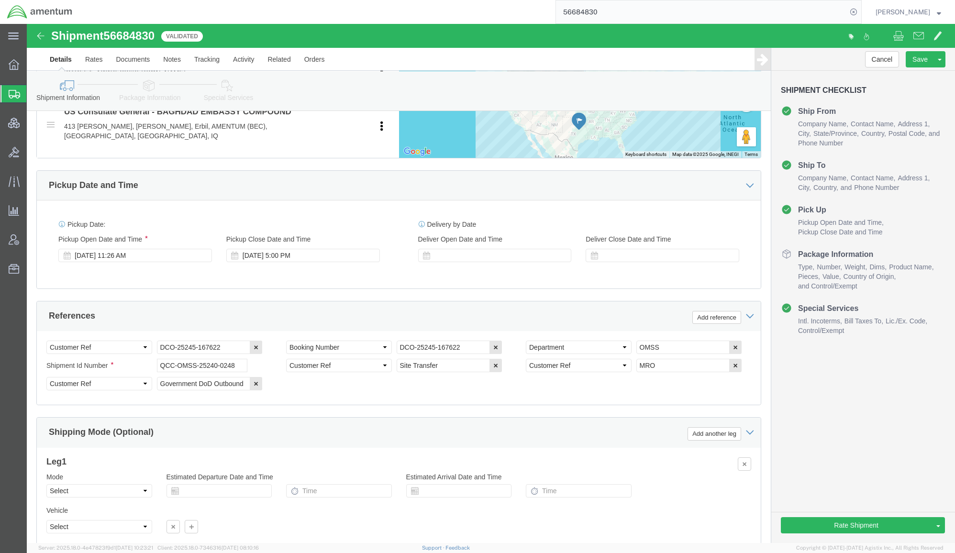
scroll to position [504, 0]
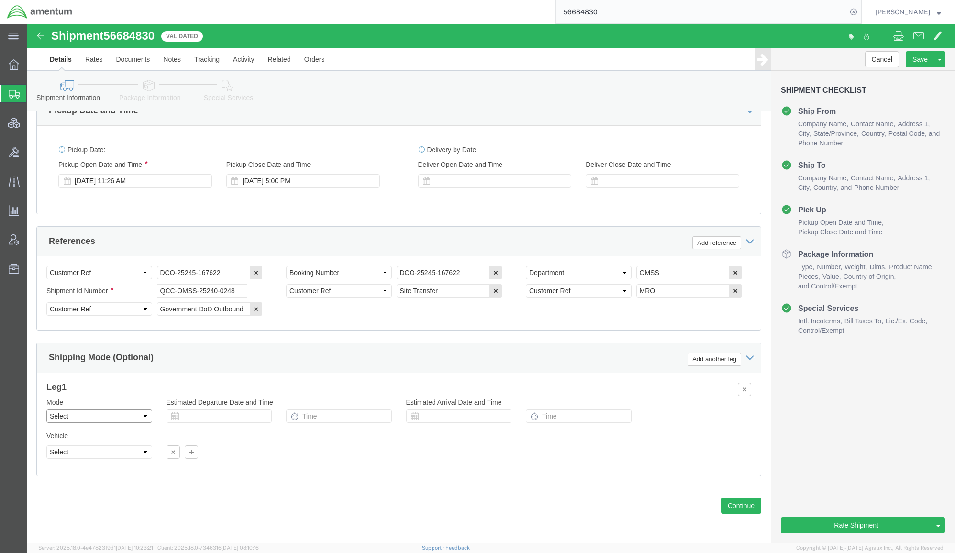
click select "Select Air Less than Truckload Multi-Leg Ocean Freight Rail Small Parcel Truckl…"
select select "AIR"
click select "Select Air Less than Truckload Multi-Leg Ocean Freight Rail Small Parcel Truckl…"
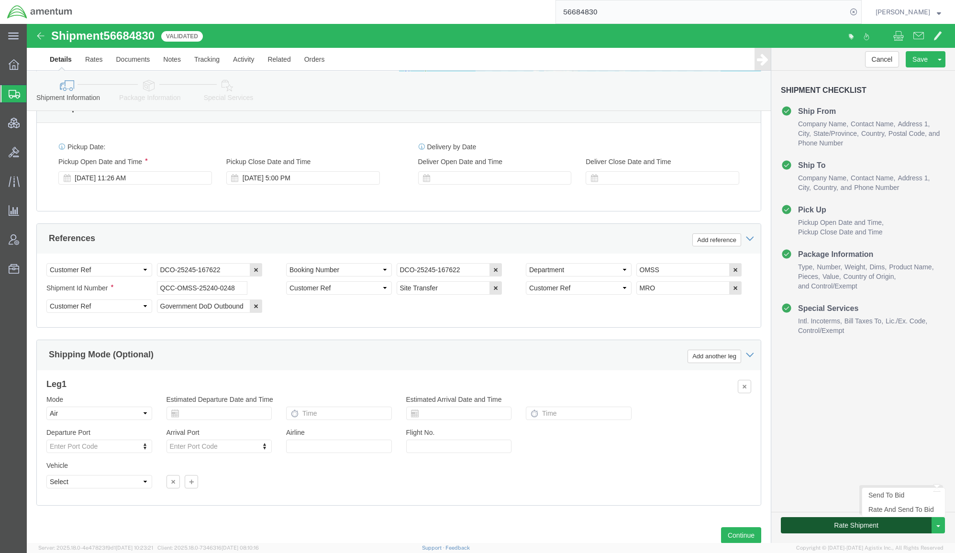
click button "Rate Shipment"
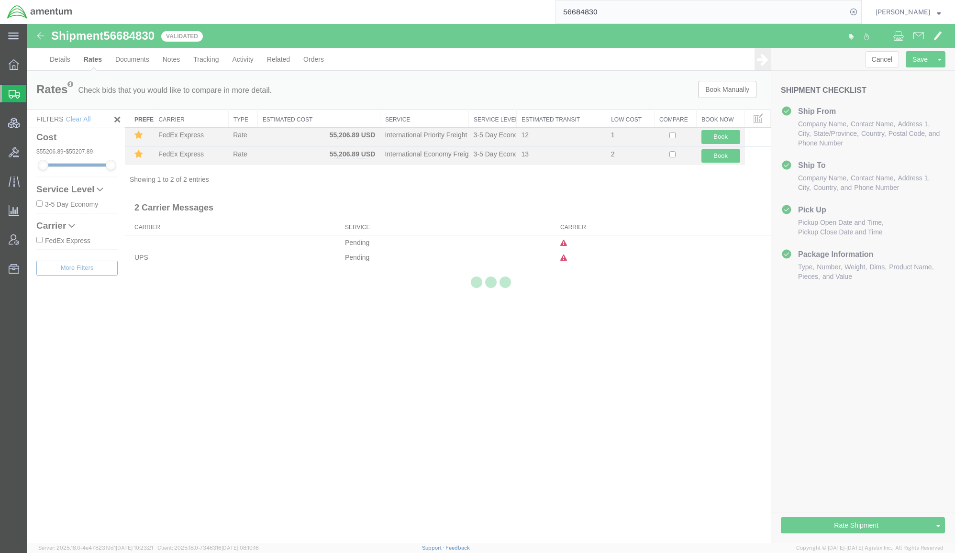
scroll to position [0, 0]
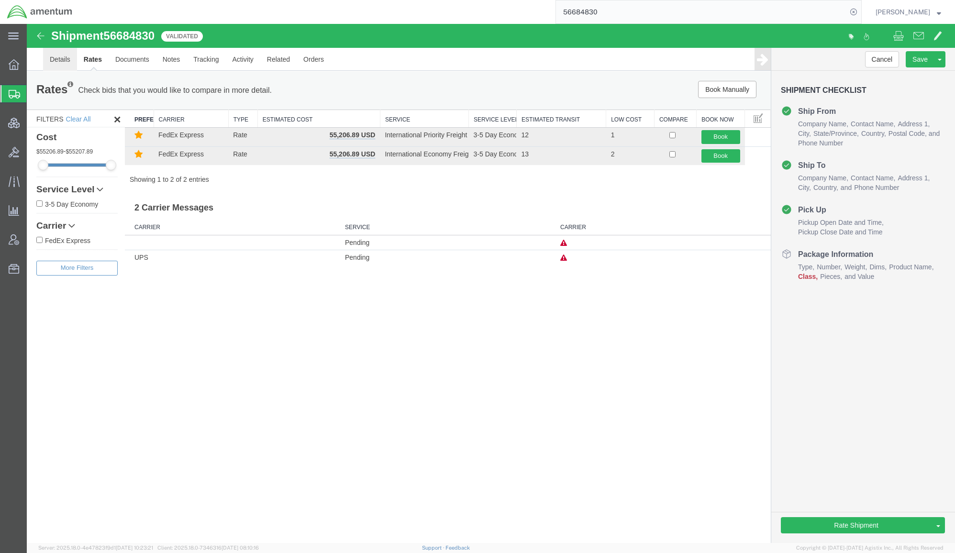
click at [55, 66] on link "Details" at bounding box center [60, 59] width 34 height 23
click at [27, 24] on div at bounding box center [27, 24] width 0 height 0
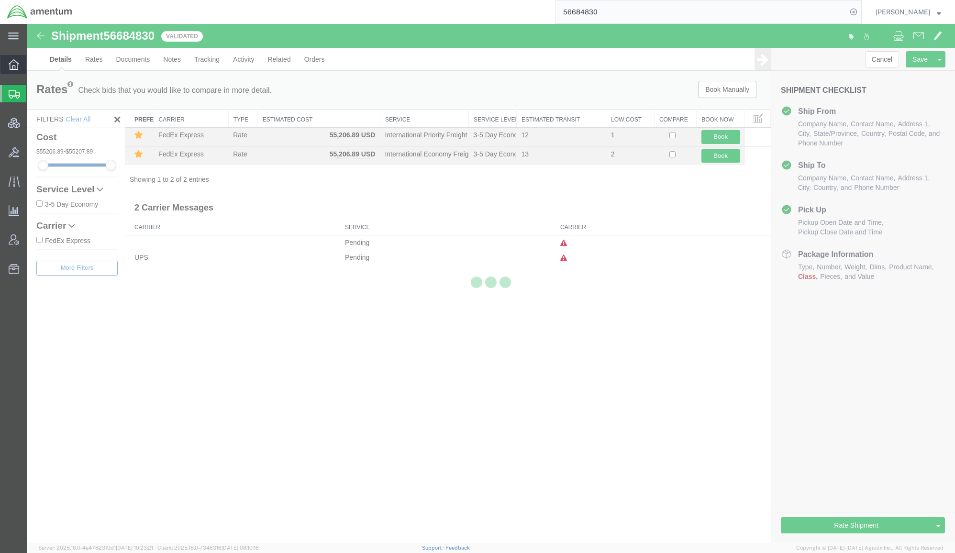
select select "42668"
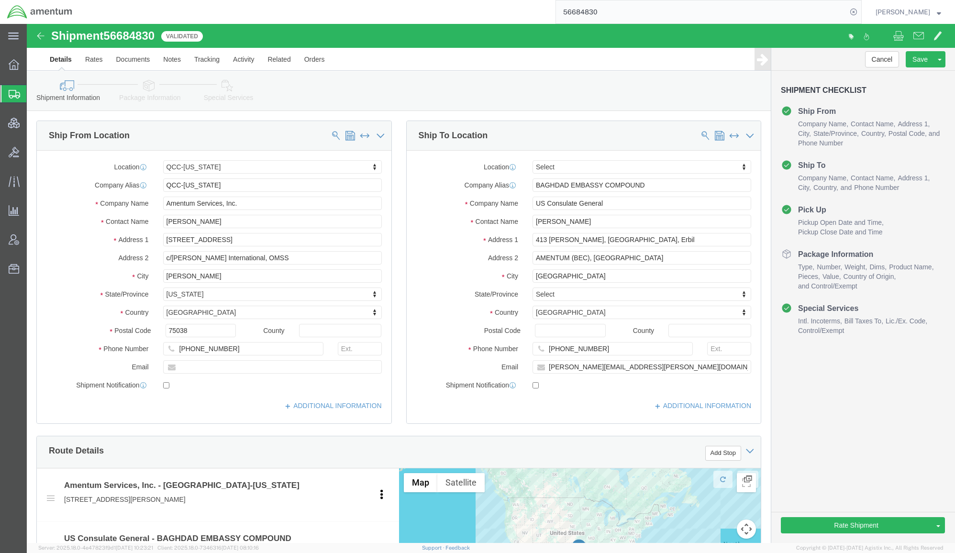
click link "Package Information"
click div
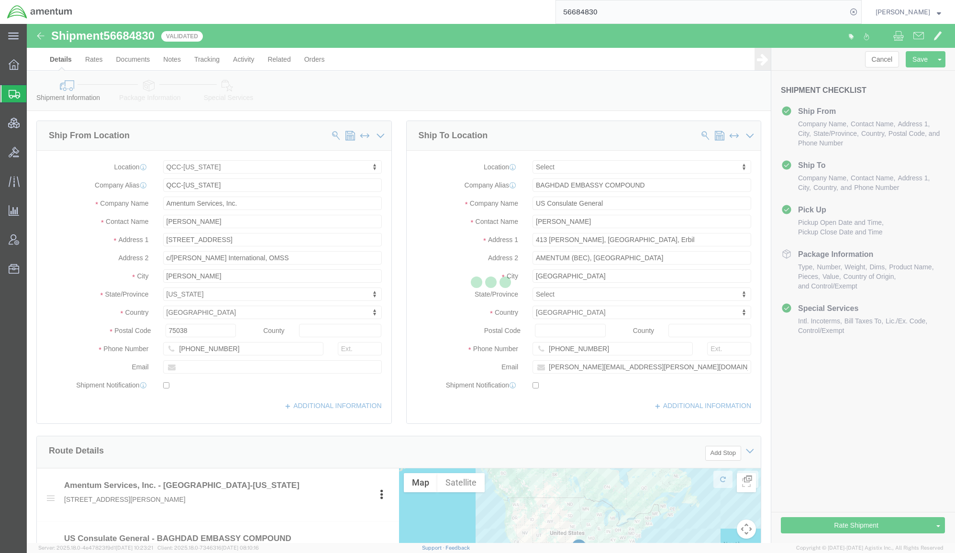
click at [152, 87] on div at bounding box center [491, 283] width 928 height 519
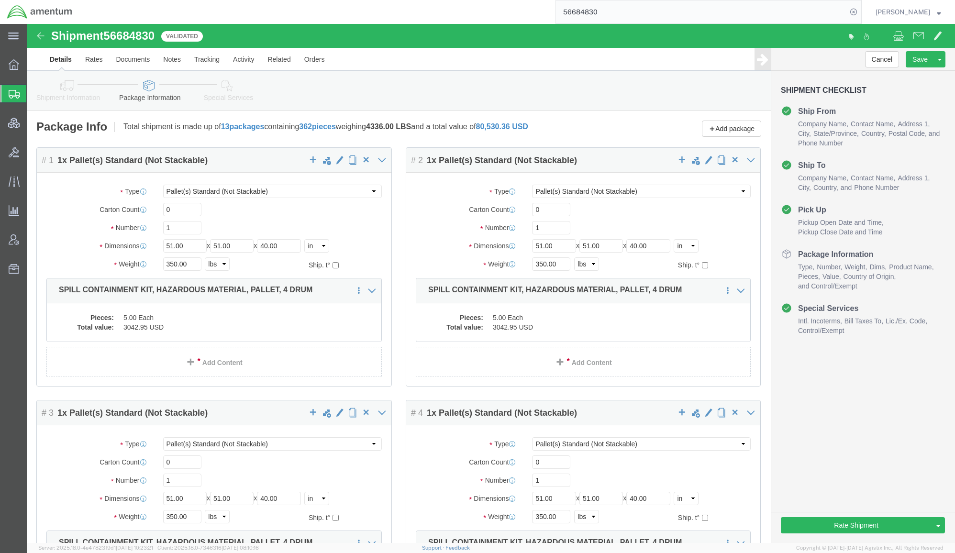
click icon
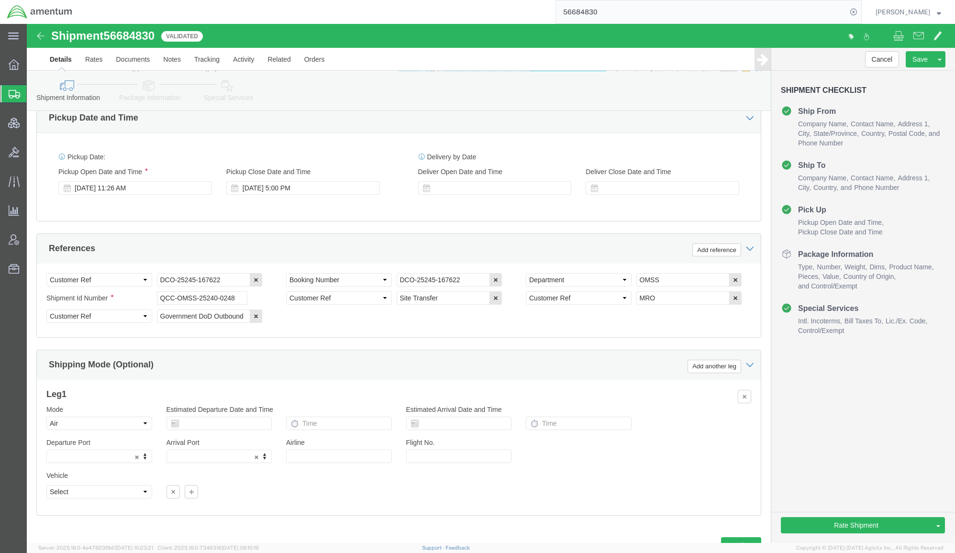
scroll to position [537, 0]
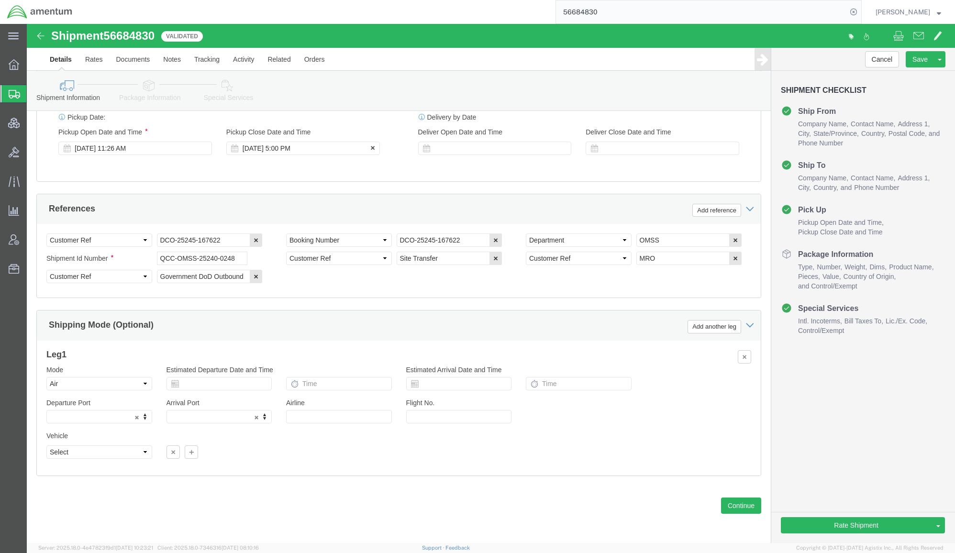
click div "[DATE] 5:00 PM"
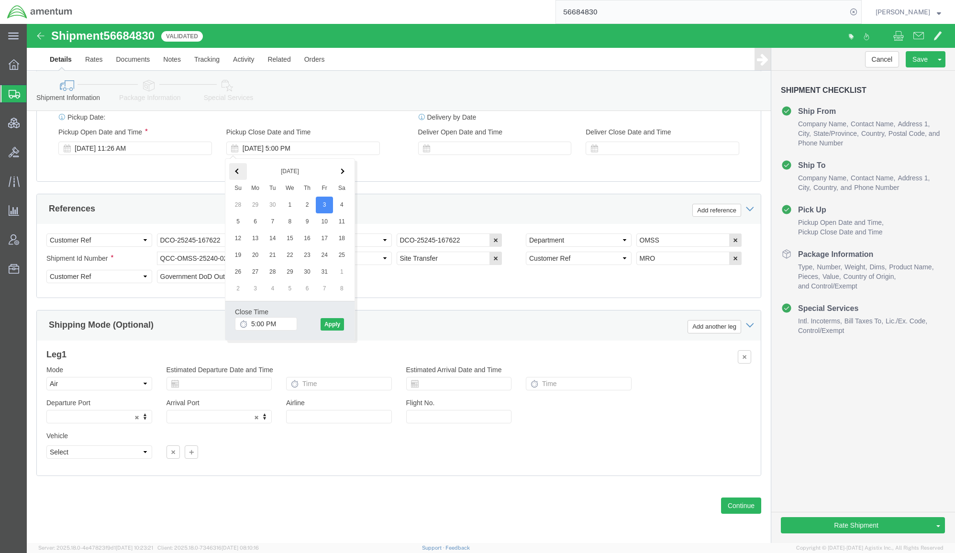
click th
click button "Apply"
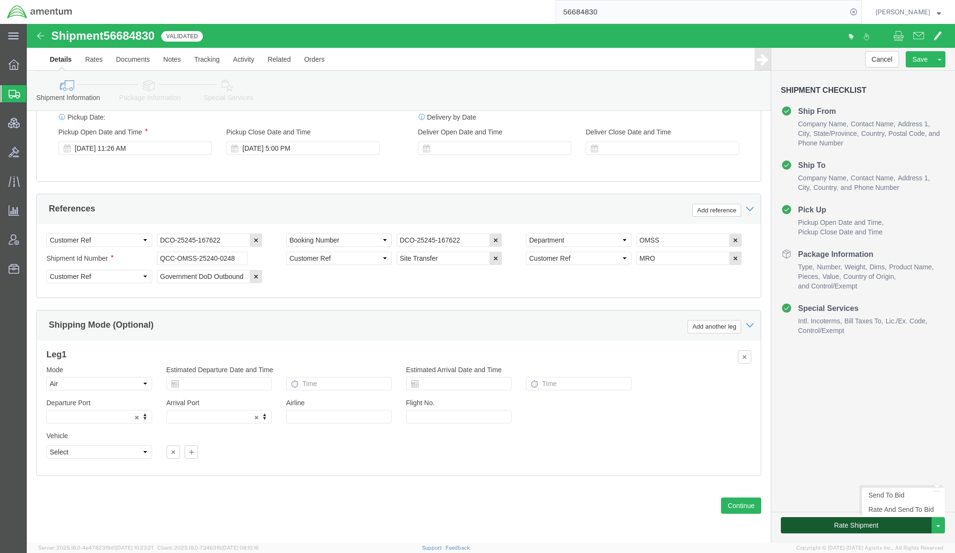
click button "Rate Shipment"
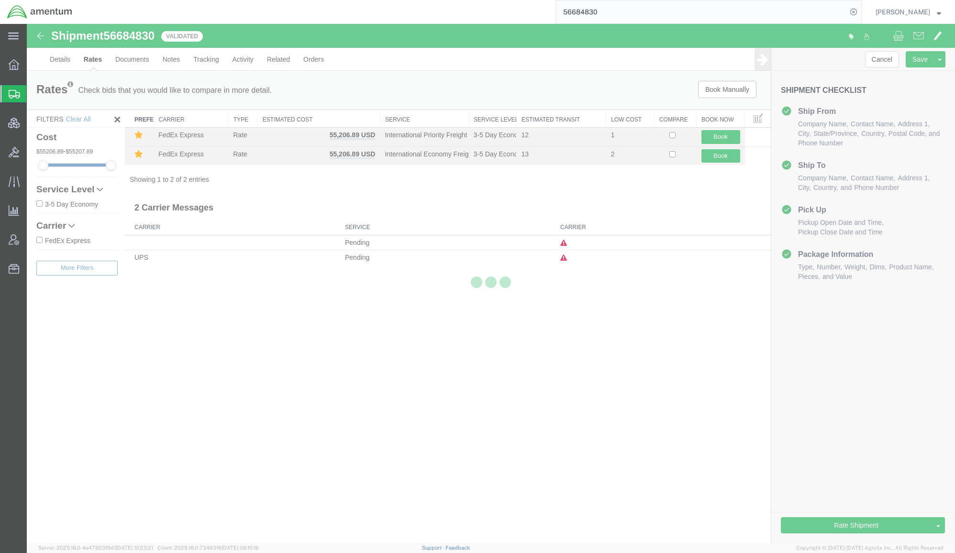
scroll to position [0, 0]
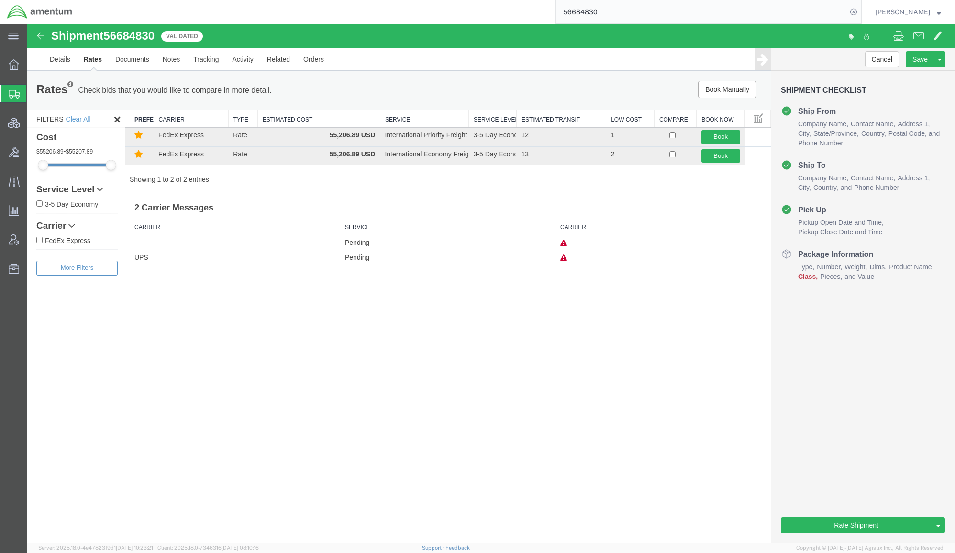
click at [563, 245] on icon at bounding box center [563, 243] width 7 height 7
click at [57, 54] on link "Details" at bounding box center [60, 59] width 34 height 23
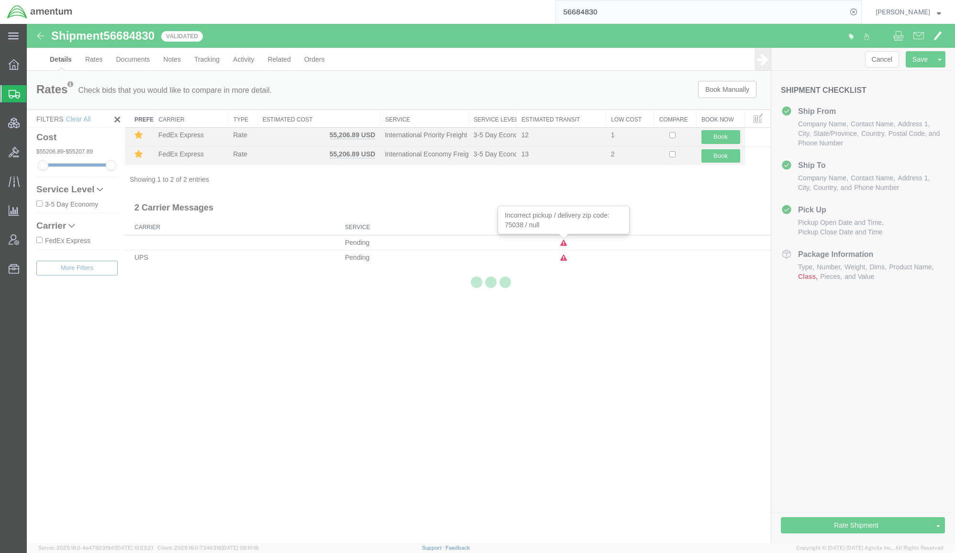
select select "42668"
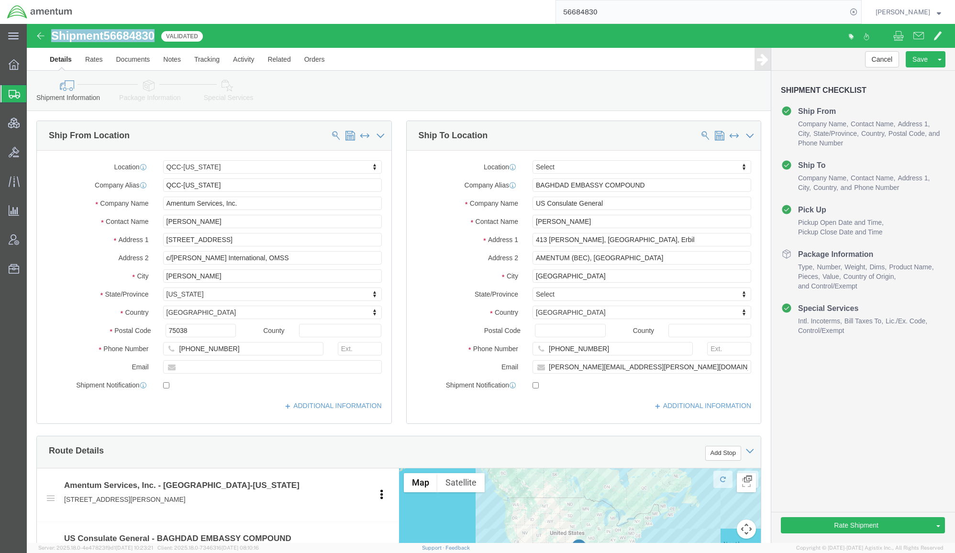
drag, startPoint x: 133, startPoint y: 13, endPoint x: 27, endPoint y: 8, distance: 105.9
click div "Shipment 56684830 2 of 2 Validated"
copy h1 "Shipment 56684830"
click at [446, 548] on link "Support" at bounding box center [434, 548] width 24 height 6
